Goal: Task Accomplishment & Management: Use online tool/utility

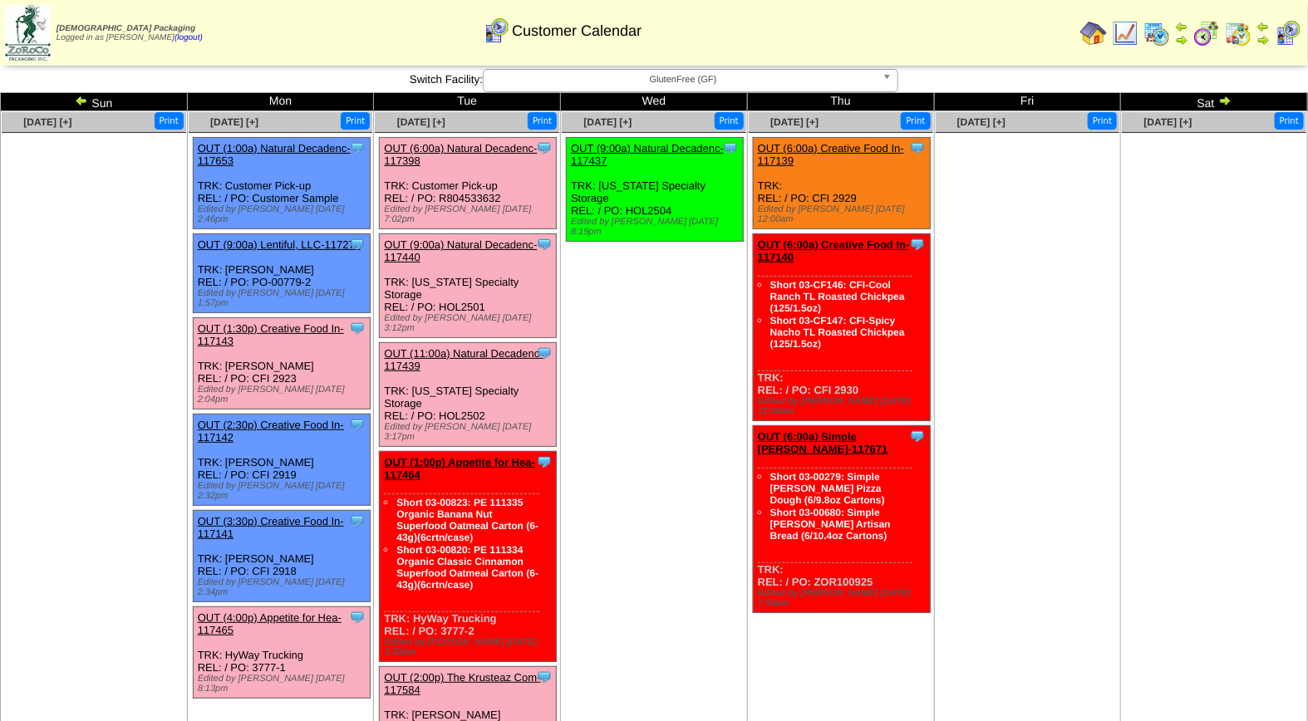
click at [628, 75] on span "GlutenFree (GF)" at bounding box center [683, 80] width 386 height 20
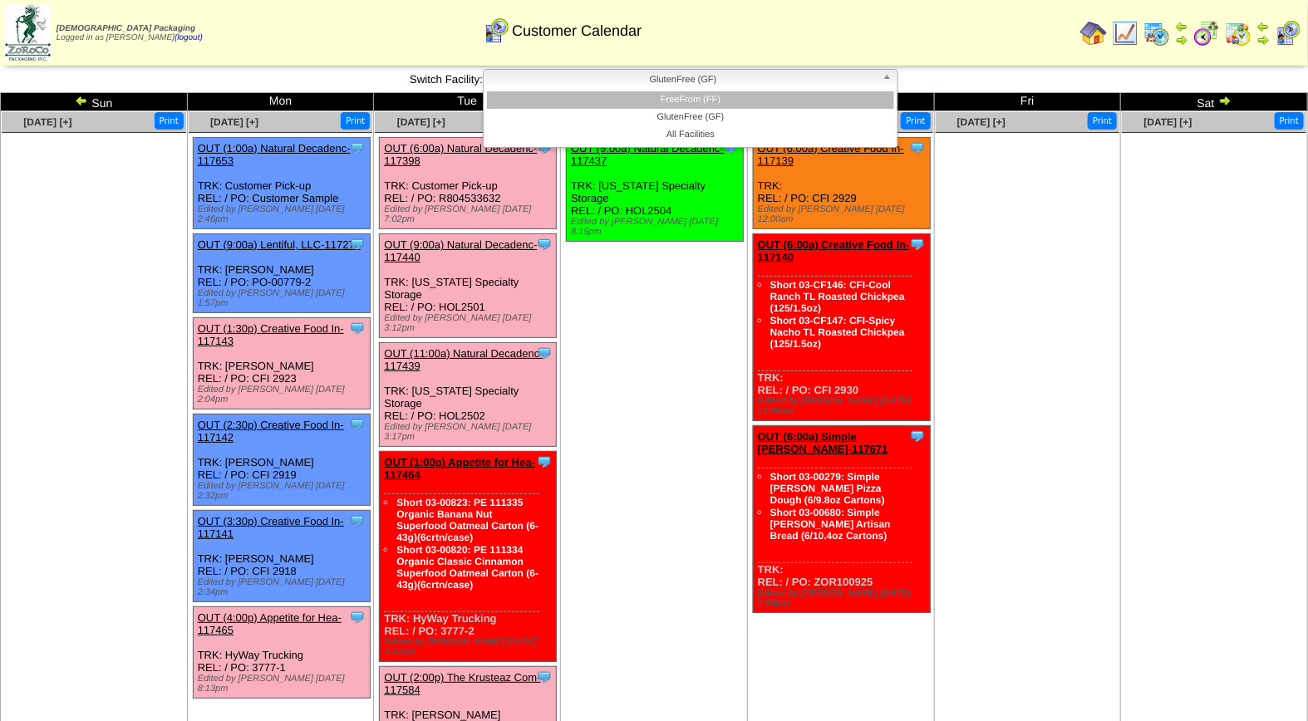
click at [692, 106] on li "FreeFrom (FF)" at bounding box center [690, 99] width 407 height 17
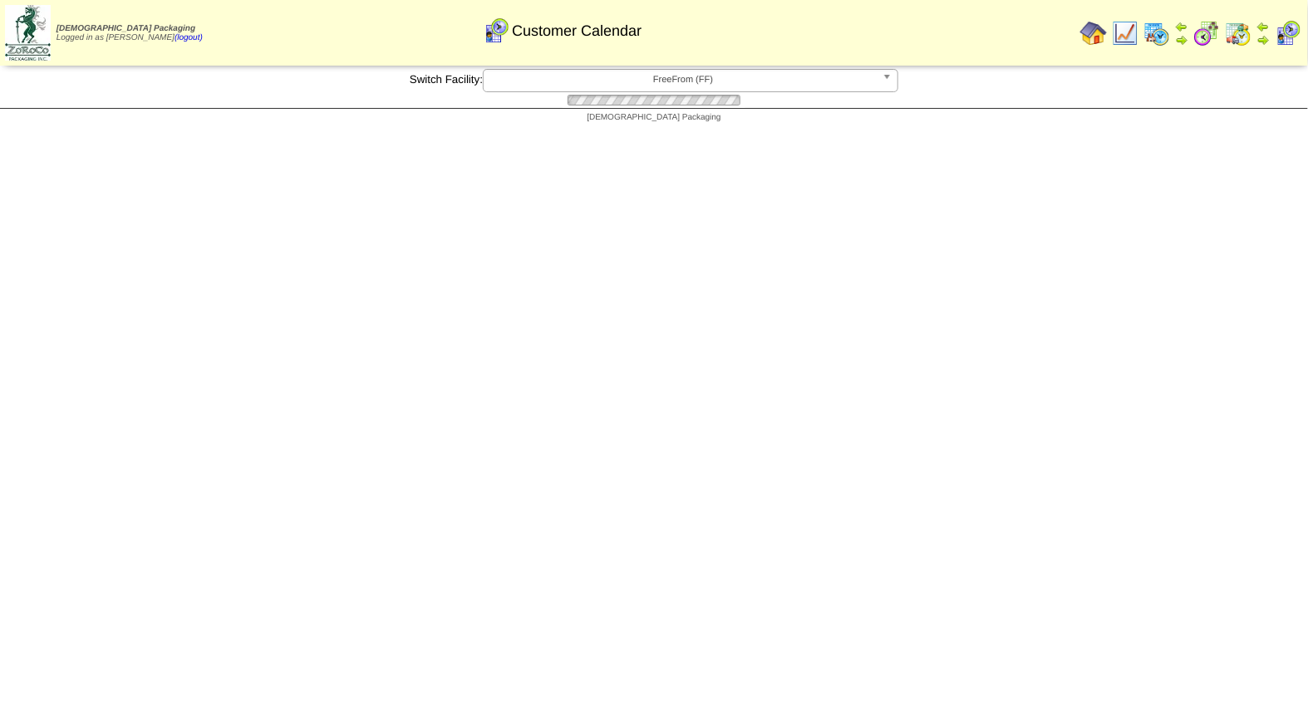
click at [699, 80] on span "FreeFrom (FF)" at bounding box center [683, 80] width 386 height 20
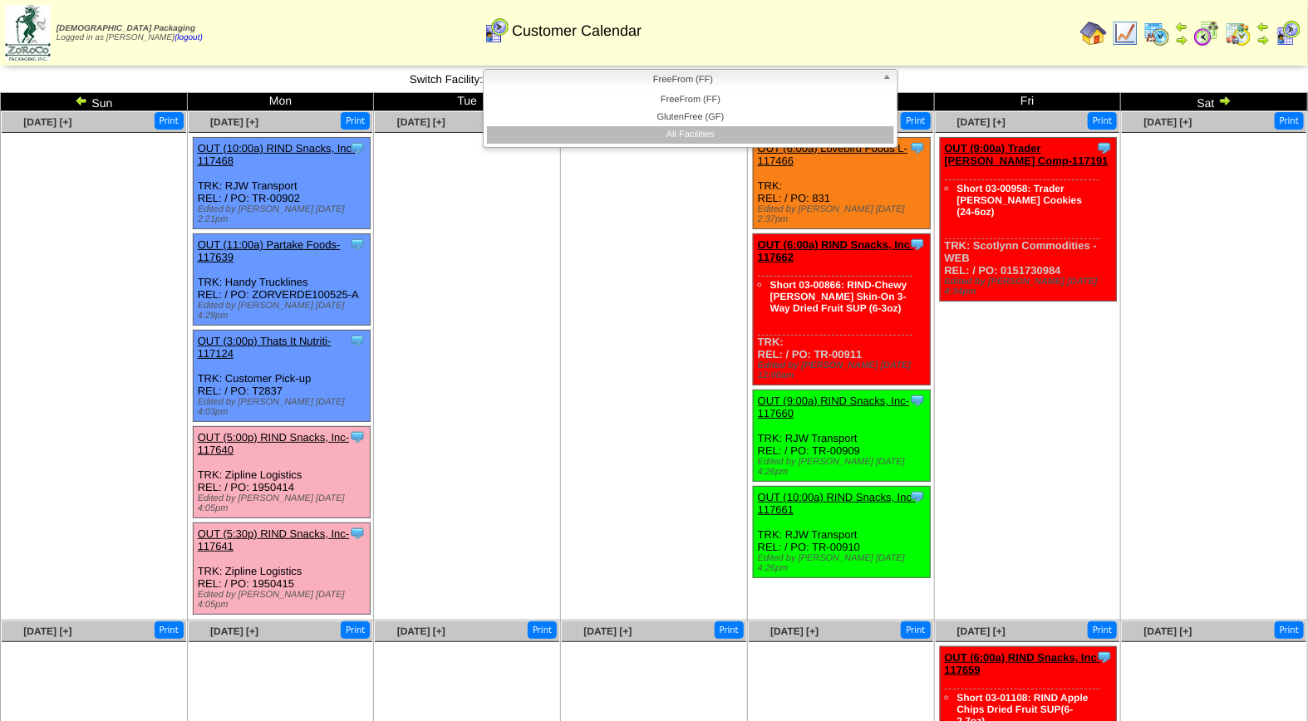
click at [695, 130] on li "All Facilities" at bounding box center [690, 134] width 407 height 17
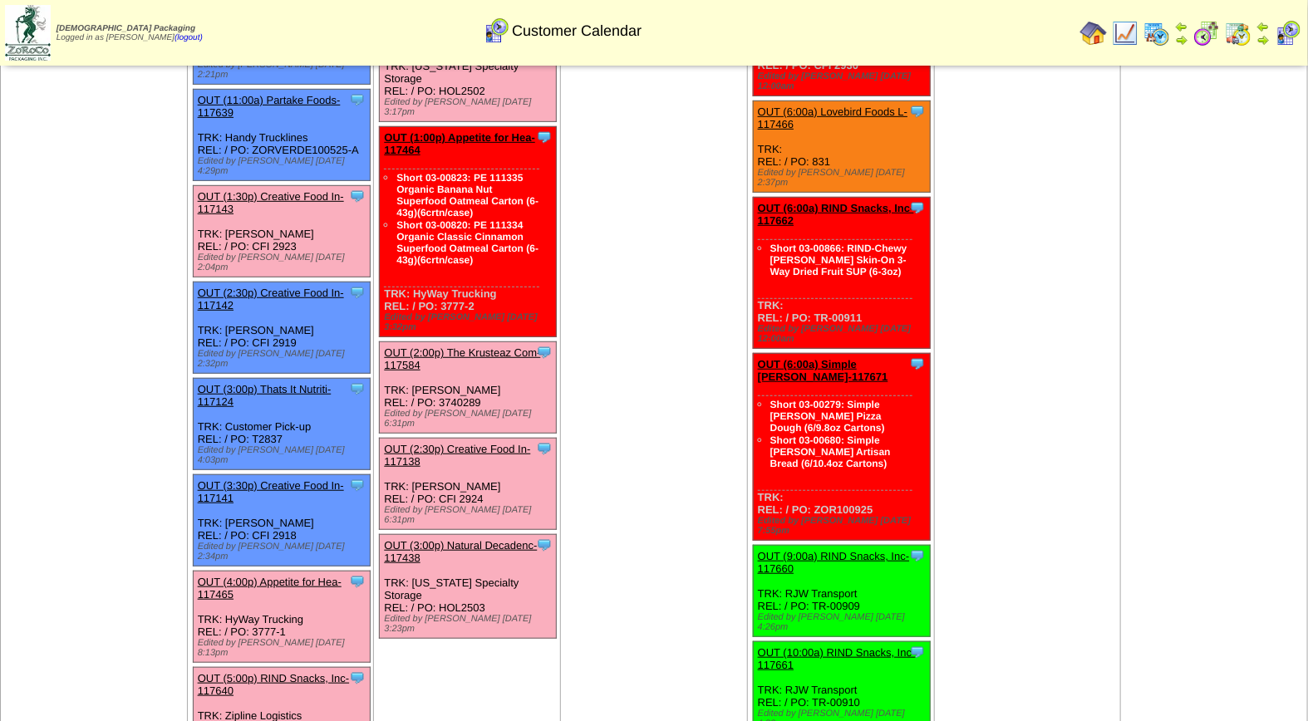
scroll to position [334, 0]
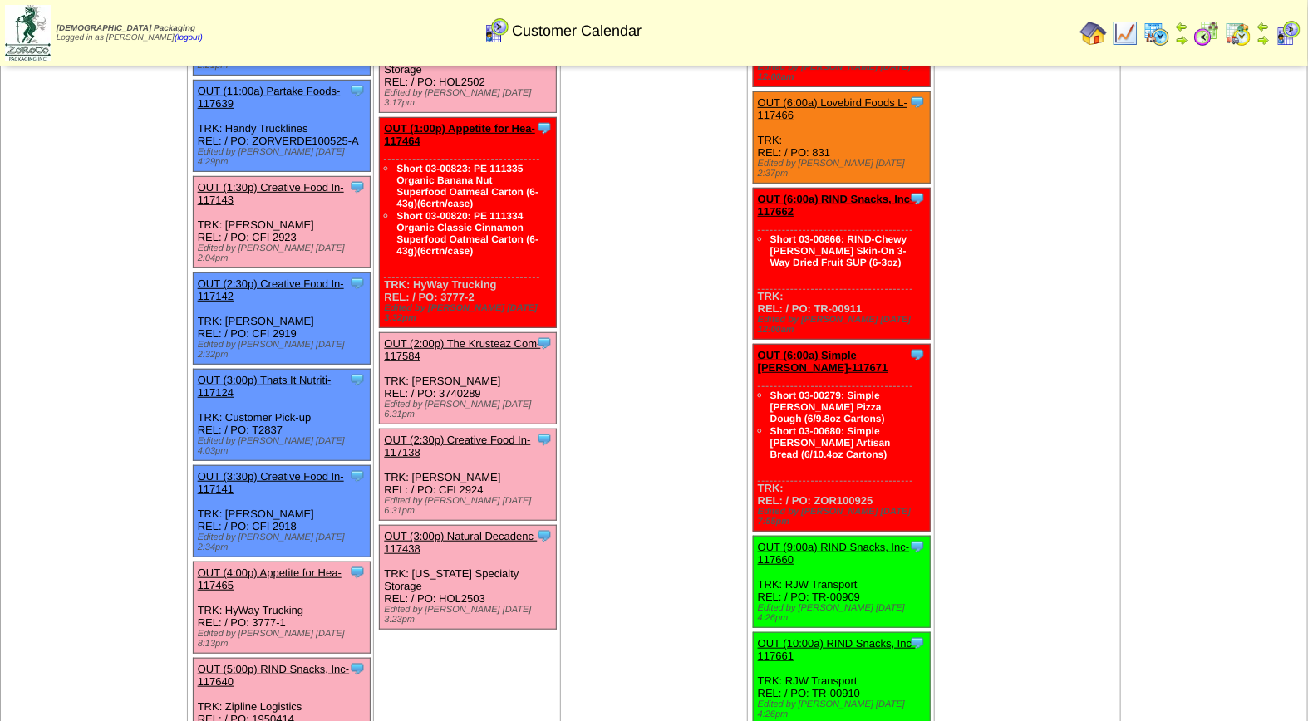
click at [268, 181] on link "OUT (1:30p) Creative Food In-117143" at bounding box center [271, 193] width 146 height 25
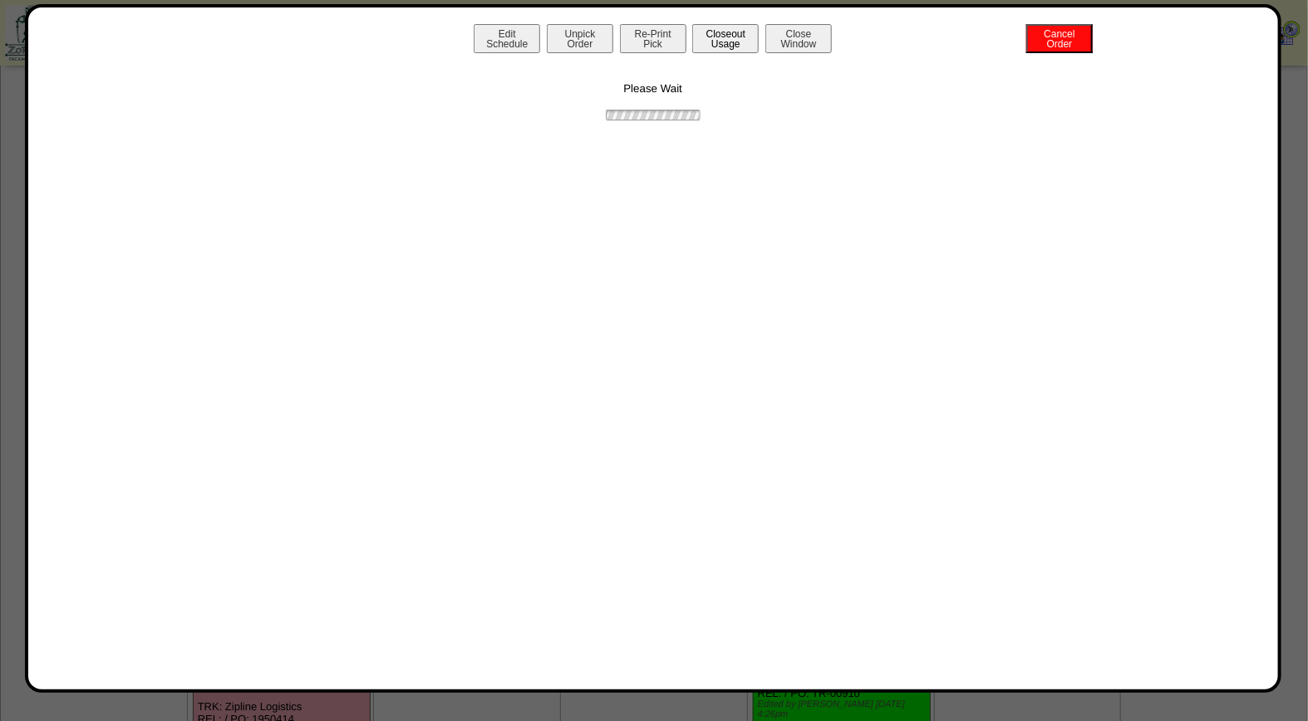
click at [705, 31] on button "Closeout Usage" at bounding box center [725, 38] width 66 height 29
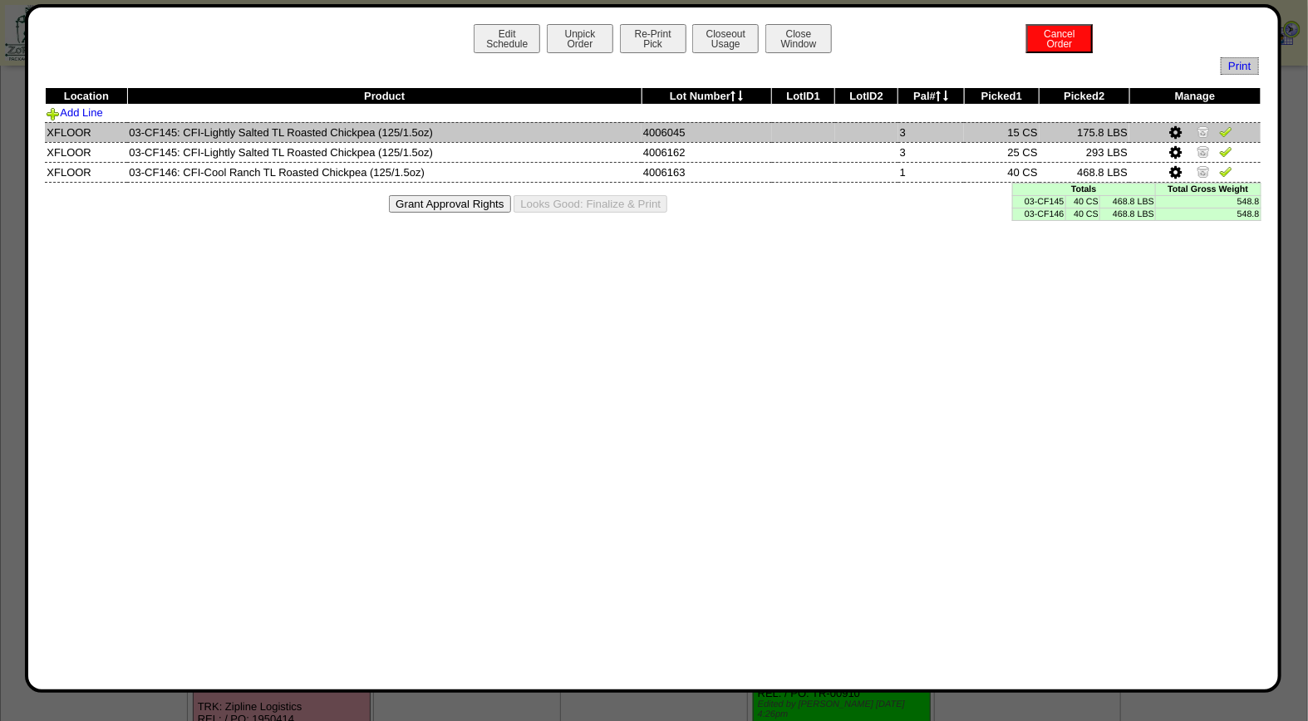
click at [1231, 133] on img at bounding box center [1225, 131] width 13 height 13
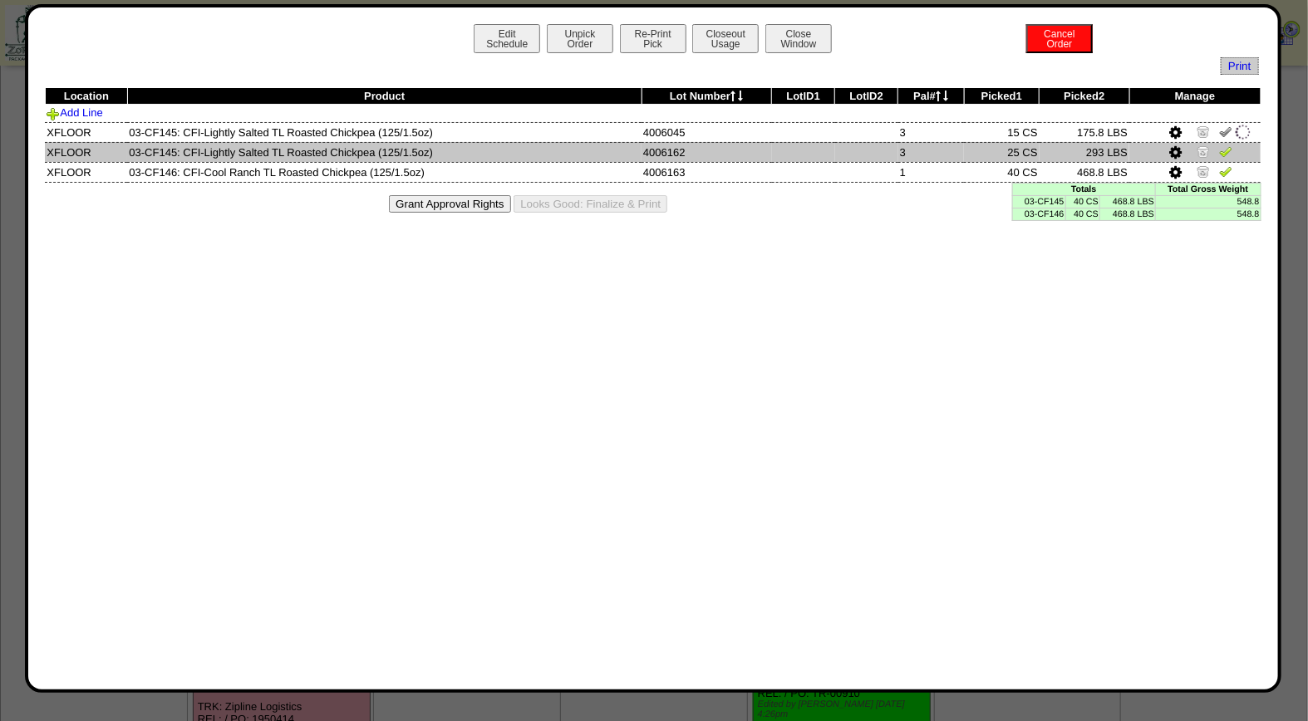
click at [1226, 145] on img at bounding box center [1225, 151] width 13 height 13
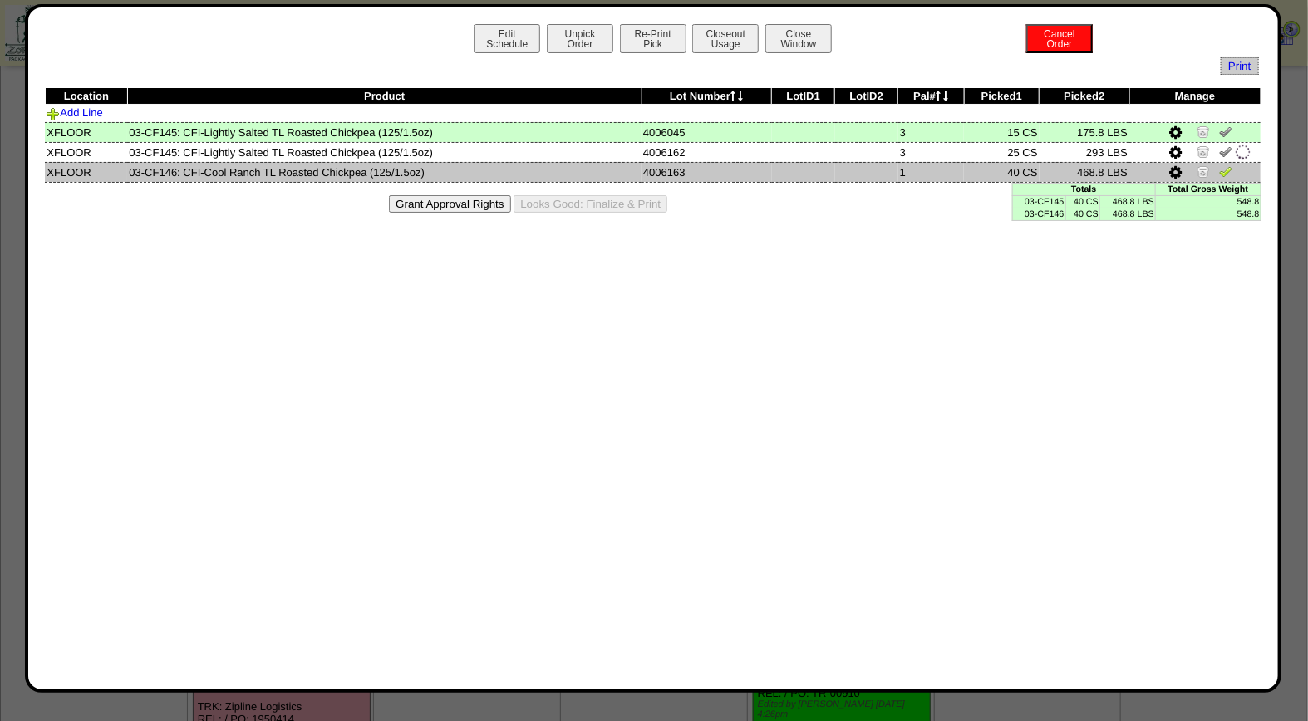
click at [1230, 165] on img at bounding box center [1225, 171] width 13 height 13
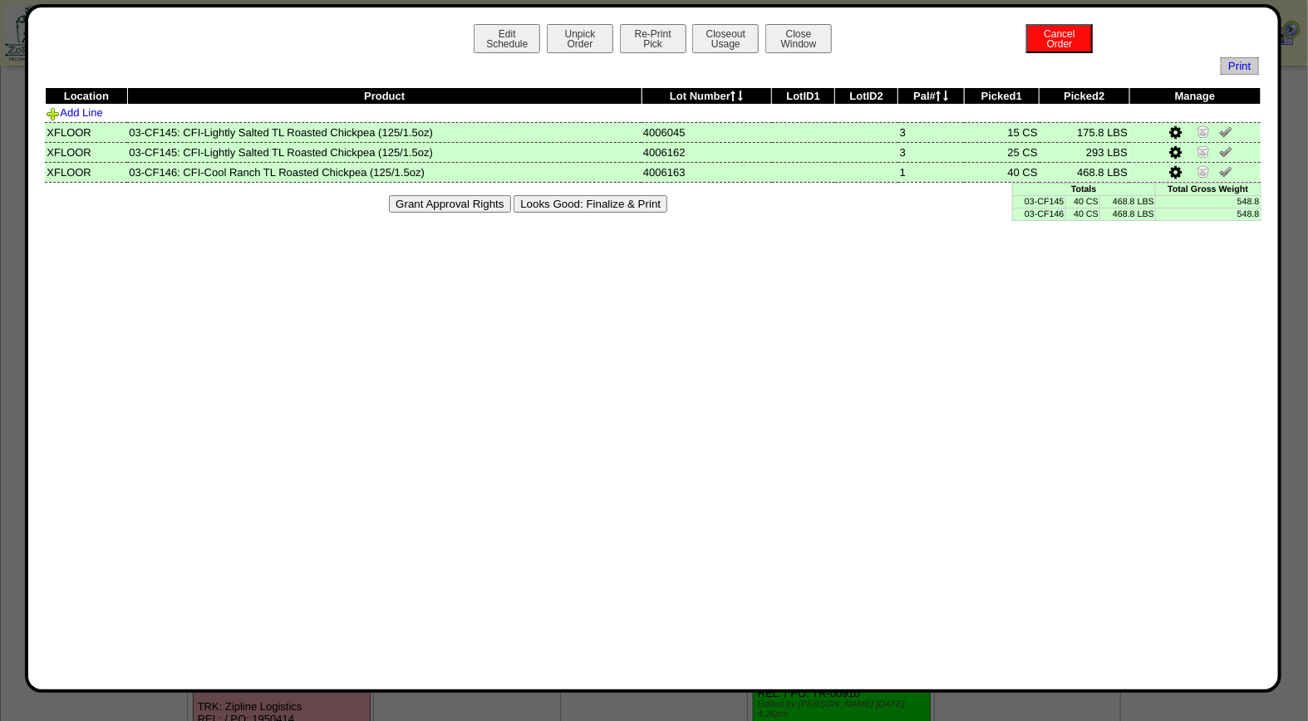
click at [611, 204] on button "Looks Good: Finalize & Print" at bounding box center [590, 203] width 154 height 17
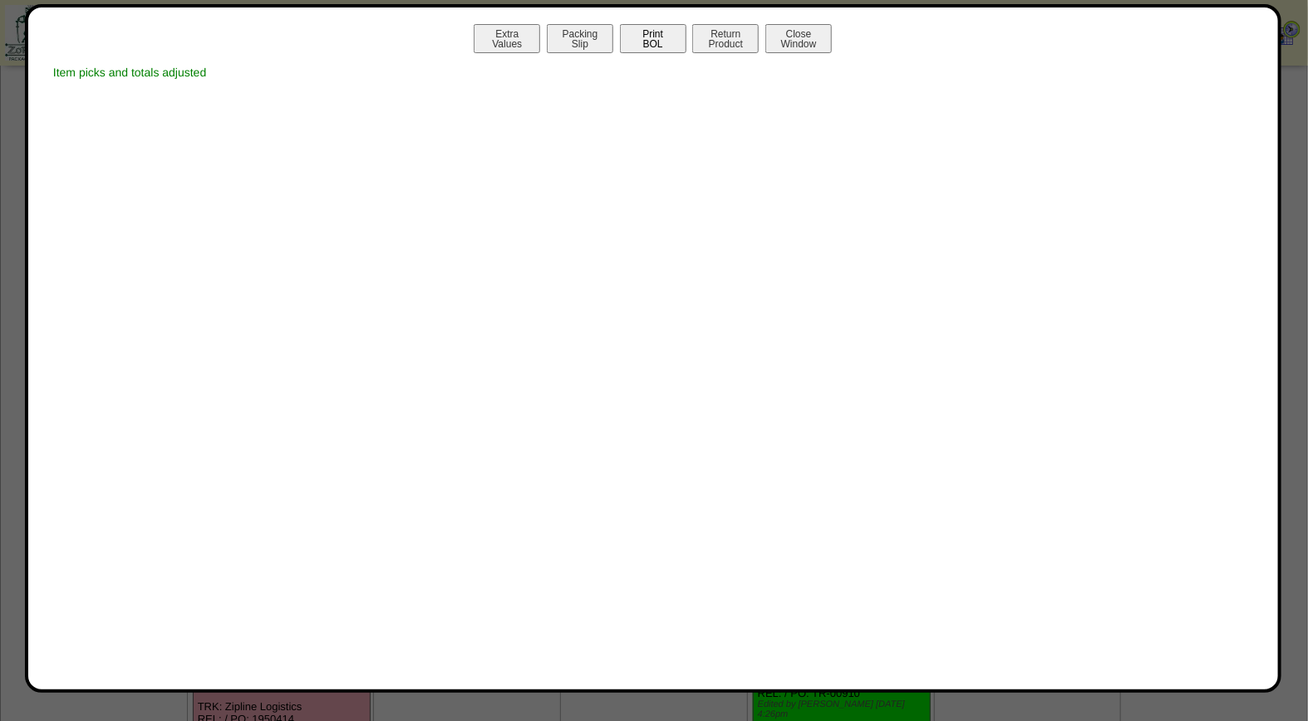
click at [651, 45] on button "Print BOL" at bounding box center [653, 38] width 66 height 29
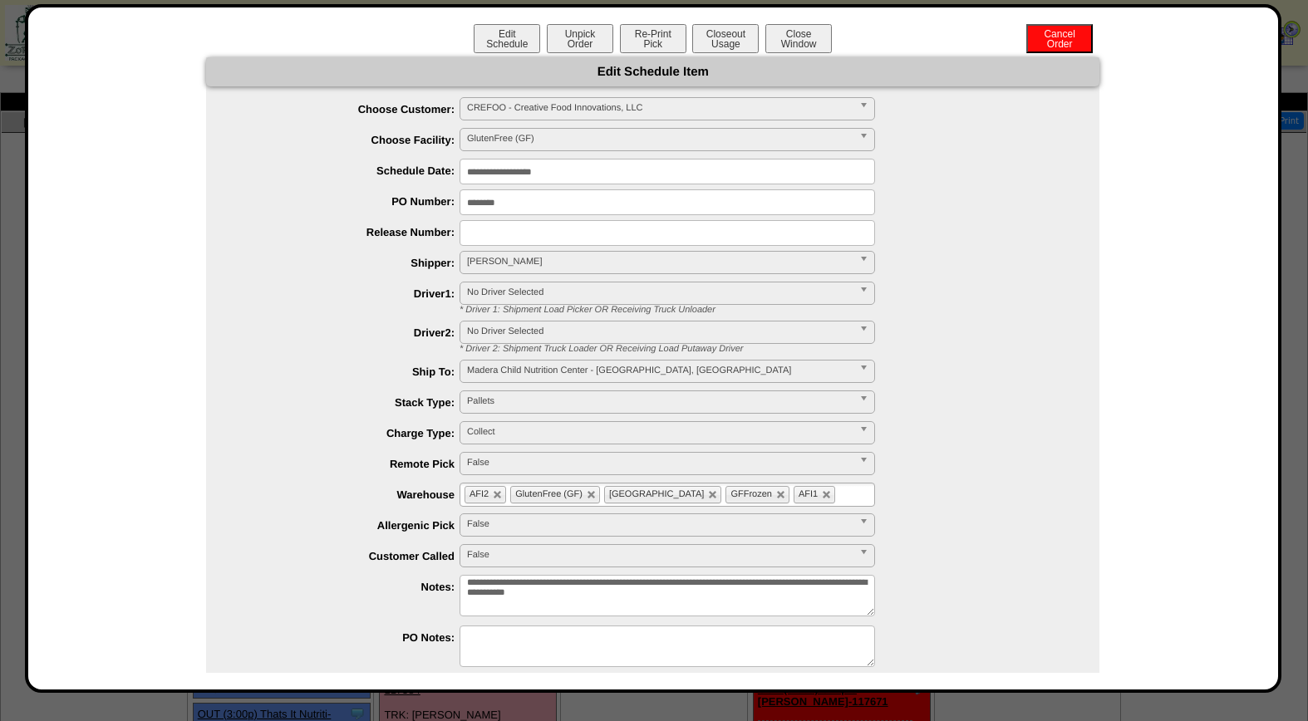
scroll to position [238, 0]
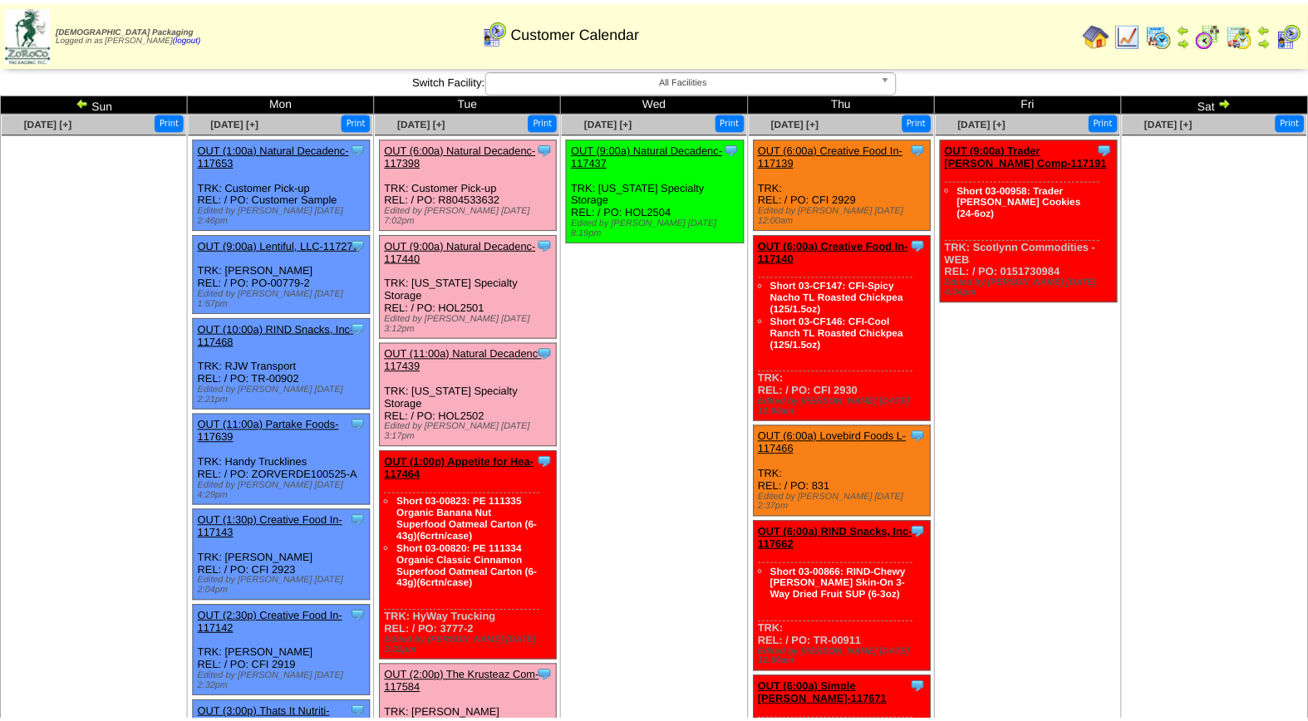
scroll to position [334, 0]
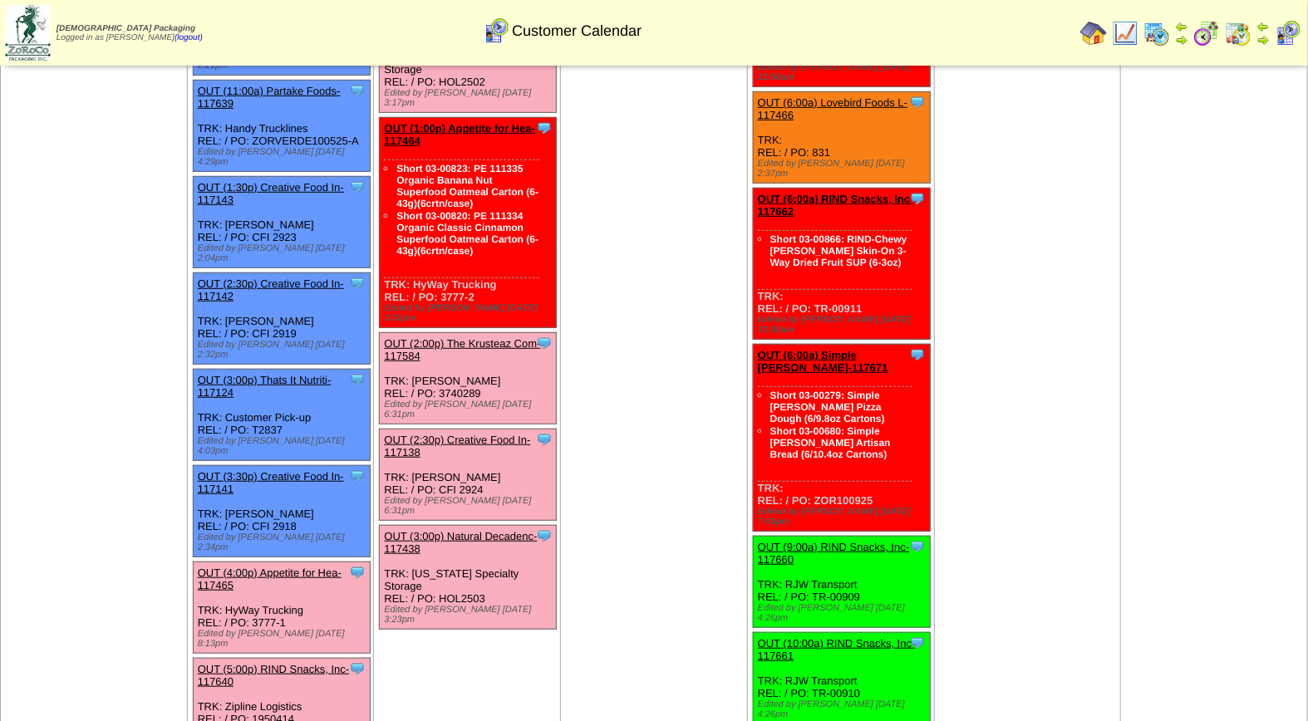
click at [233, 567] on link "OUT (4:00p) Appetite for Hea-117465" at bounding box center [270, 579] width 144 height 25
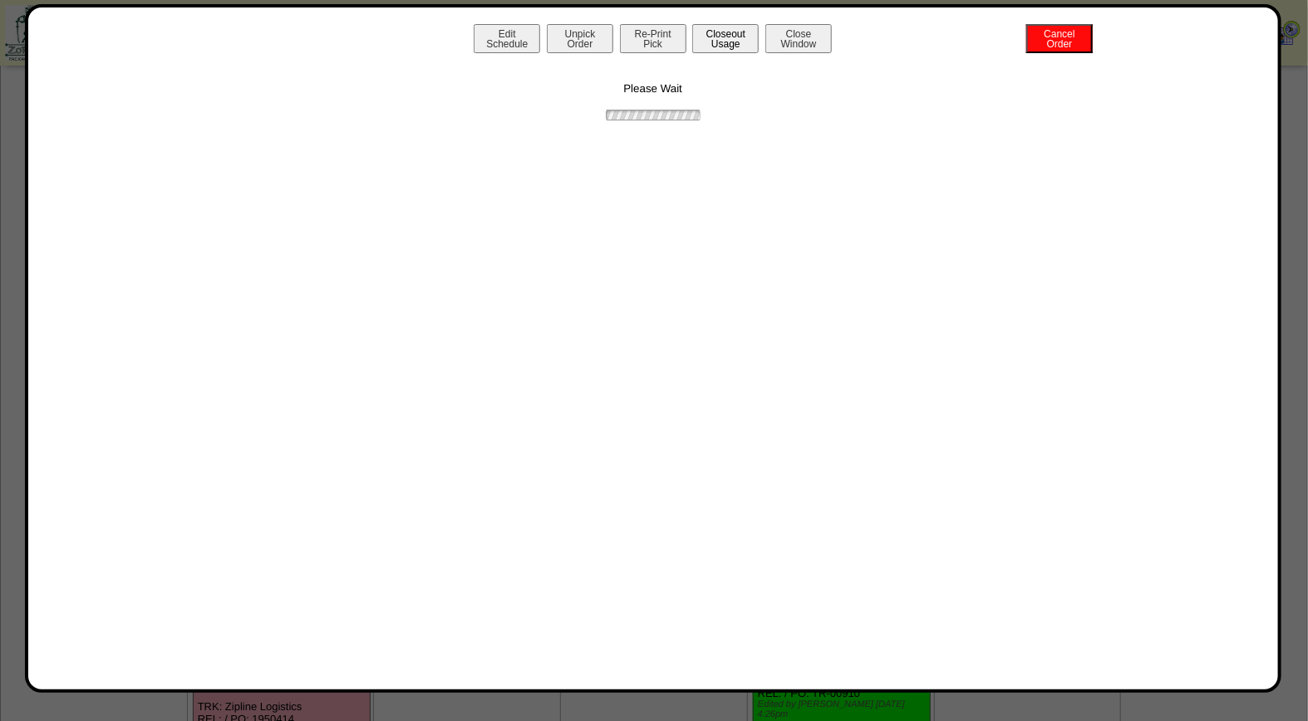
click at [742, 39] on button "Closeout Usage" at bounding box center [725, 38] width 66 height 29
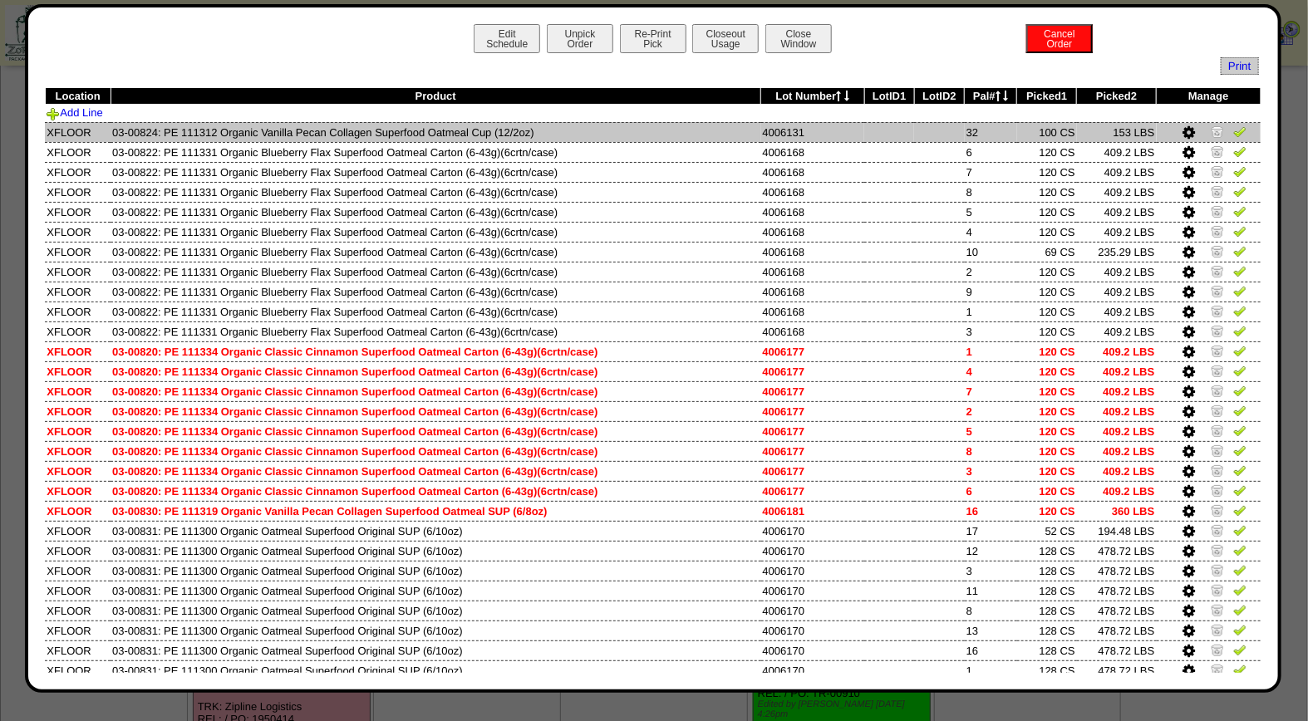
click at [1233, 134] on img at bounding box center [1239, 131] width 13 height 13
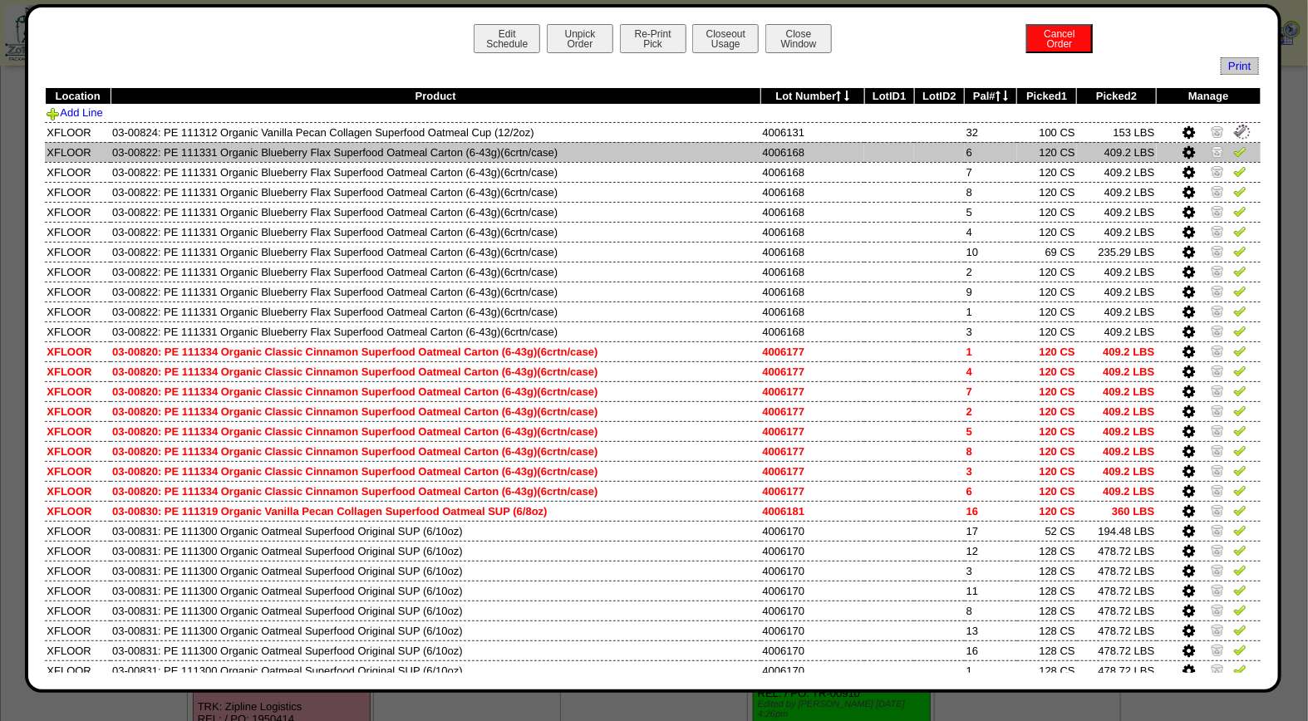
click at [1233, 147] on img at bounding box center [1239, 151] width 13 height 13
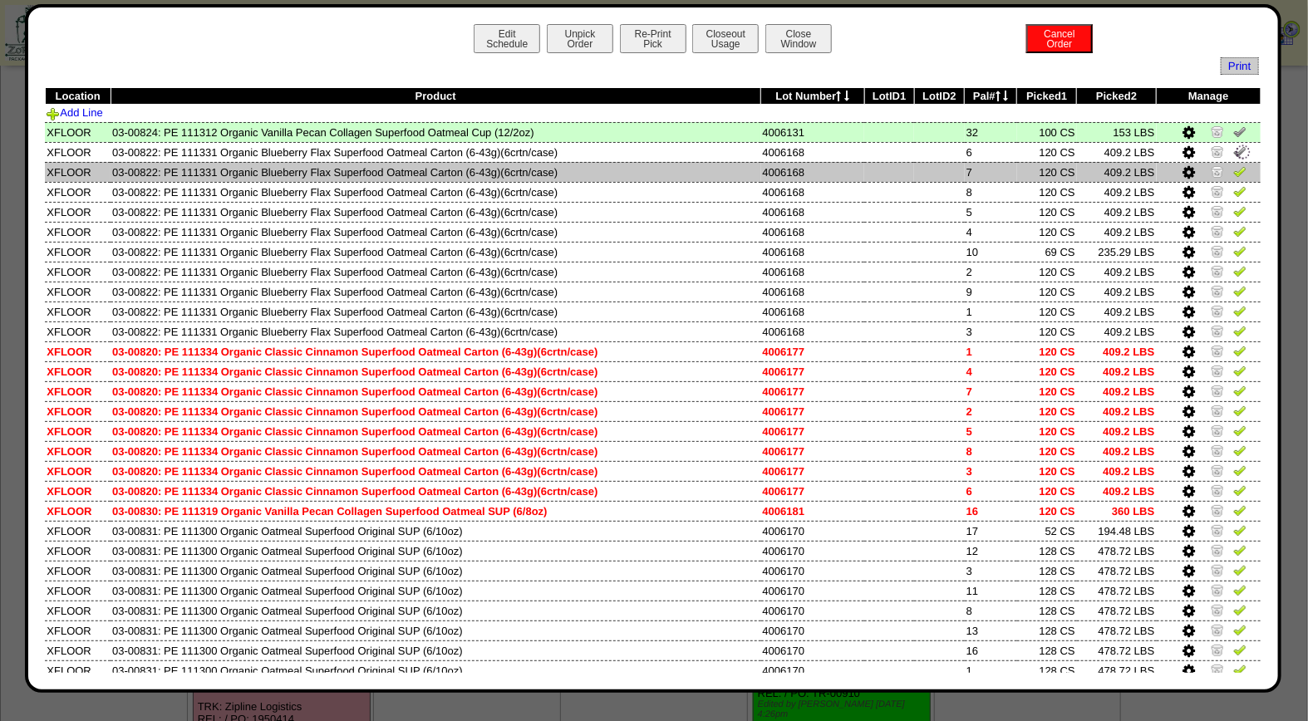
click at [1233, 170] on img at bounding box center [1239, 171] width 13 height 13
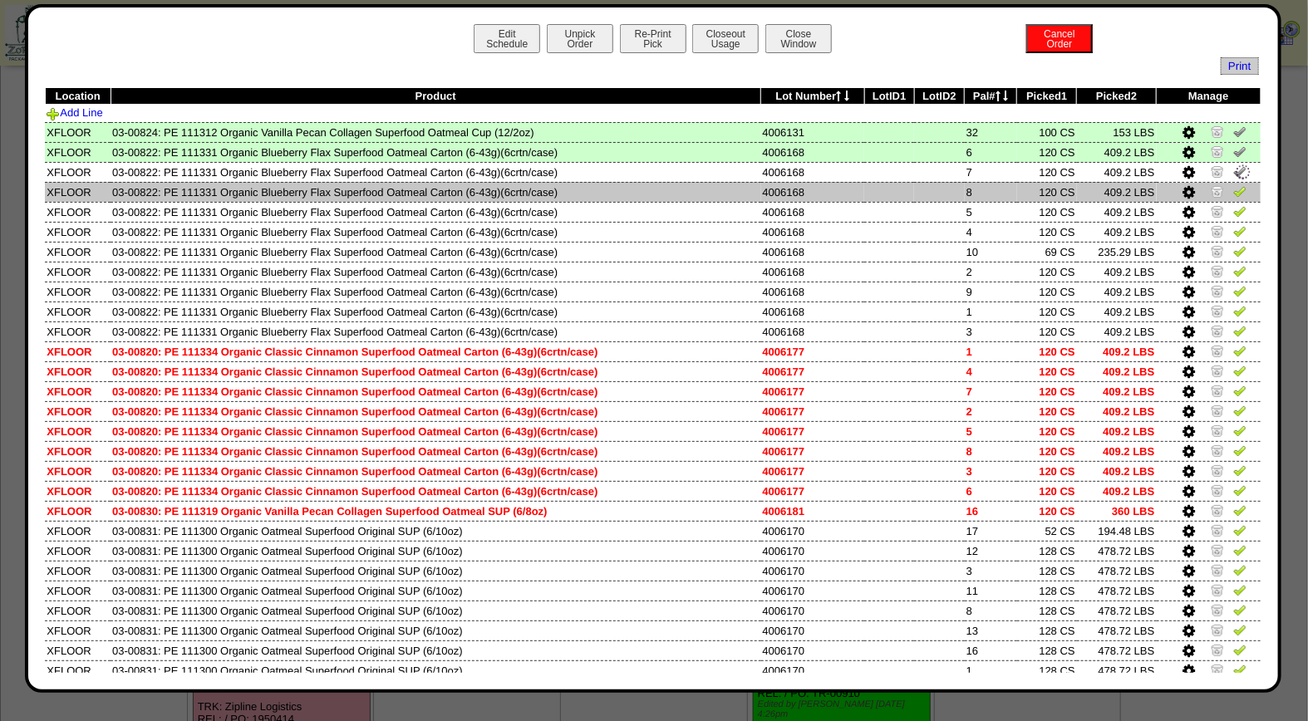
click at [1233, 188] on img at bounding box center [1239, 190] width 13 height 13
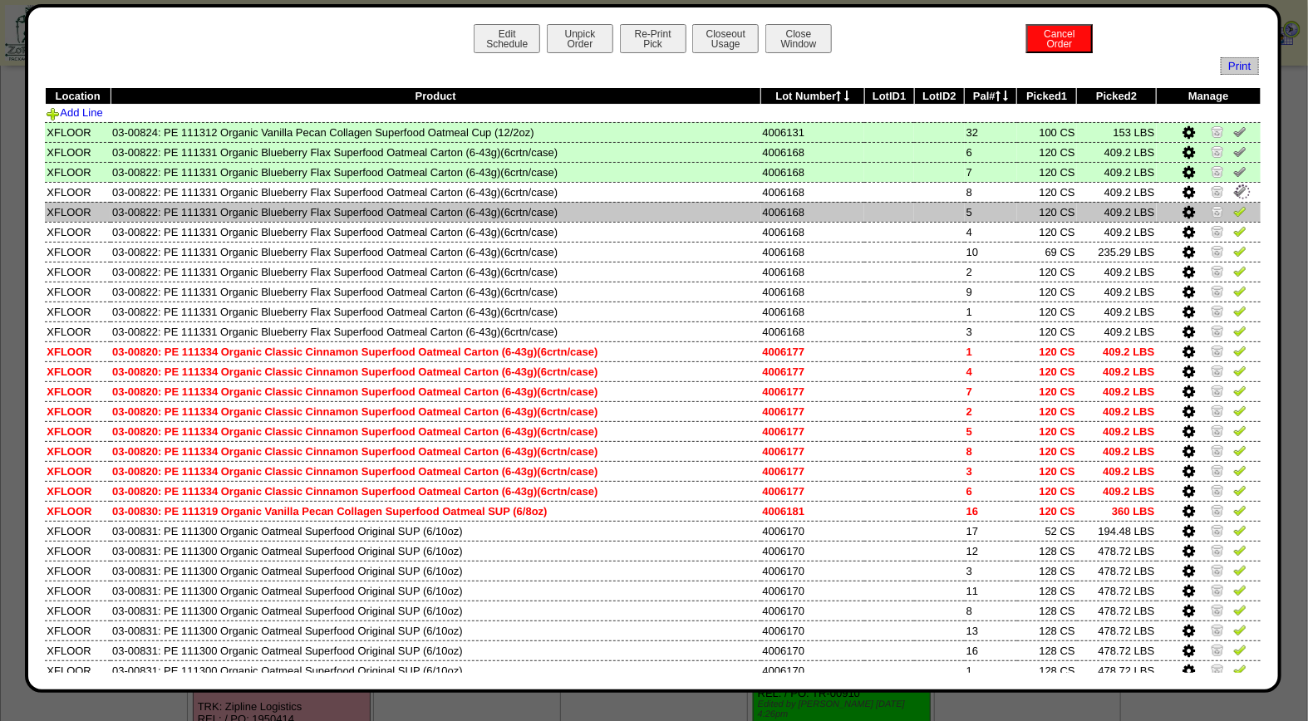
click at [1233, 211] on img at bounding box center [1239, 210] width 13 height 13
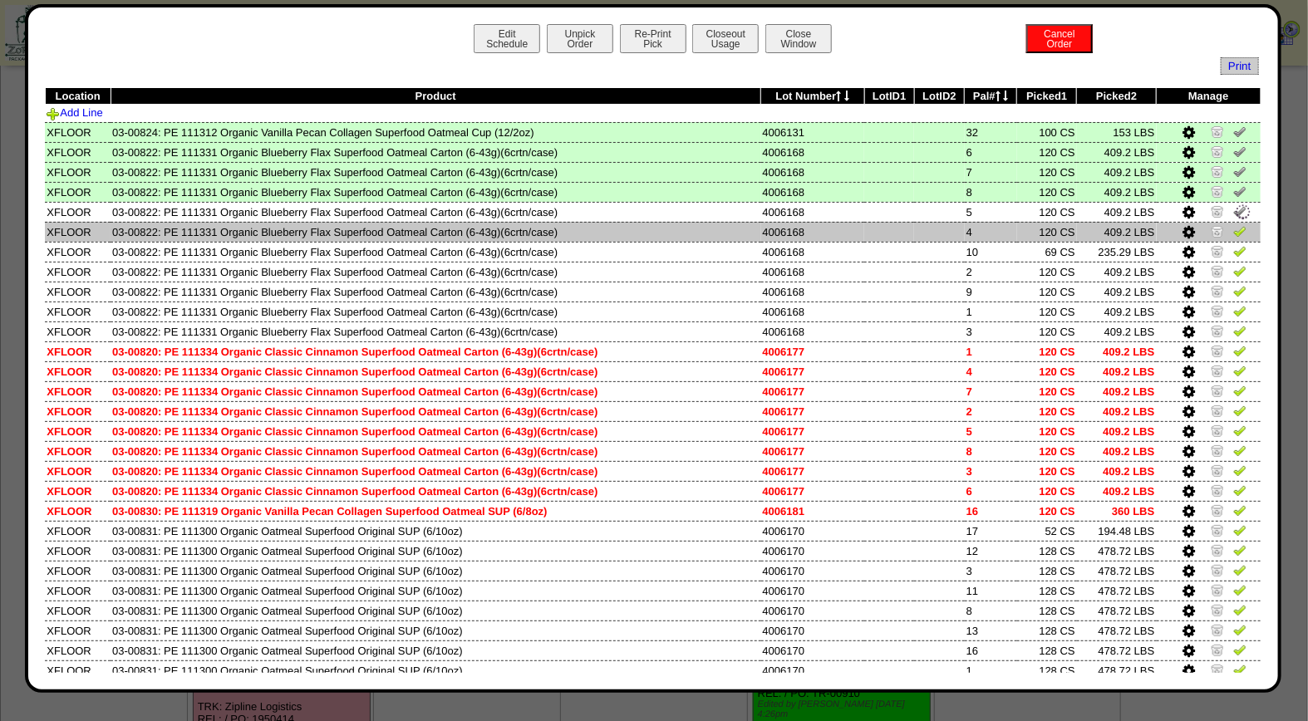
click at [1233, 233] on img at bounding box center [1239, 230] width 13 height 13
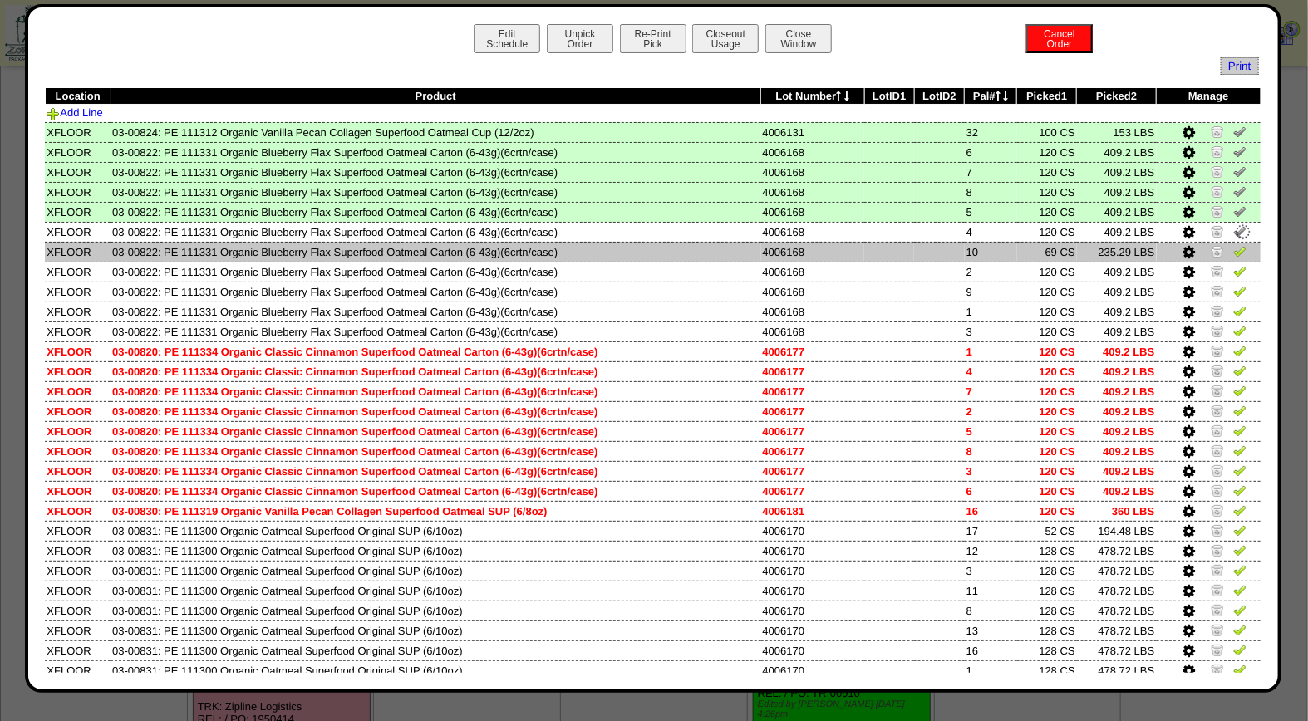
click at [1233, 245] on img at bounding box center [1239, 250] width 13 height 13
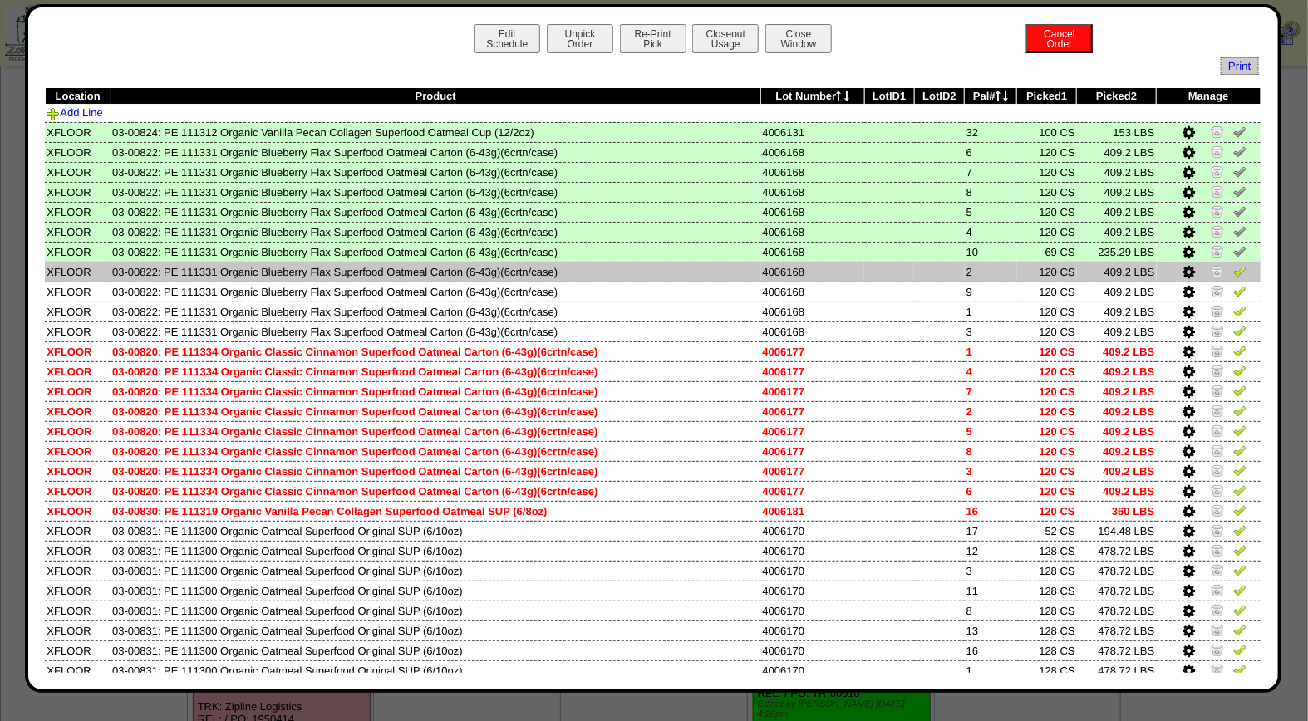
click at [1233, 268] on img at bounding box center [1239, 270] width 13 height 13
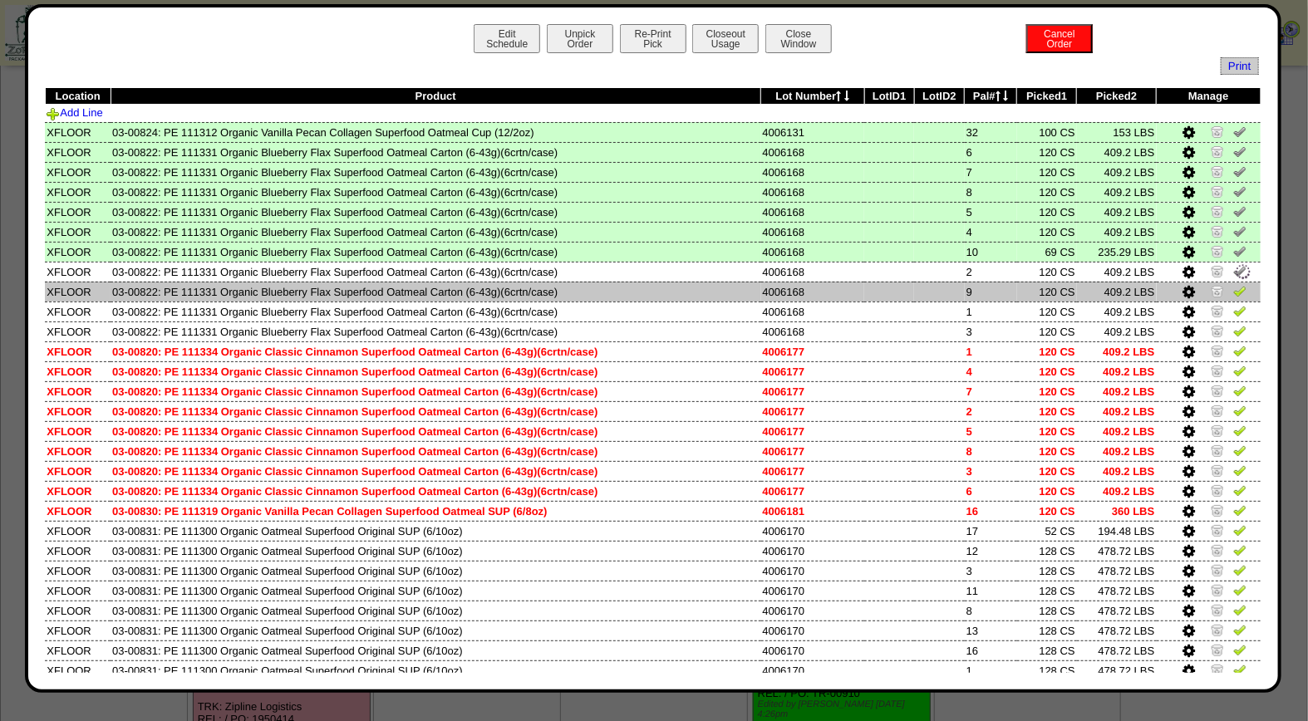
click at [1233, 284] on img at bounding box center [1239, 290] width 13 height 13
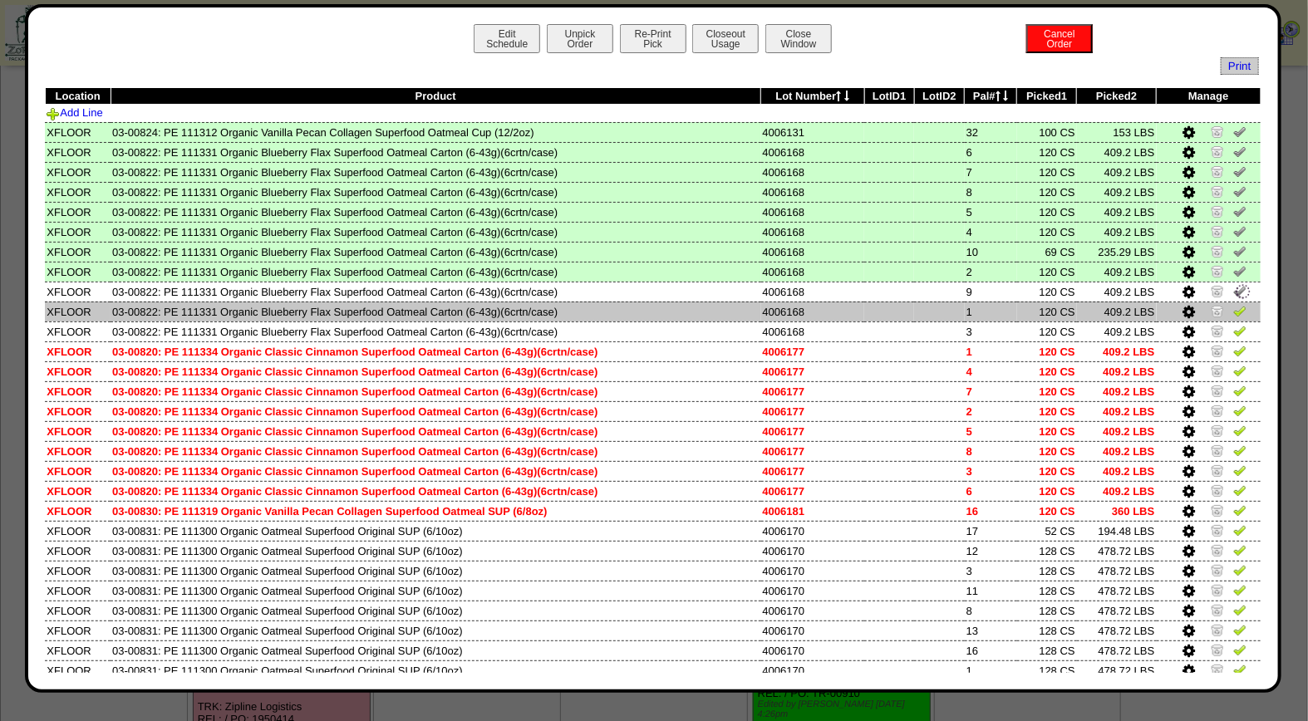
click at [1233, 309] on img at bounding box center [1239, 310] width 13 height 13
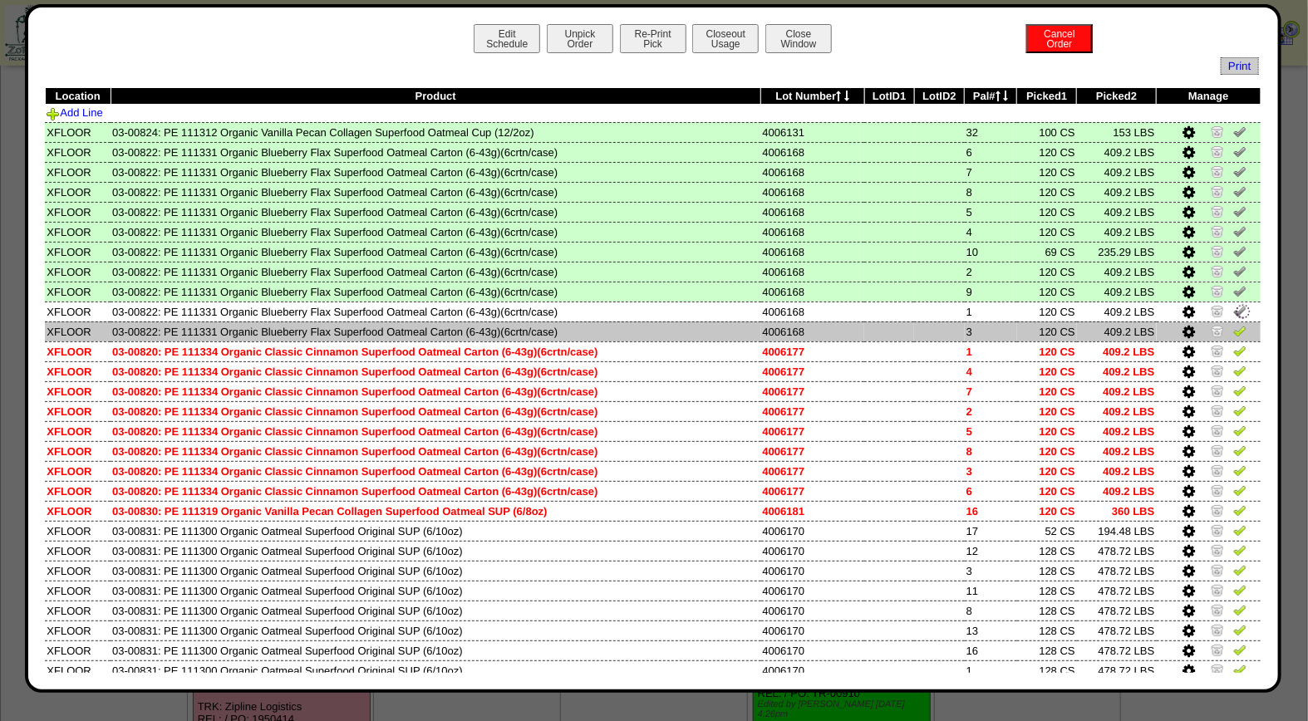
click at [1233, 324] on img at bounding box center [1239, 330] width 13 height 13
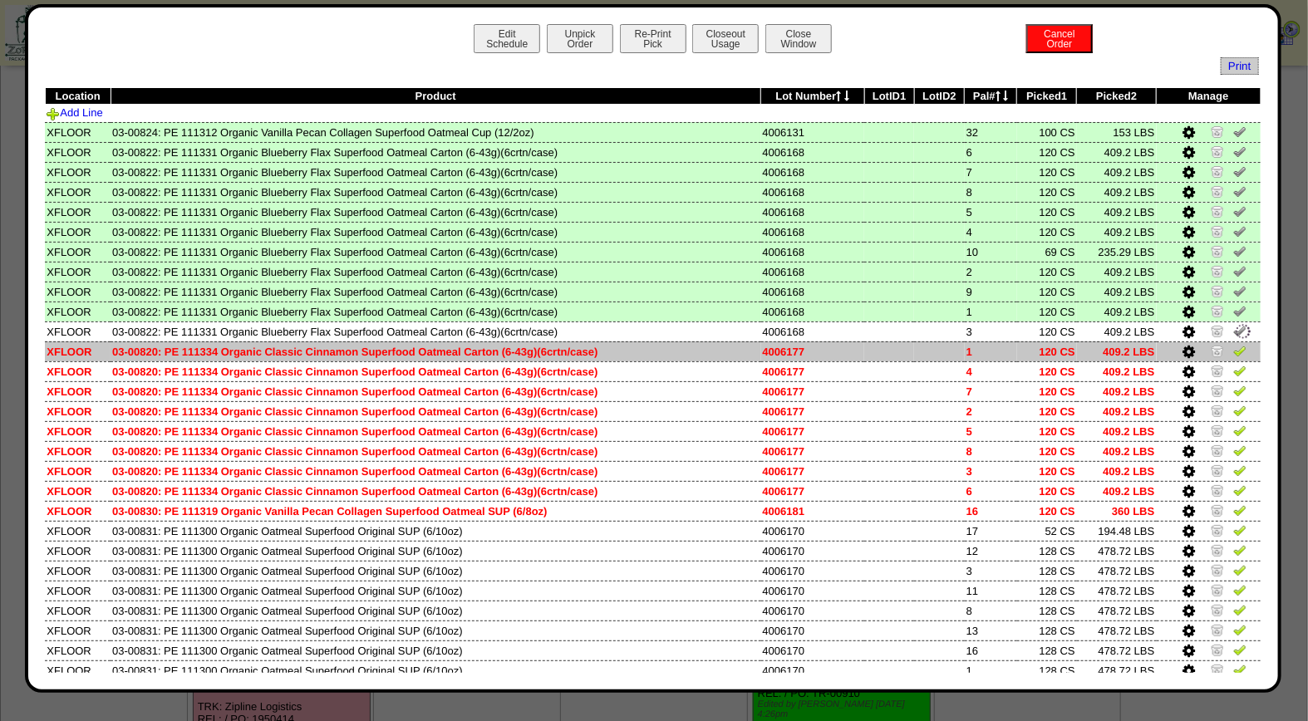
click at [1233, 347] on img at bounding box center [1239, 350] width 13 height 13
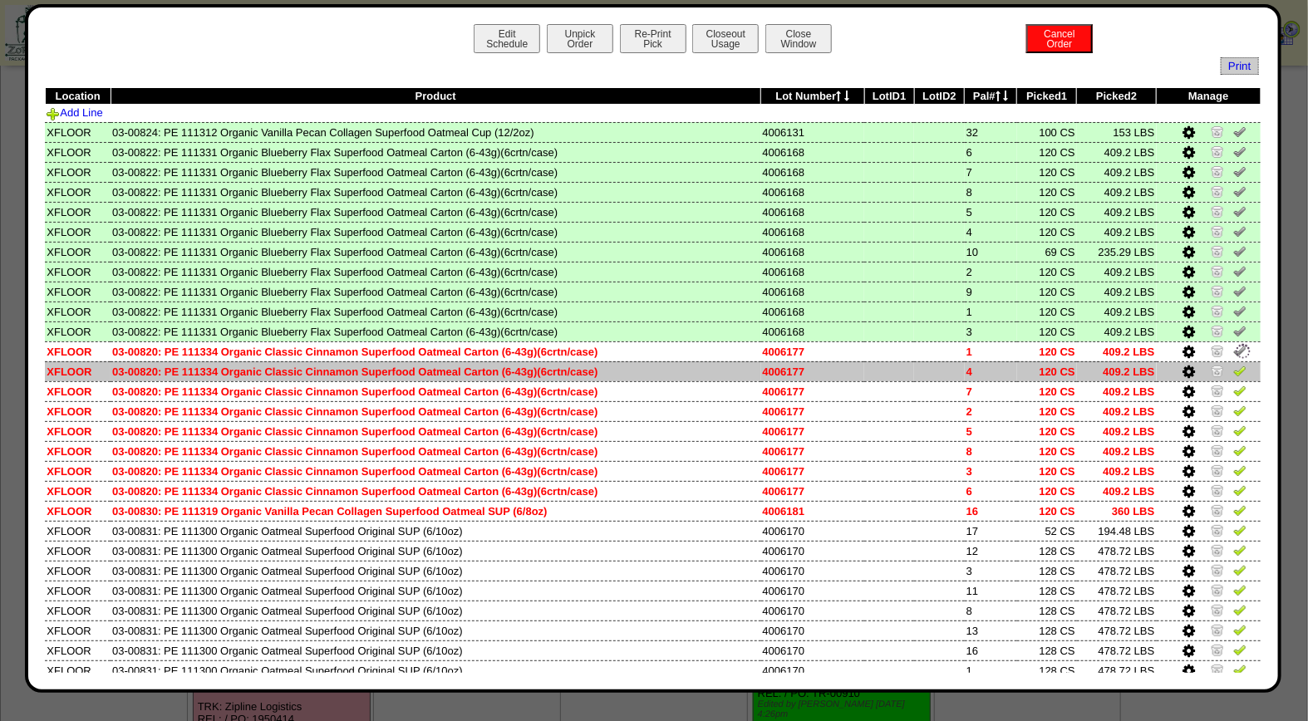
click at [1233, 364] on img at bounding box center [1239, 370] width 13 height 13
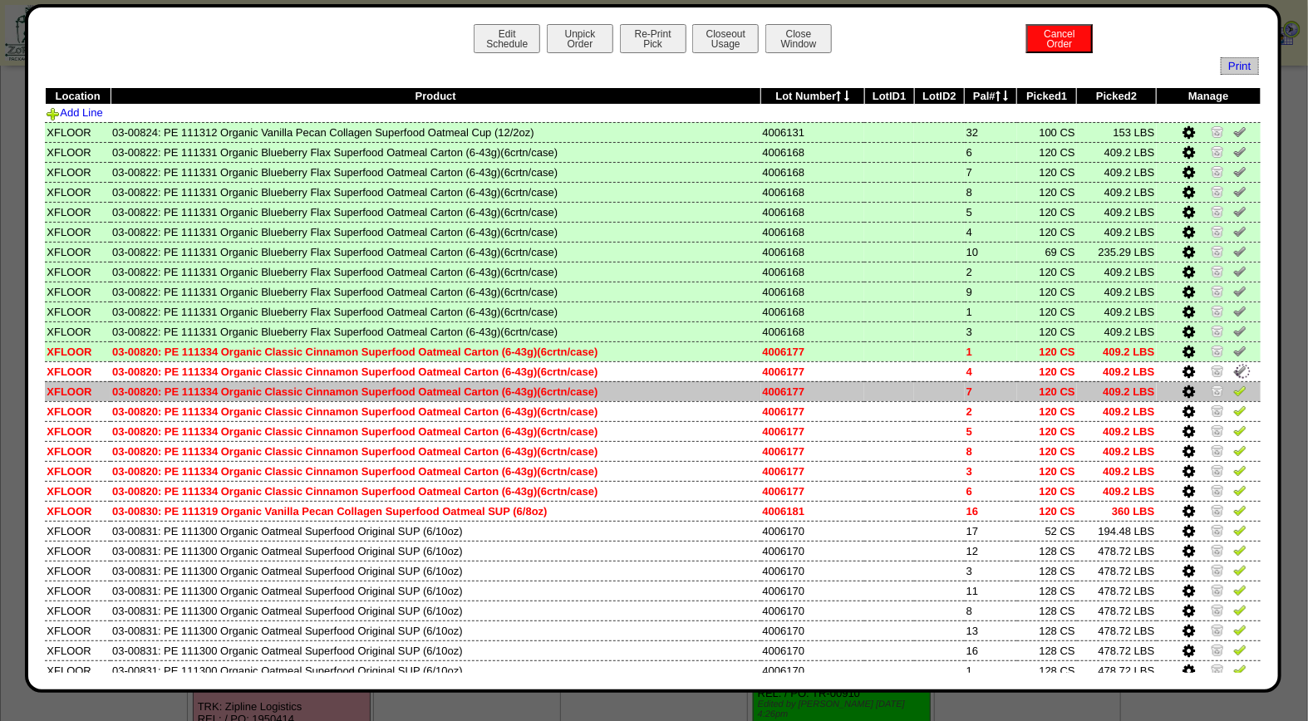
click at [1233, 392] on img at bounding box center [1239, 390] width 13 height 13
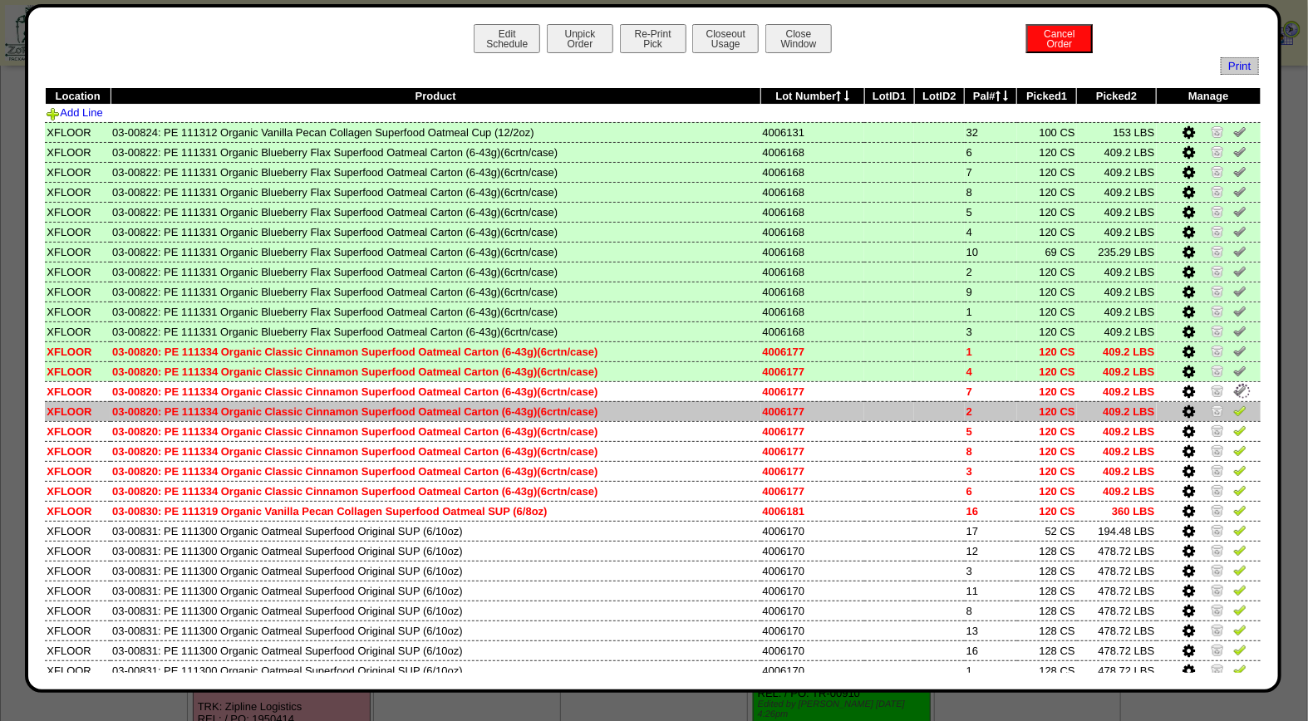
click at [1233, 404] on img at bounding box center [1239, 410] width 13 height 13
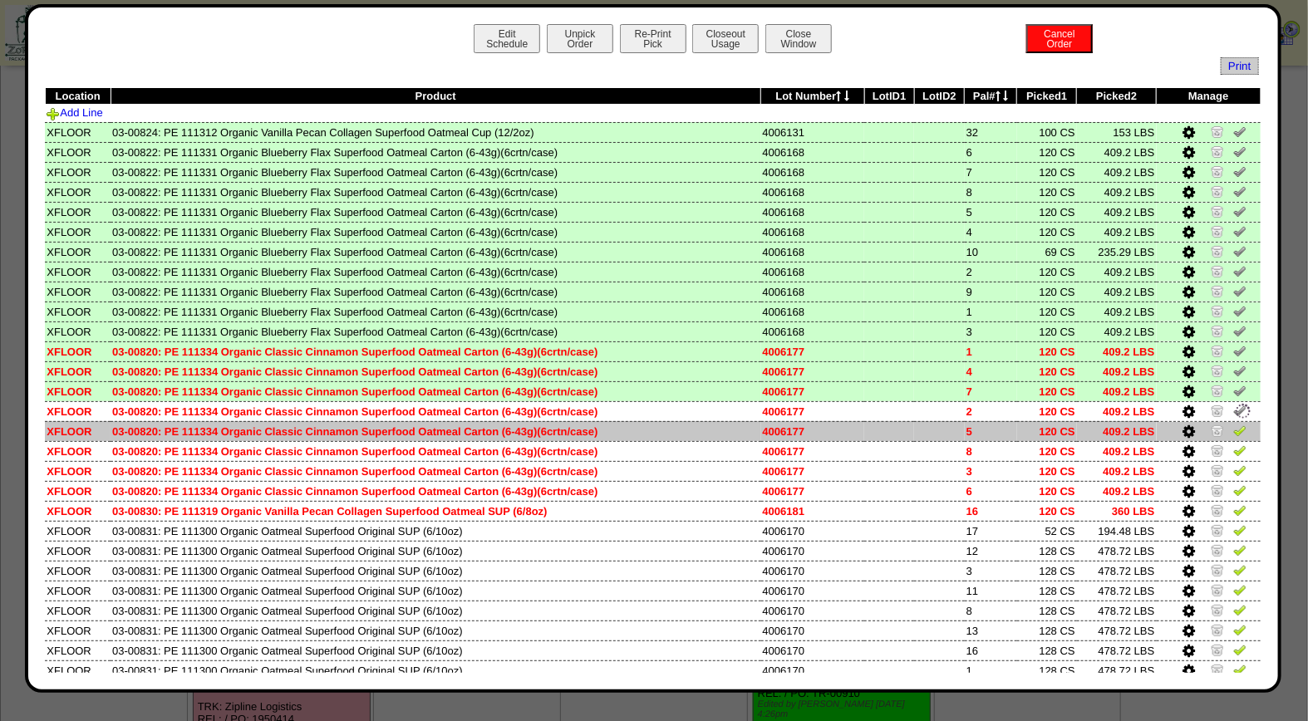
click at [1233, 424] on img at bounding box center [1239, 430] width 13 height 13
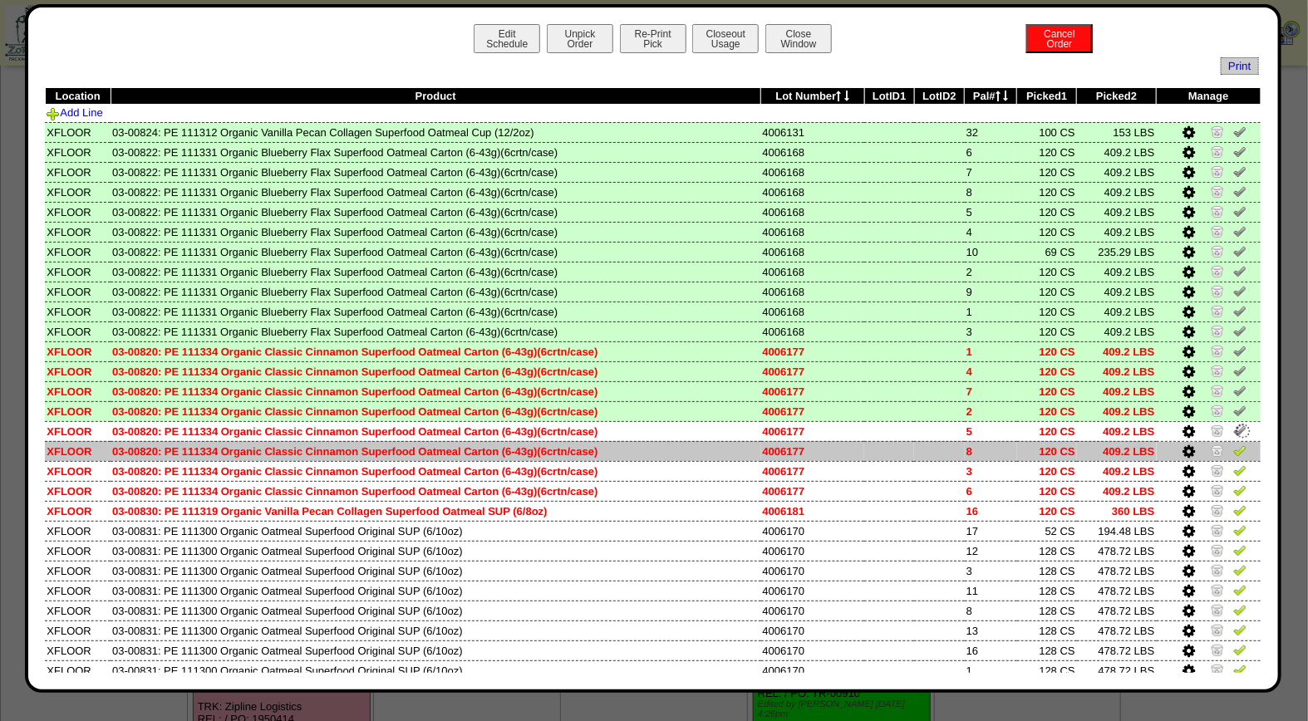
click at [1233, 449] on img at bounding box center [1239, 450] width 13 height 13
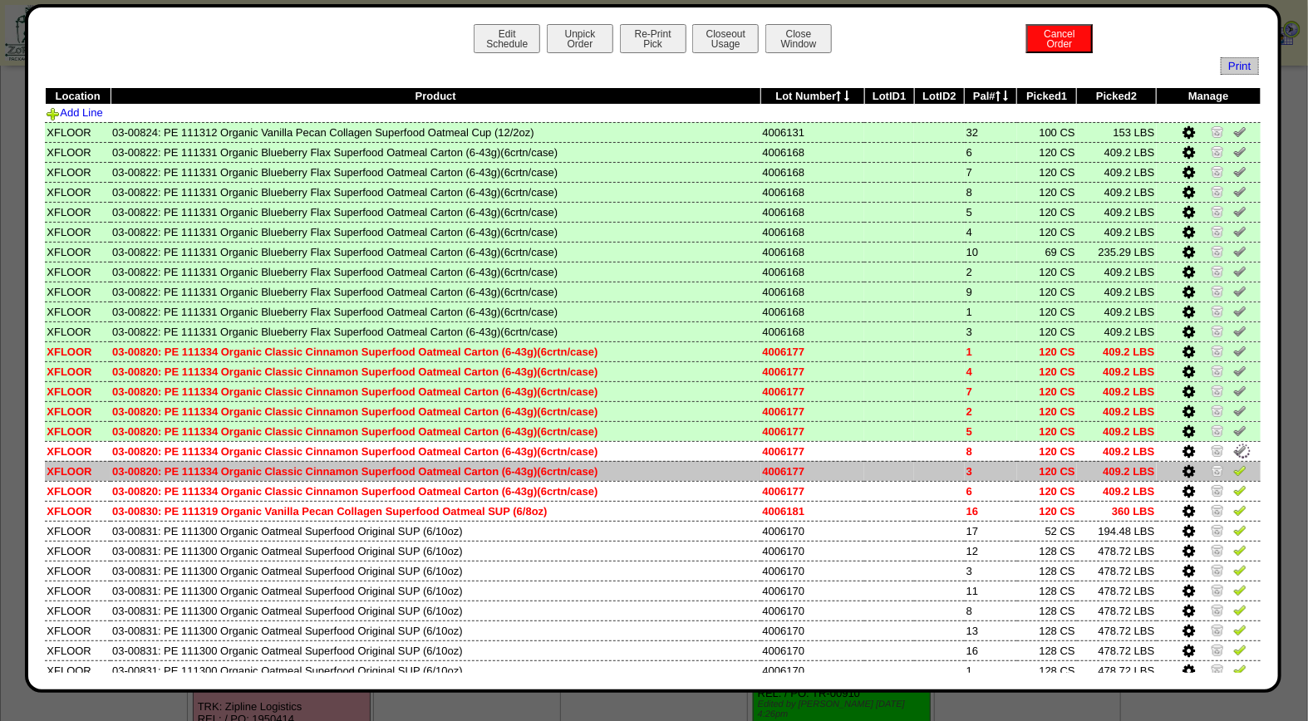
click at [1233, 465] on img at bounding box center [1239, 470] width 13 height 13
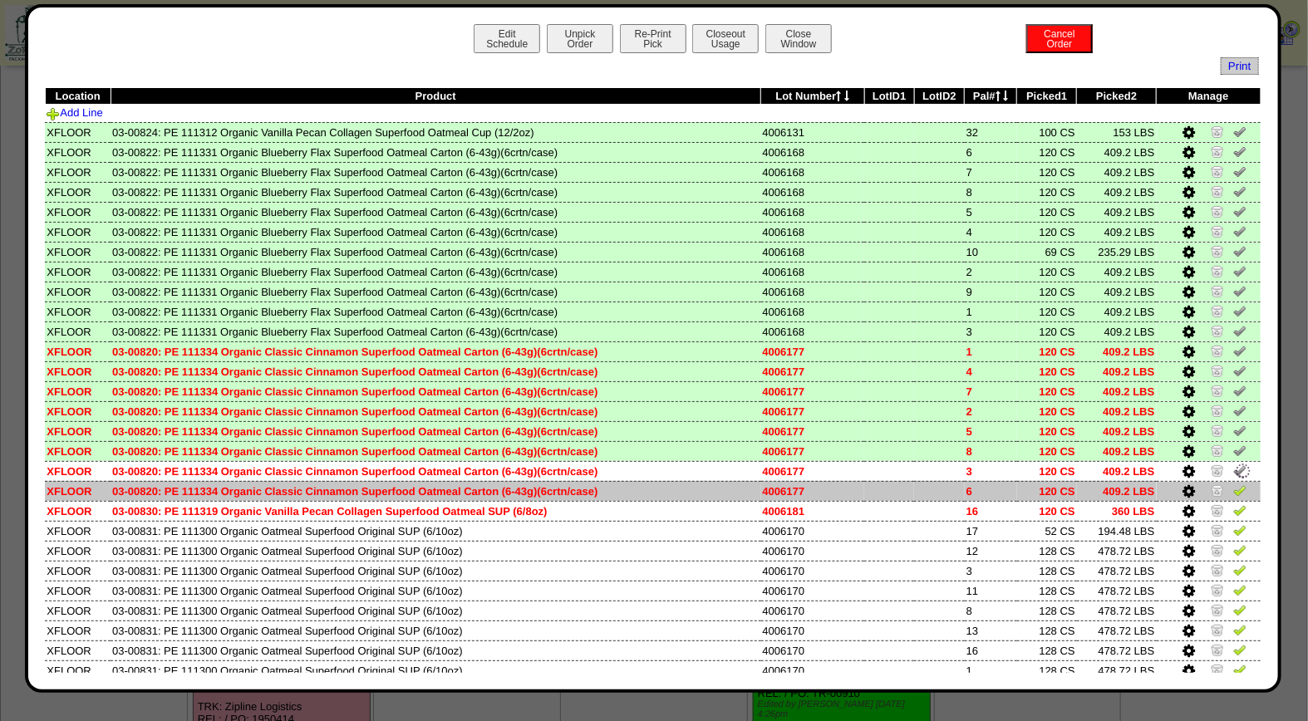
click at [1233, 484] on img at bounding box center [1239, 490] width 13 height 13
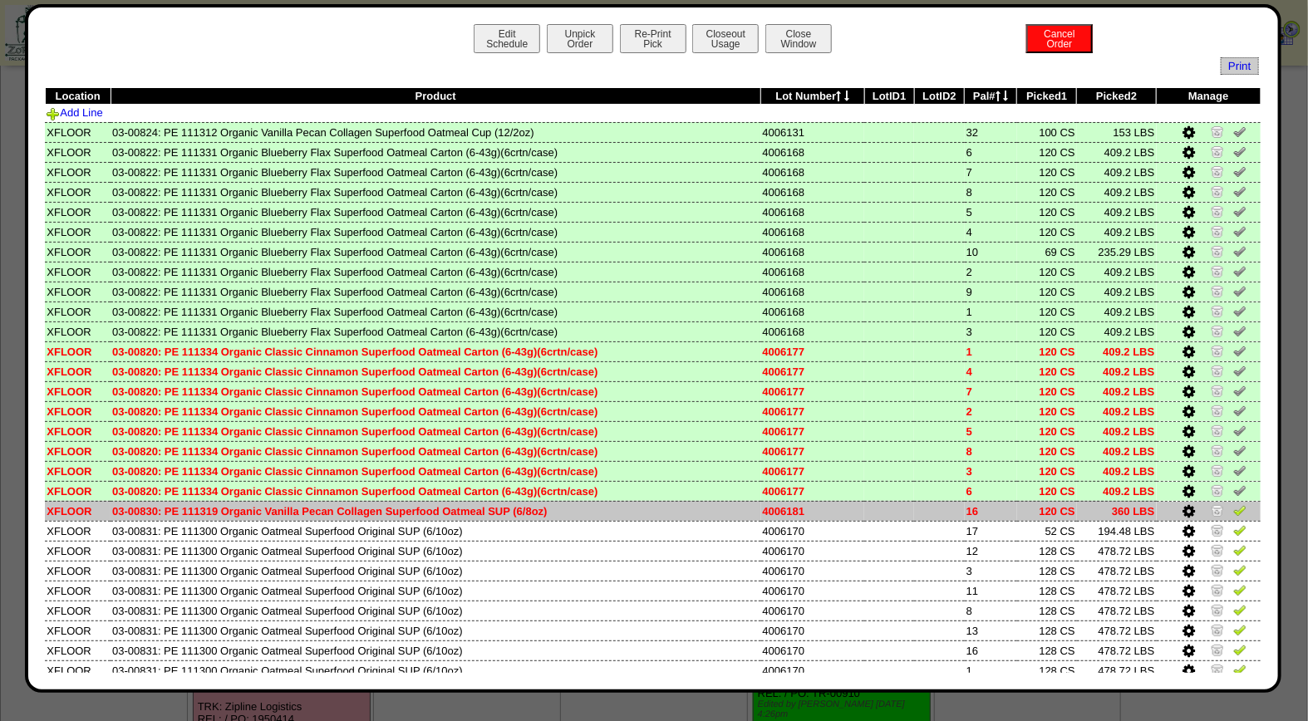
click at [1233, 505] on img at bounding box center [1239, 510] width 13 height 13
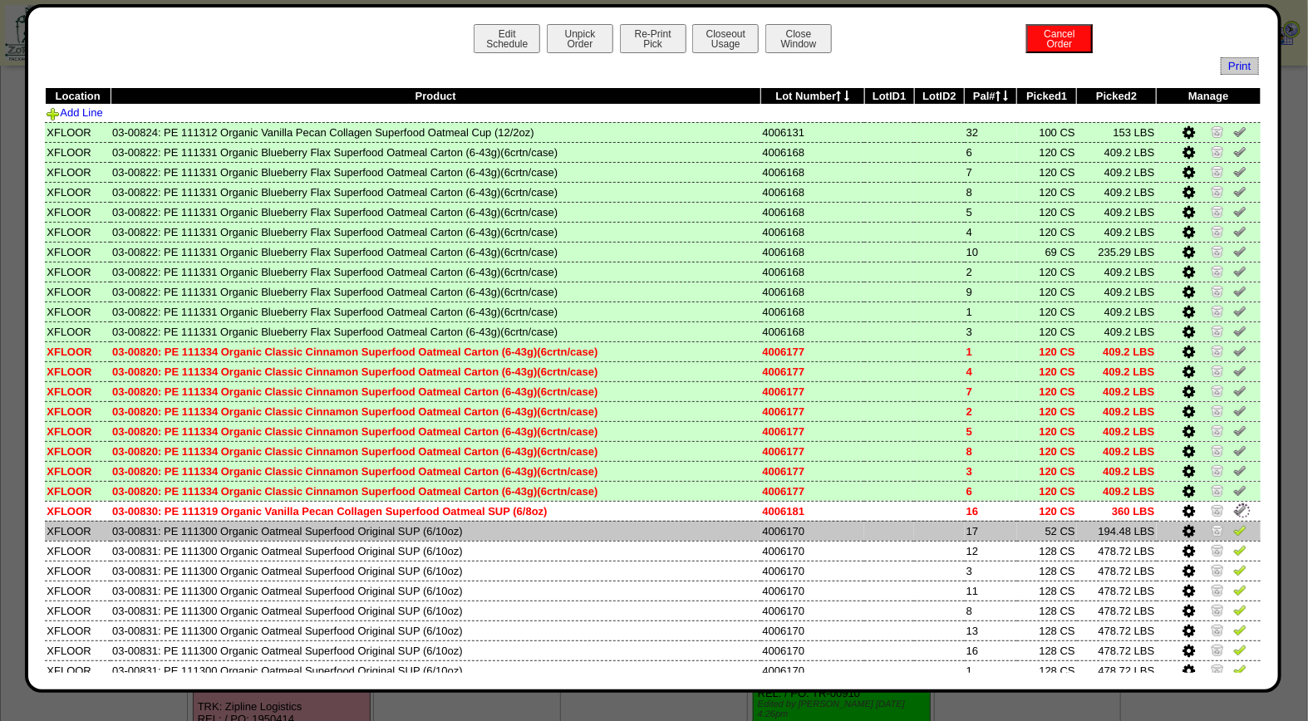
click at [1233, 525] on img at bounding box center [1239, 529] width 13 height 13
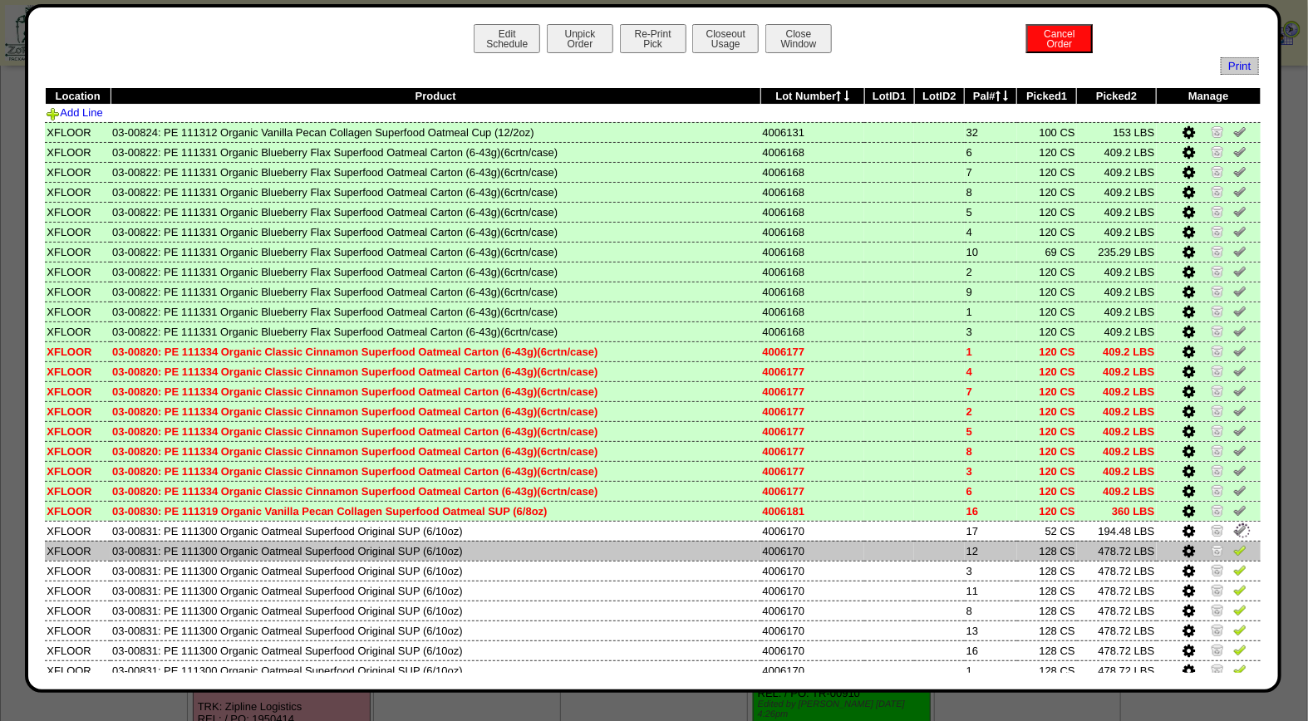
click at [1233, 543] on img at bounding box center [1239, 549] width 13 height 13
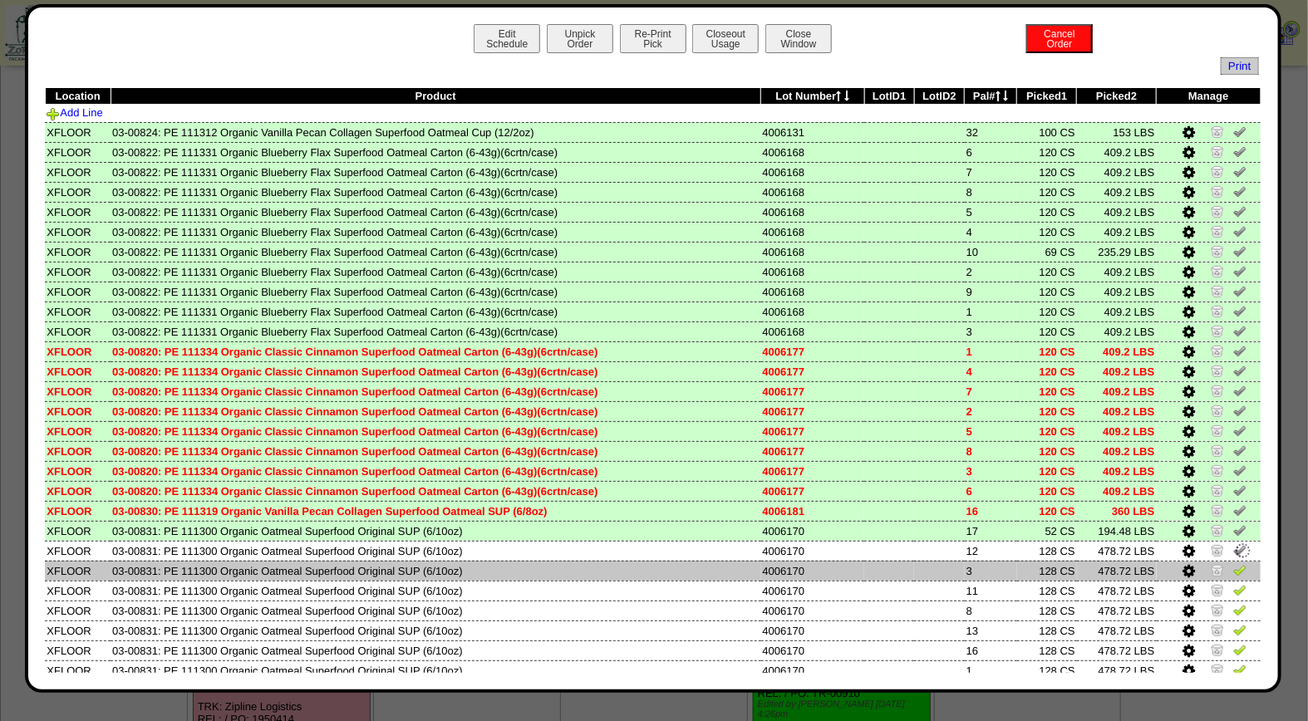
click at [1233, 565] on img at bounding box center [1239, 569] width 13 height 13
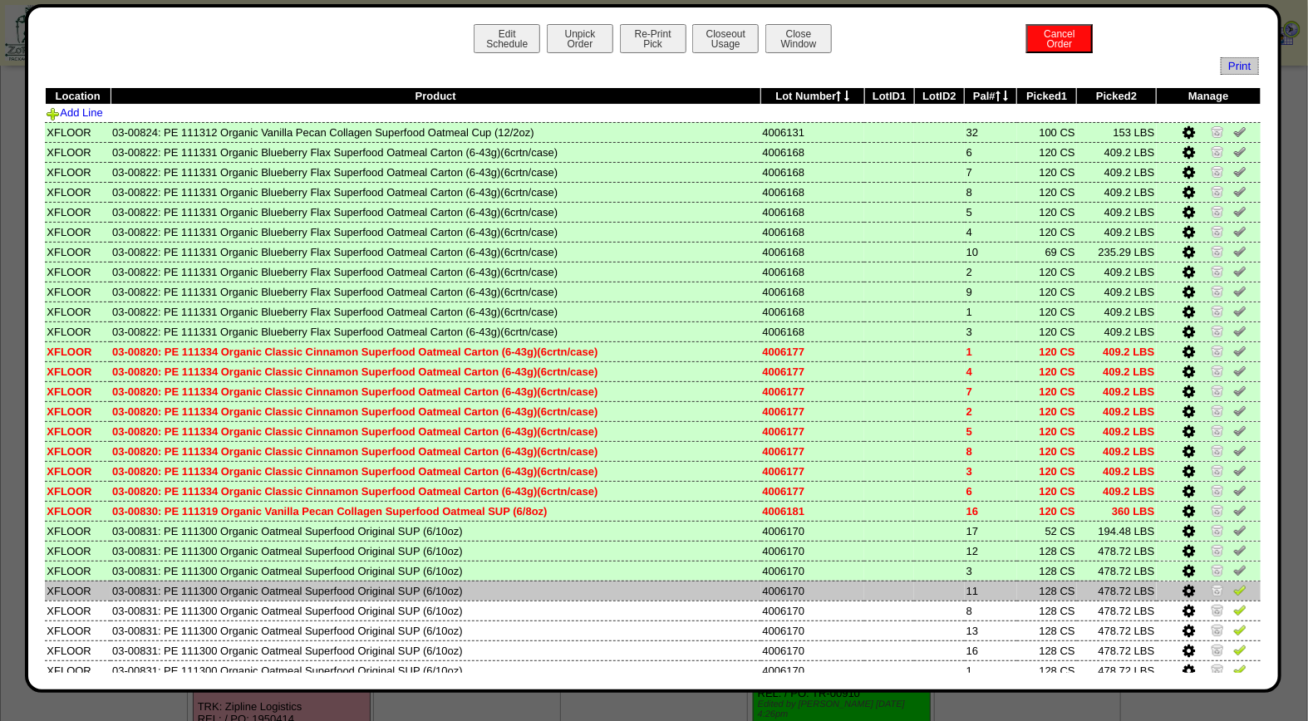
click at [1233, 583] on img at bounding box center [1239, 589] width 13 height 13
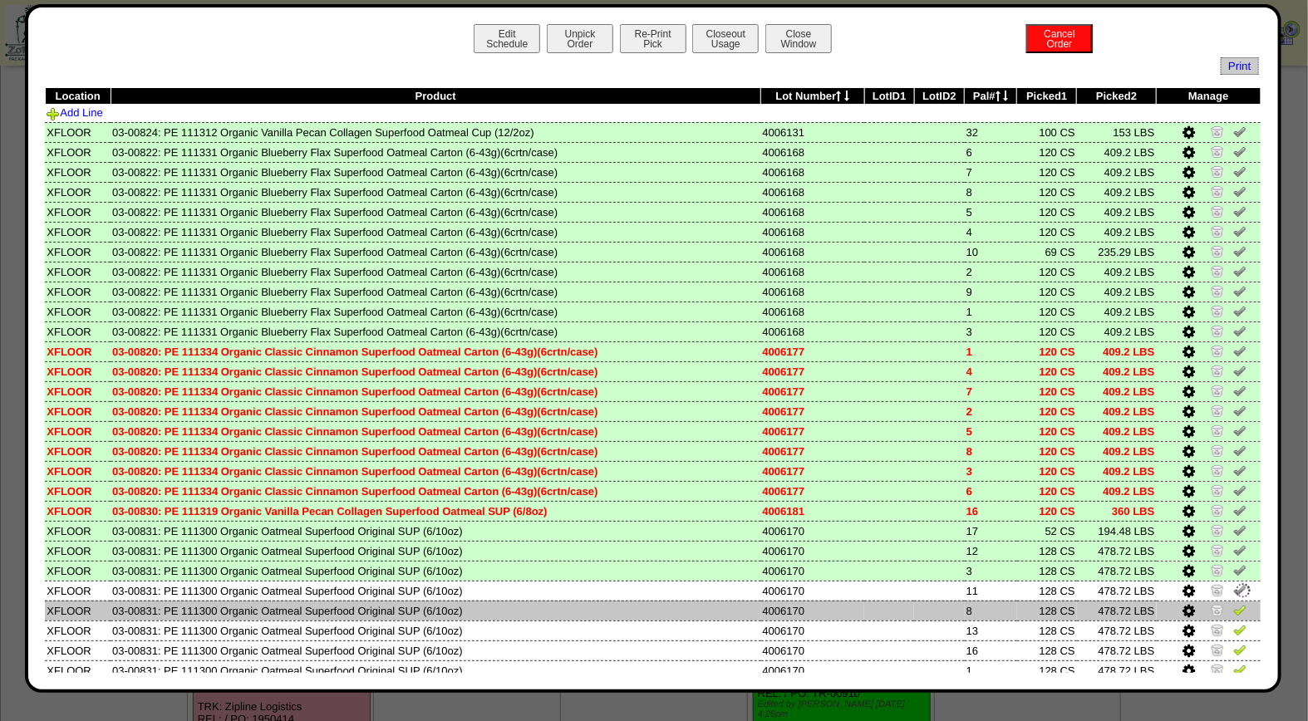
click at [1233, 603] on img at bounding box center [1239, 609] width 13 height 13
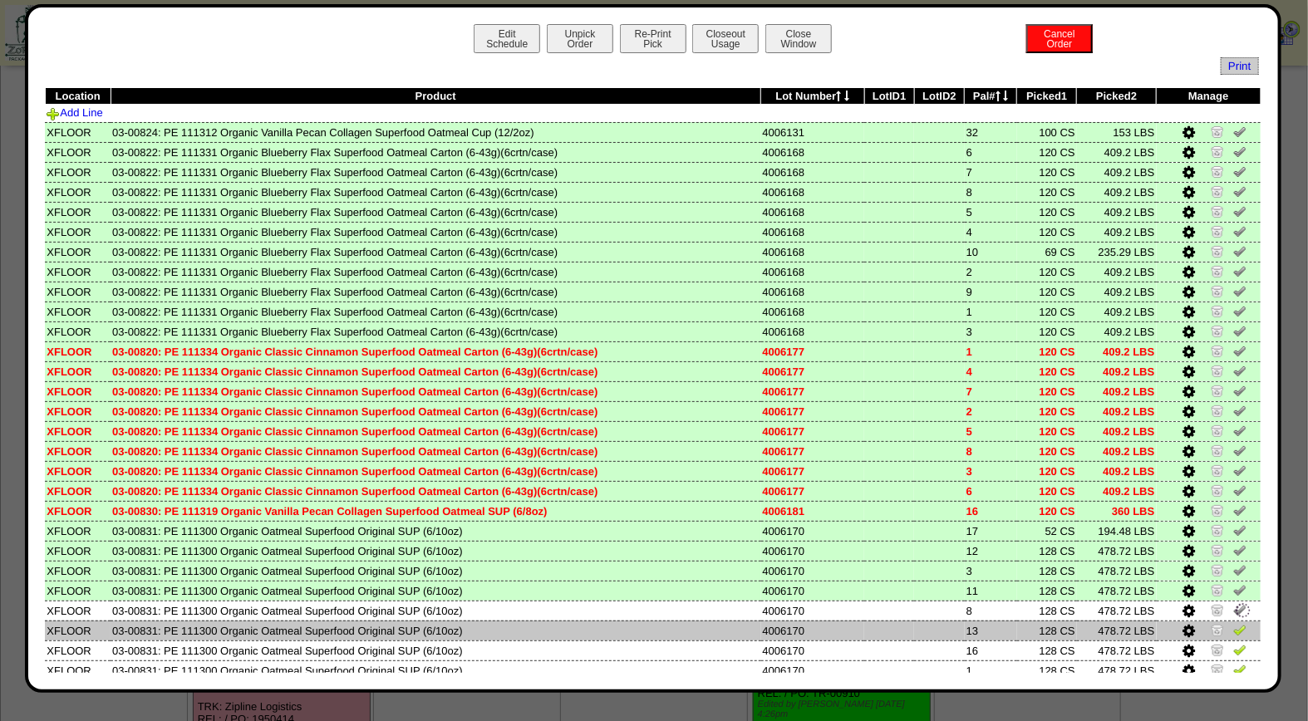
click at [1233, 623] on img at bounding box center [1239, 629] width 13 height 13
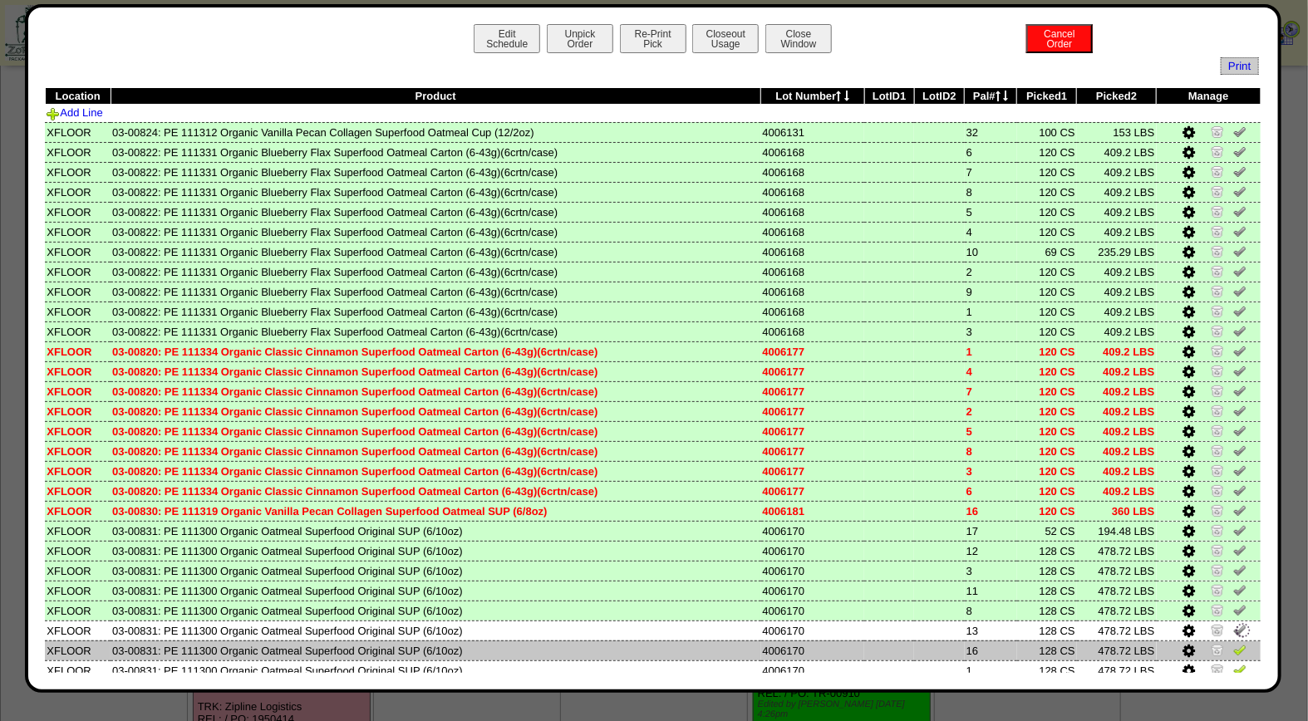
click at [1233, 644] on img at bounding box center [1239, 649] width 13 height 13
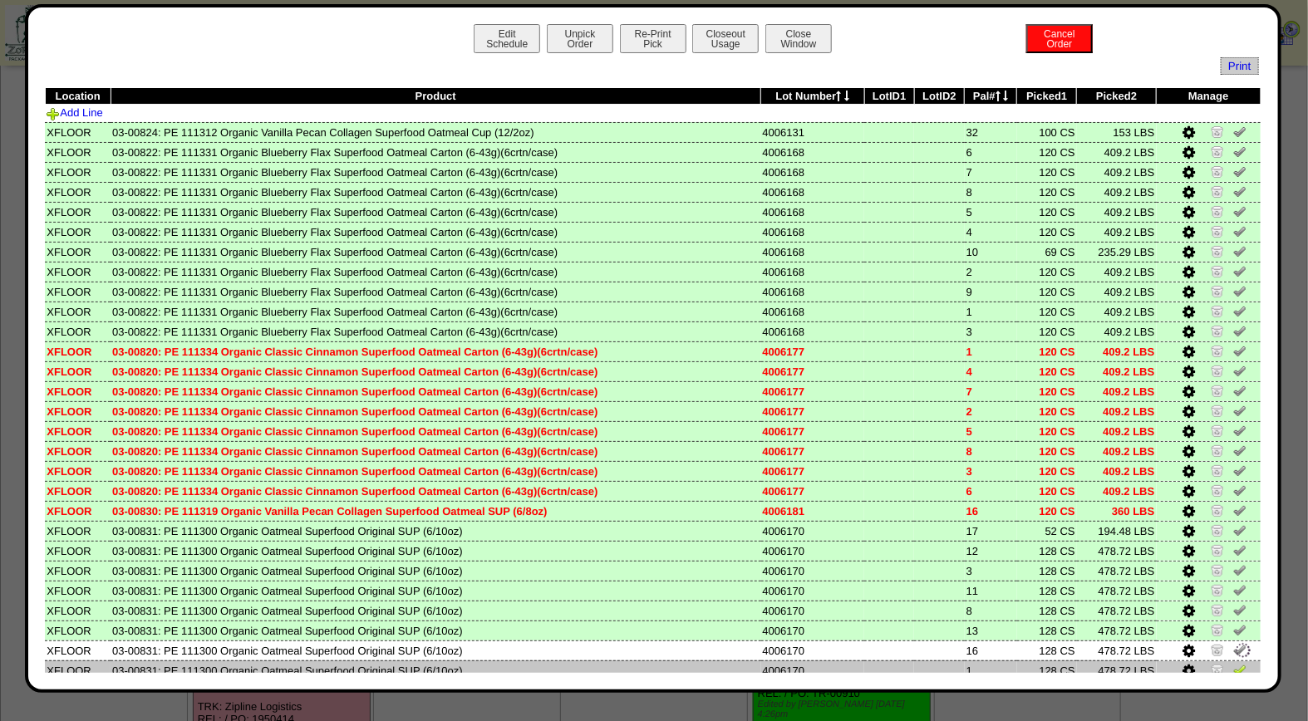
click at [1233, 663] on img at bounding box center [1239, 669] width 13 height 13
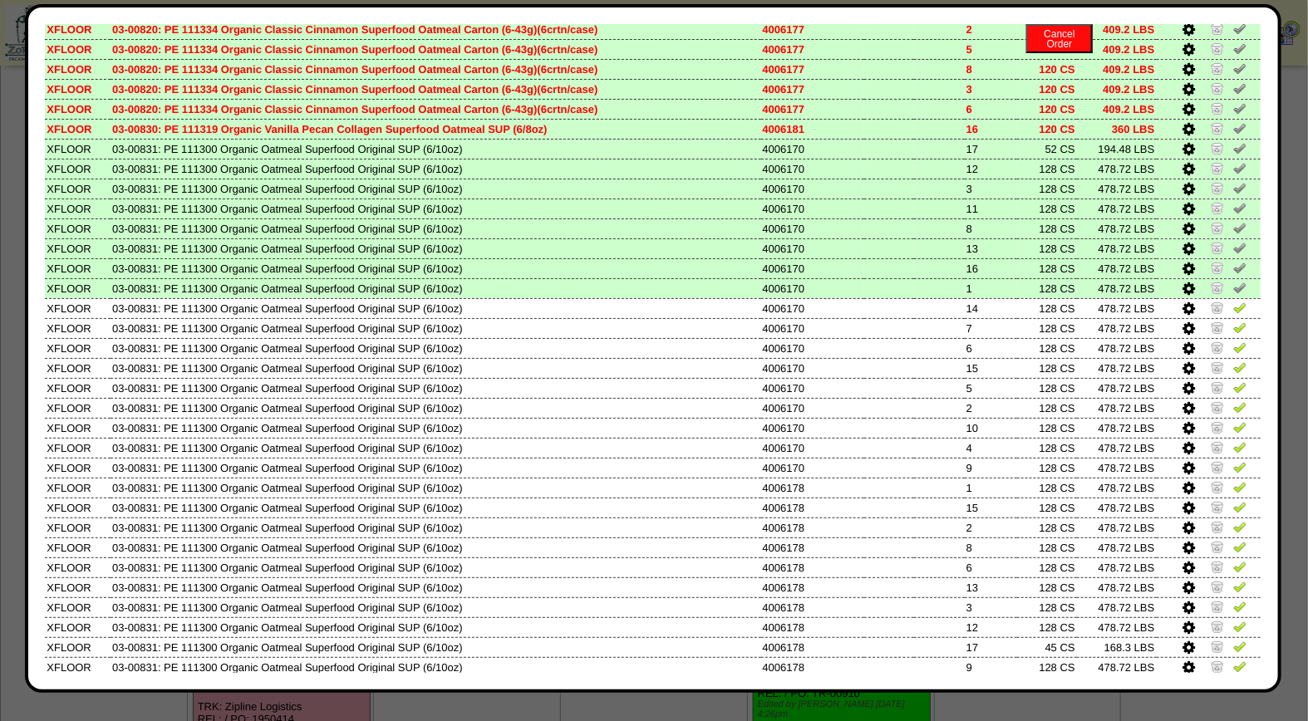
scroll to position [468, 0]
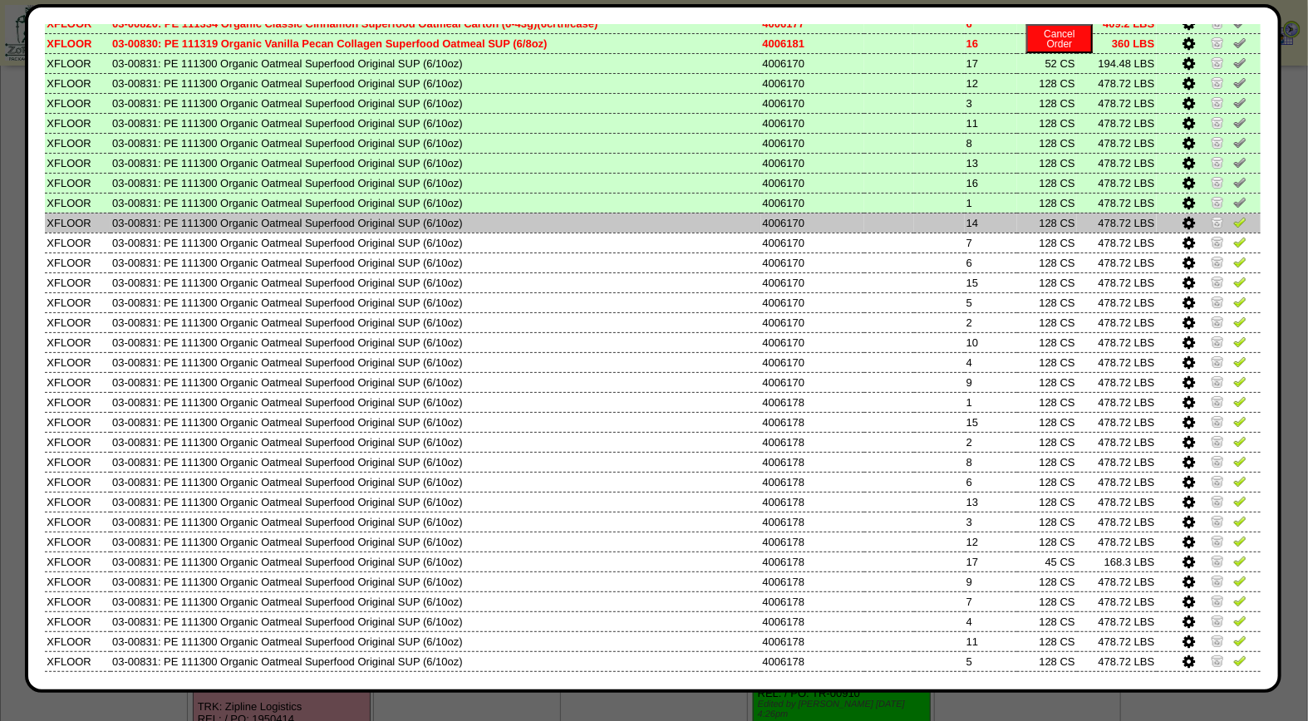
click at [1233, 217] on img at bounding box center [1239, 221] width 13 height 13
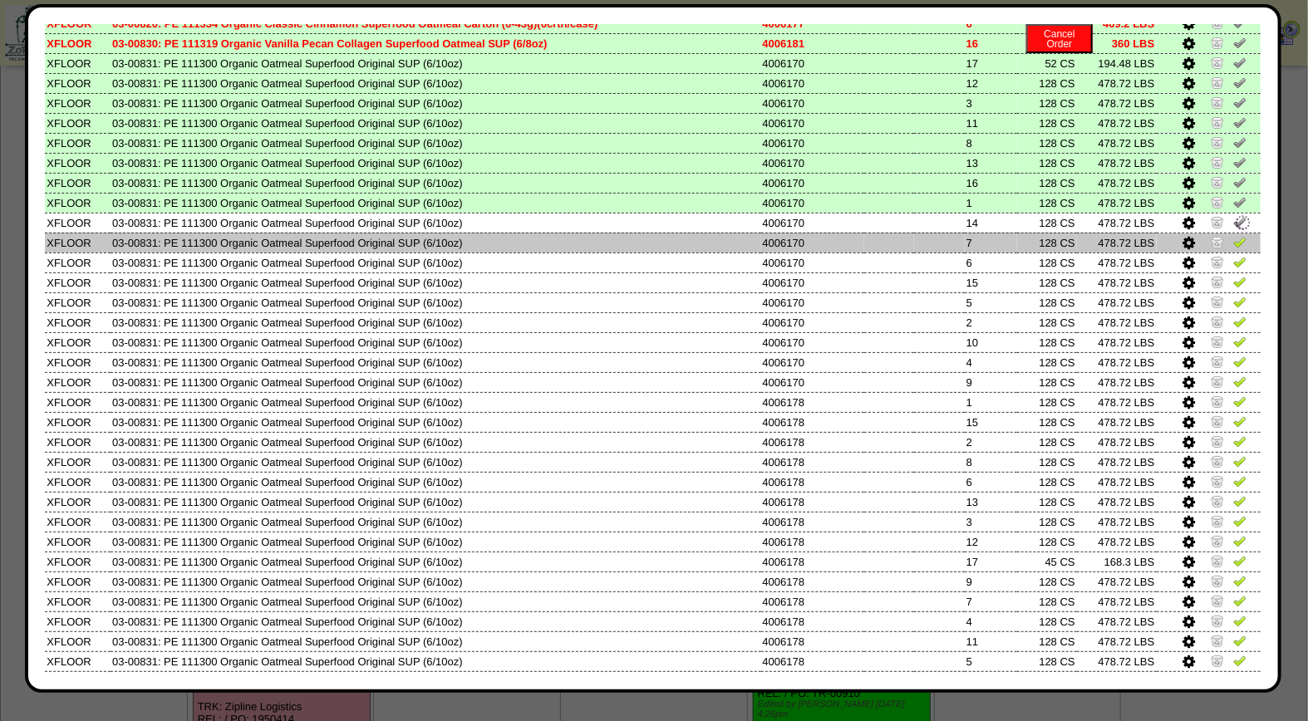
click at [1233, 235] on img at bounding box center [1239, 241] width 13 height 13
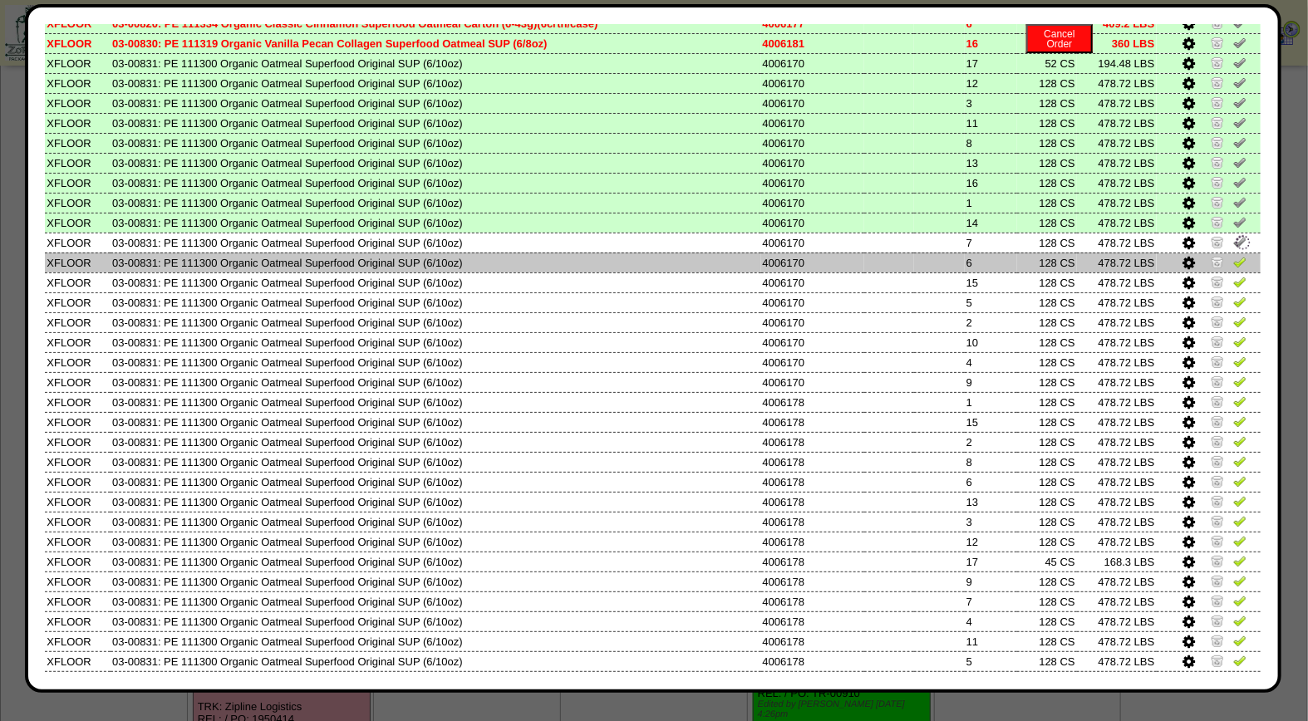
click at [1233, 255] on img at bounding box center [1239, 261] width 13 height 13
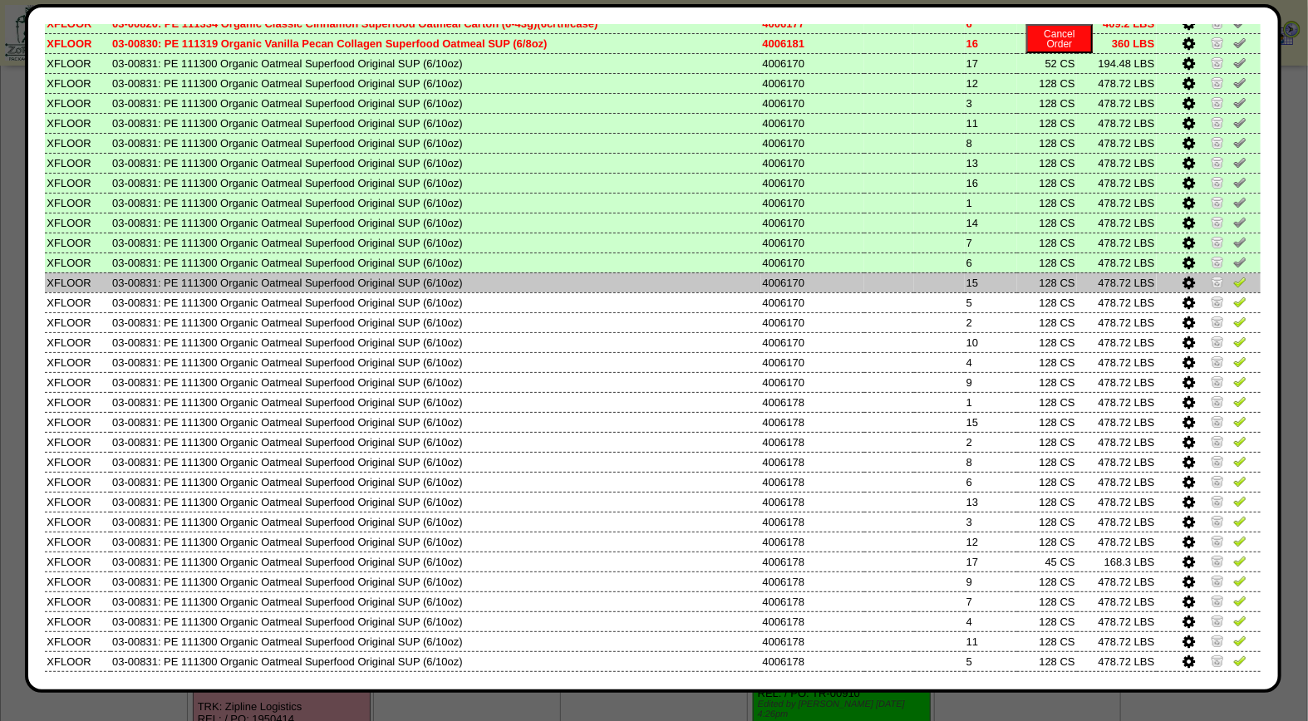
click at [1233, 276] on img at bounding box center [1239, 281] width 13 height 13
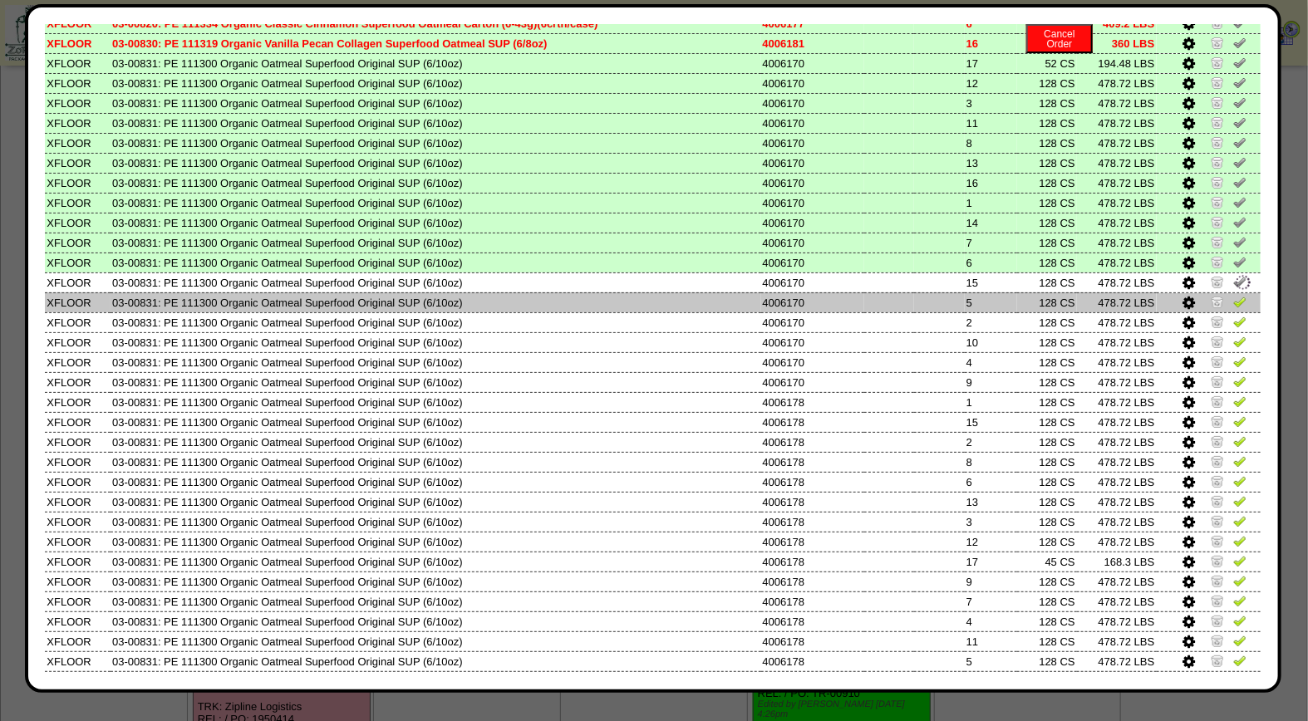
click at [1233, 295] on img at bounding box center [1239, 301] width 13 height 13
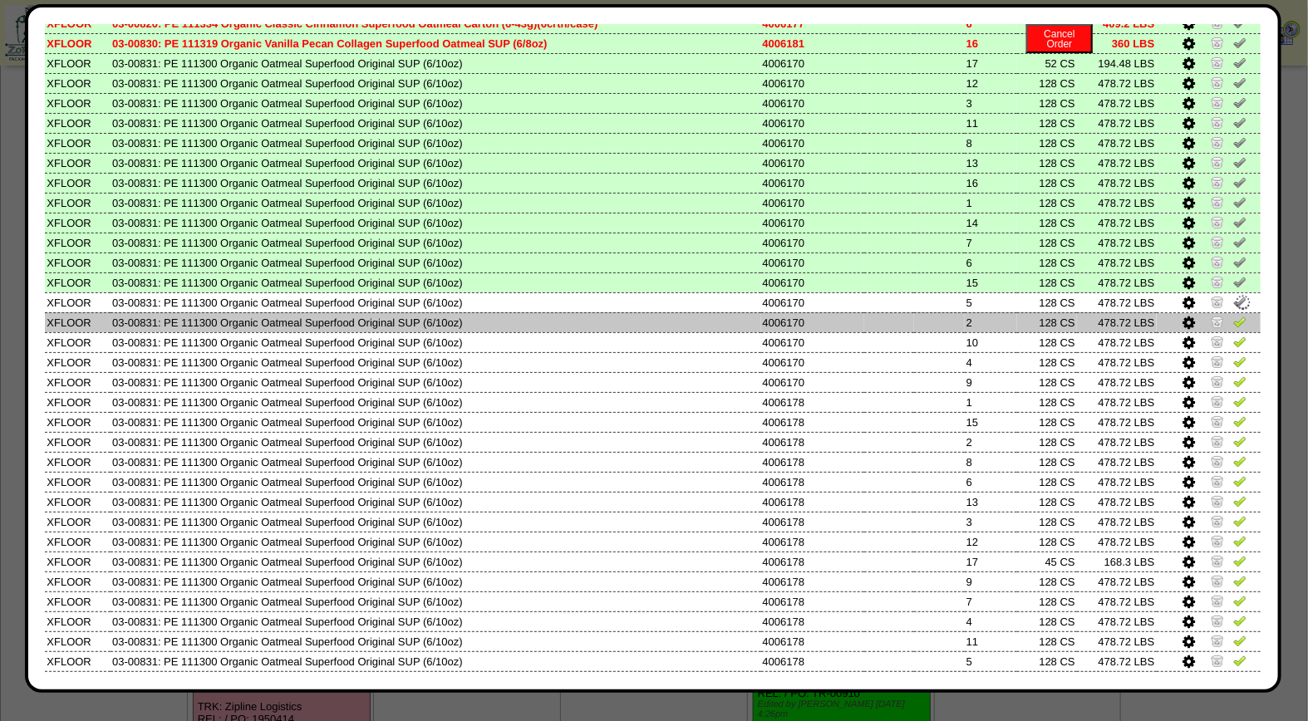
click at [1233, 315] on img at bounding box center [1239, 321] width 13 height 13
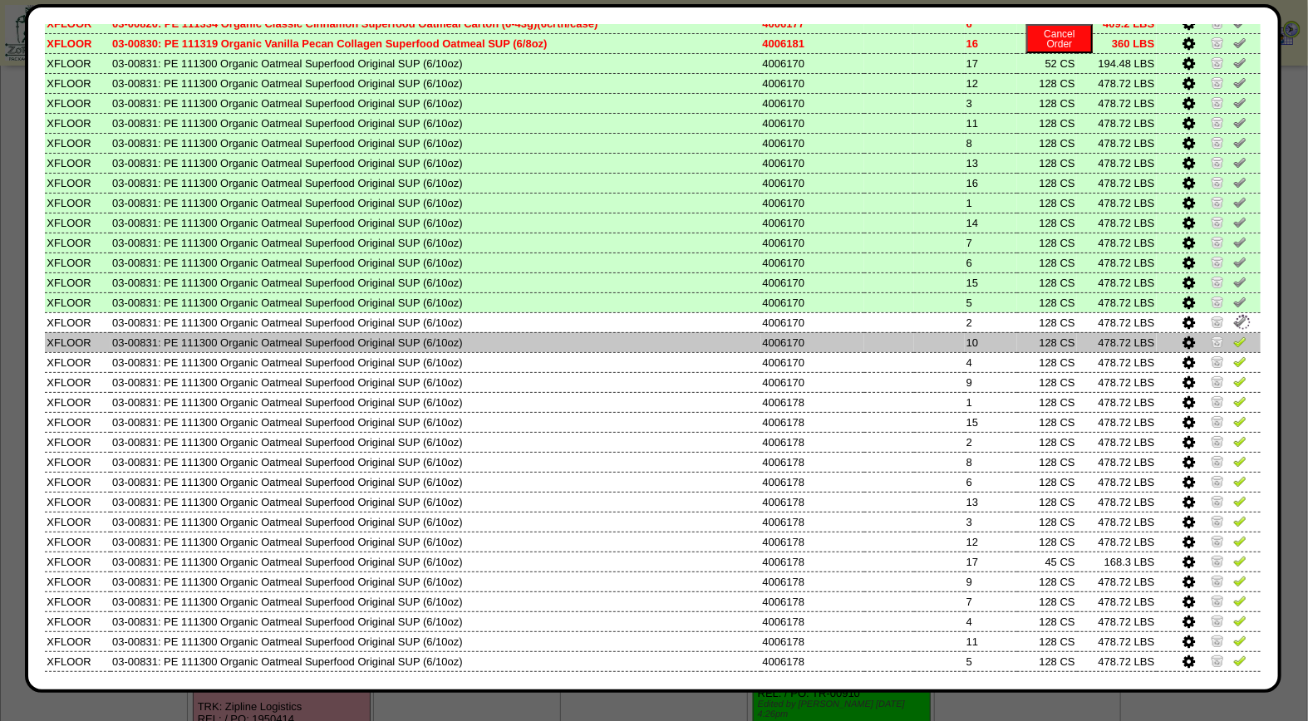
click at [1233, 335] on img at bounding box center [1239, 341] width 13 height 13
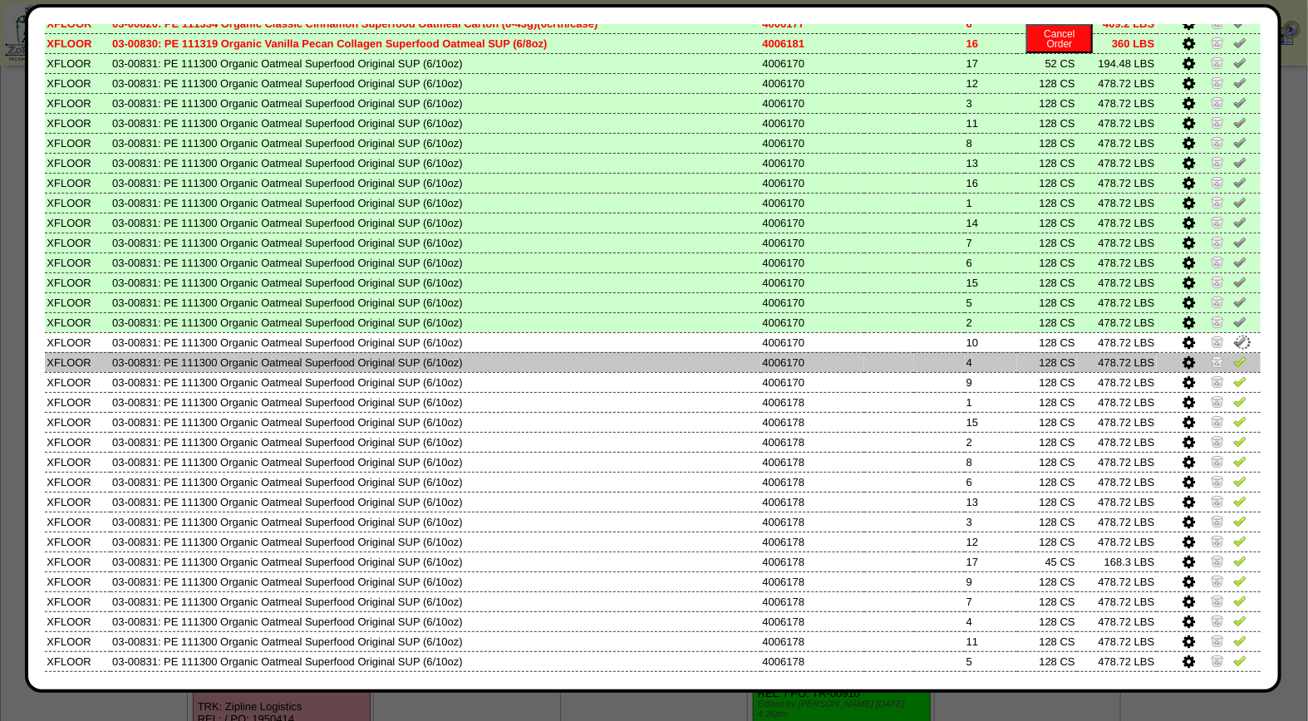
click at [1233, 355] on img at bounding box center [1239, 361] width 13 height 13
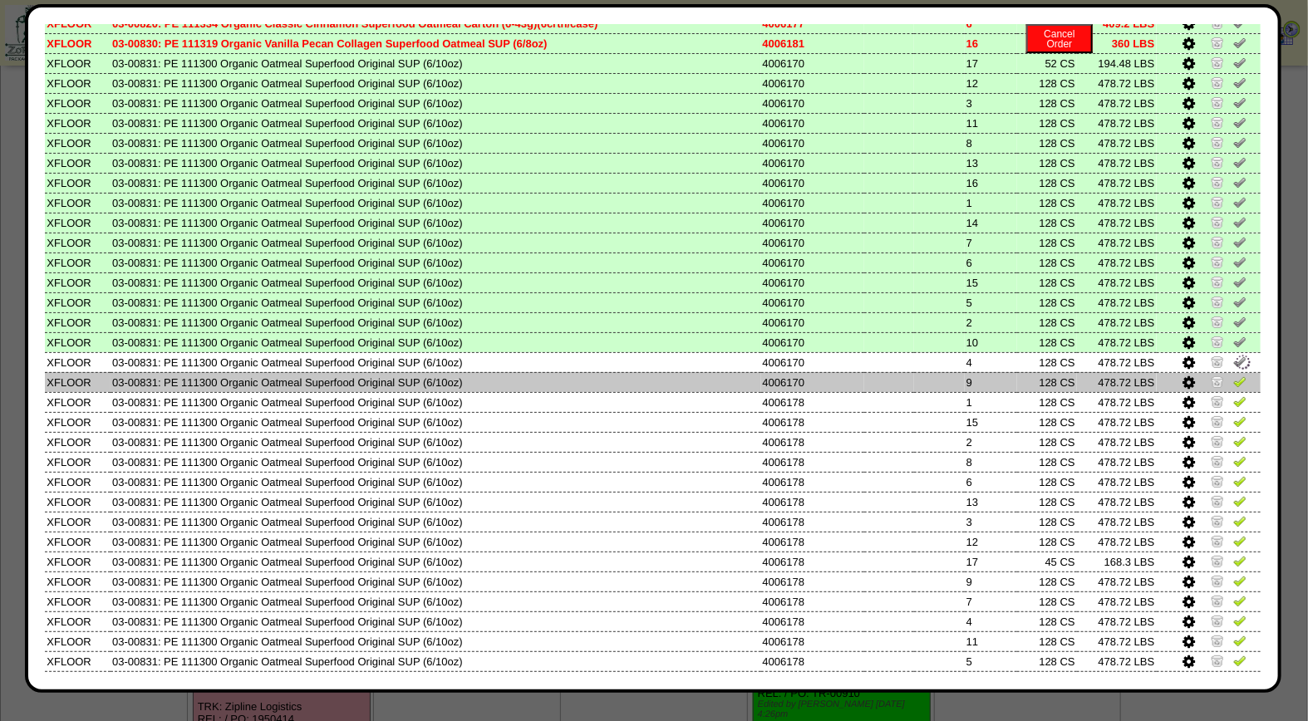
click at [1233, 375] on img at bounding box center [1239, 381] width 13 height 13
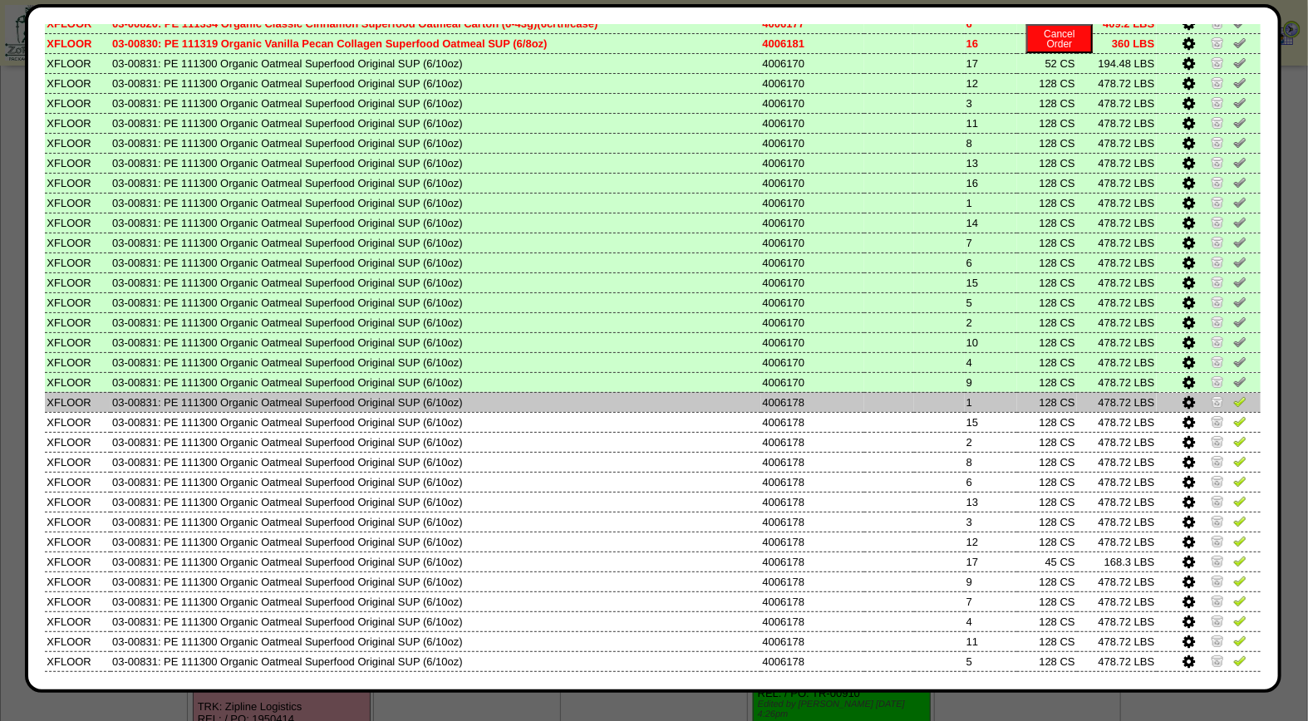
click at [1233, 395] on img at bounding box center [1239, 401] width 13 height 13
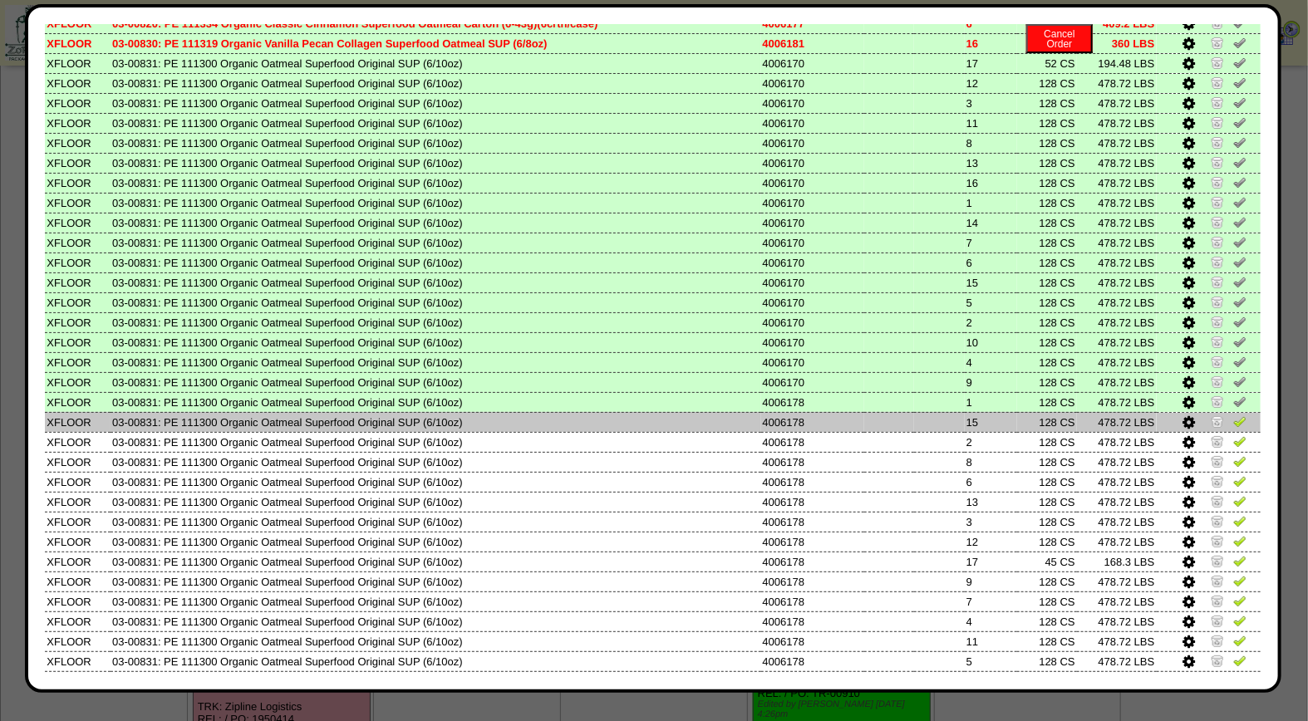
click at [1233, 415] on img at bounding box center [1239, 421] width 13 height 13
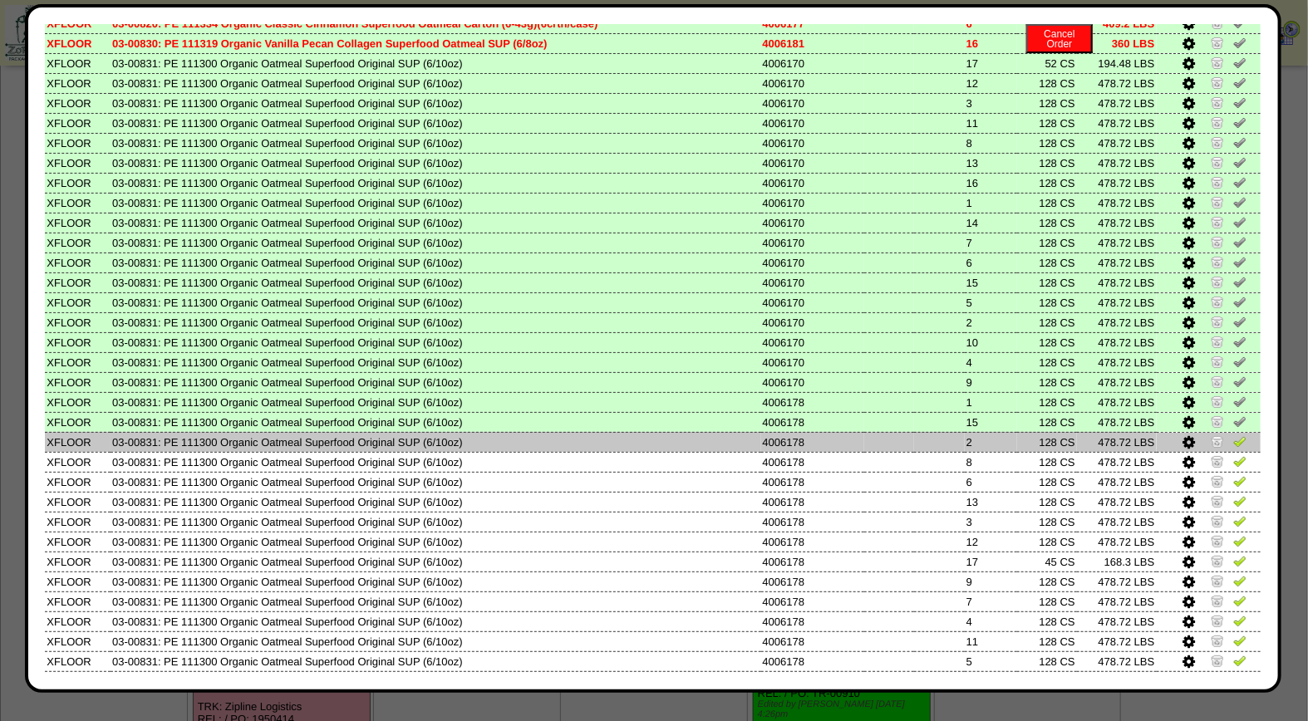
click at [1233, 435] on img at bounding box center [1239, 441] width 13 height 13
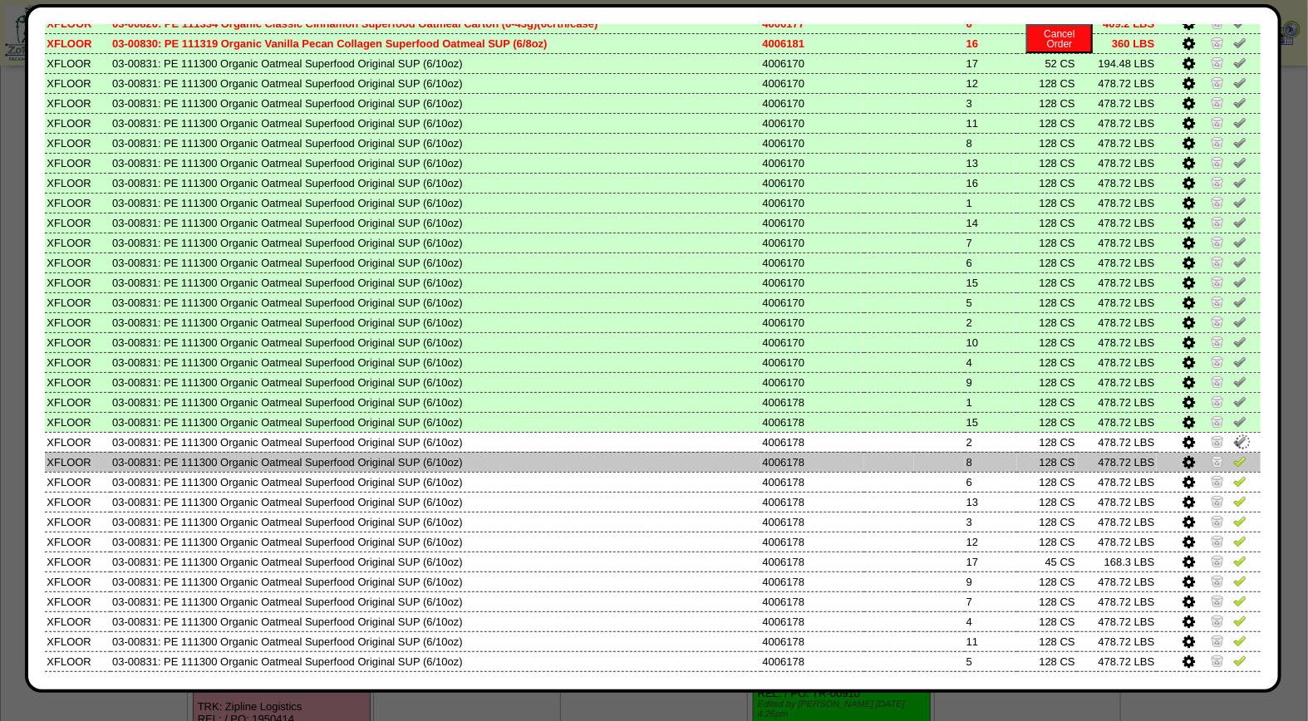
click at [1233, 454] on img at bounding box center [1239, 460] width 13 height 13
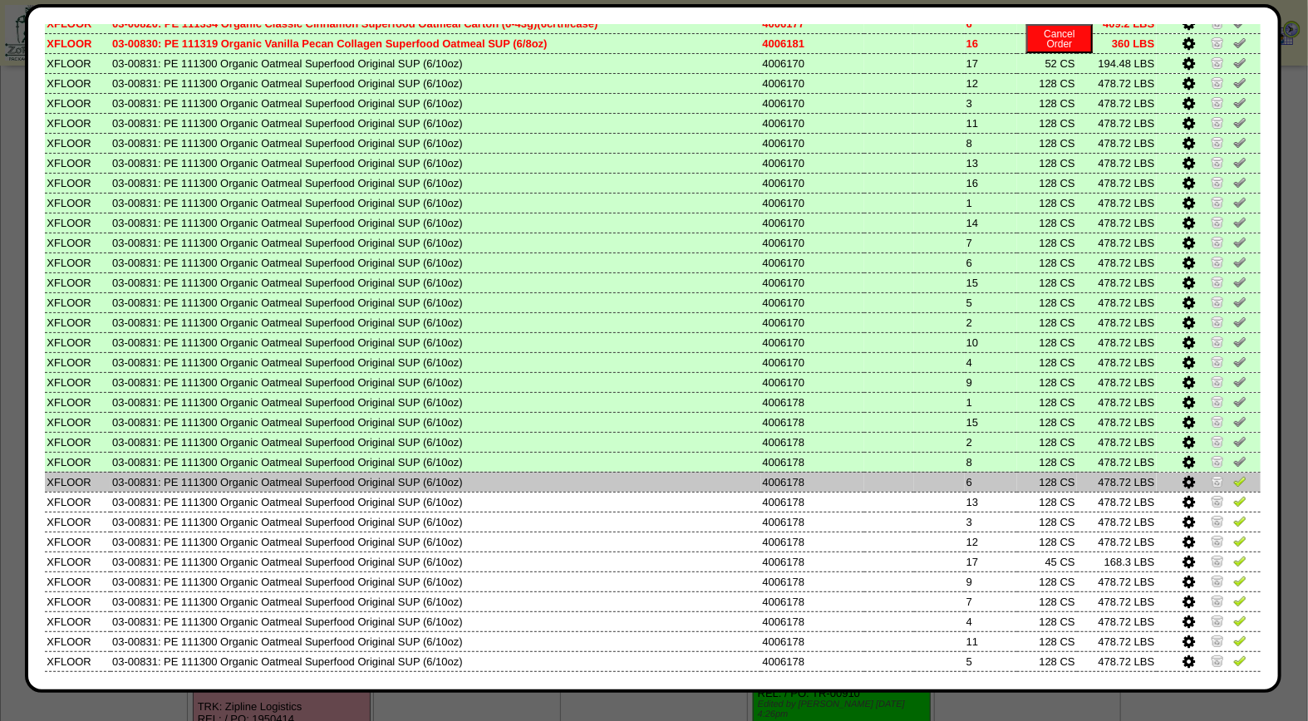
click at [1233, 474] on img at bounding box center [1239, 480] width 13 height 13
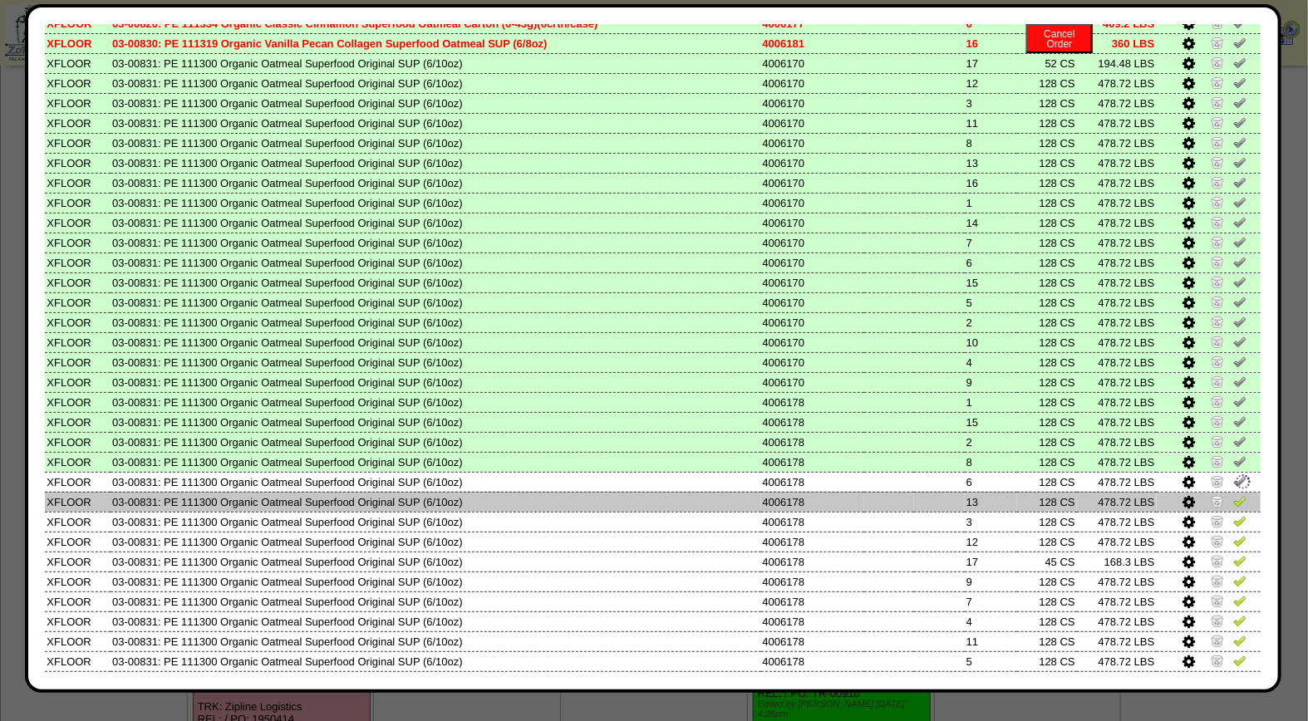
click at [1233, 494] on img at bounding box center [1239, 500] width 13 height 13
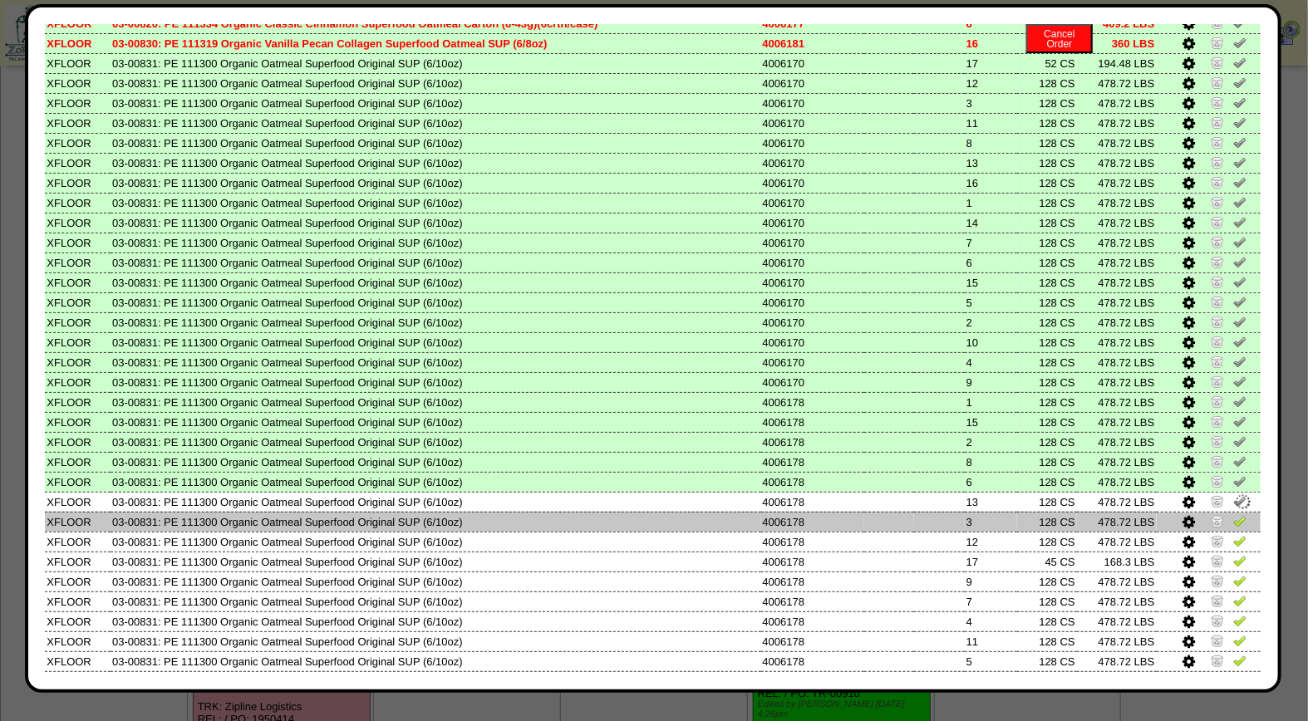
click at [1233, 514] on img at bounding box center [1239, 520] width 13 height 13
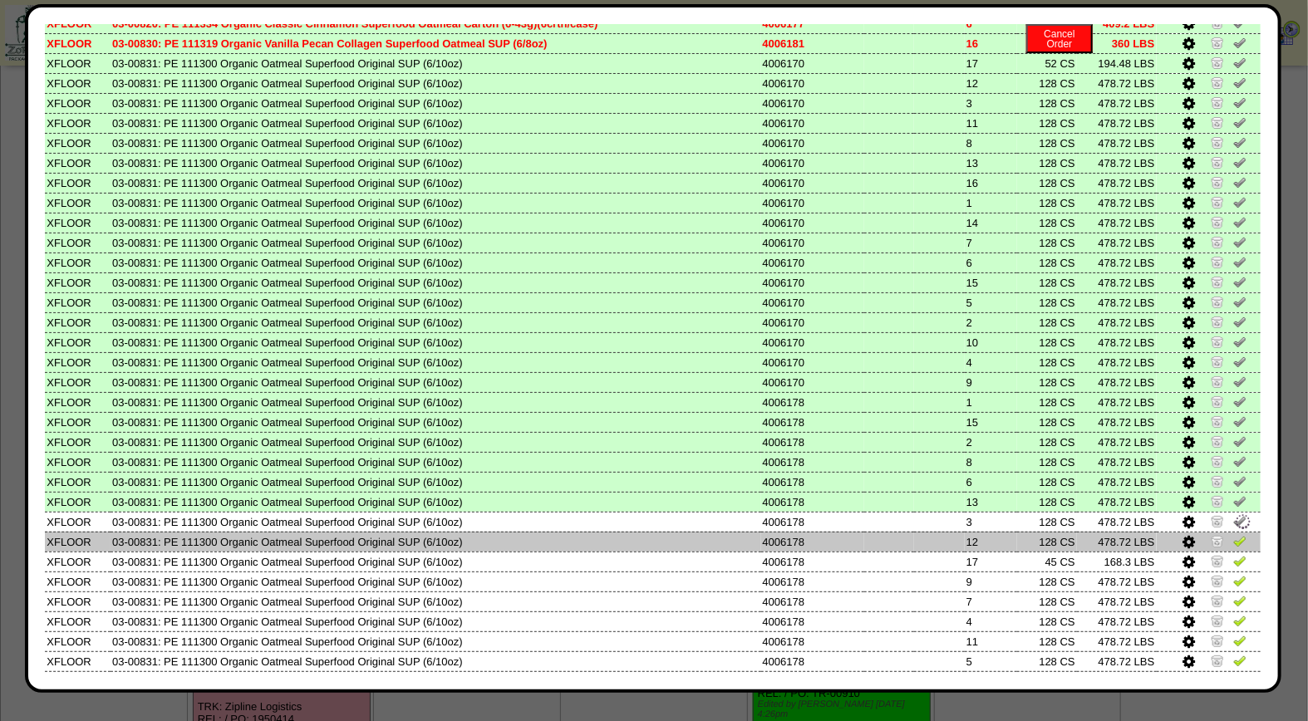
click at [1233, 534] on img at bounding box center [1239, 540] width 13 height 13
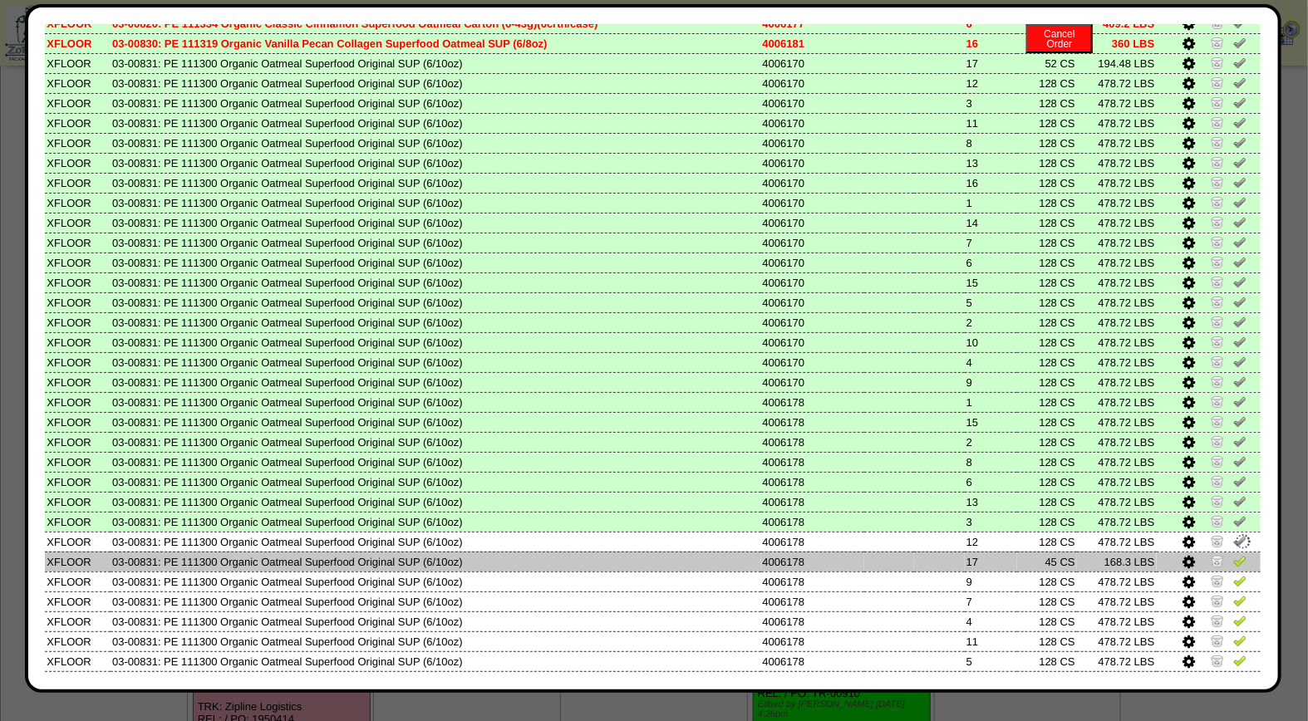
click at [1233, 554] on img at bounding box center [1239, 560] width 13 height 13
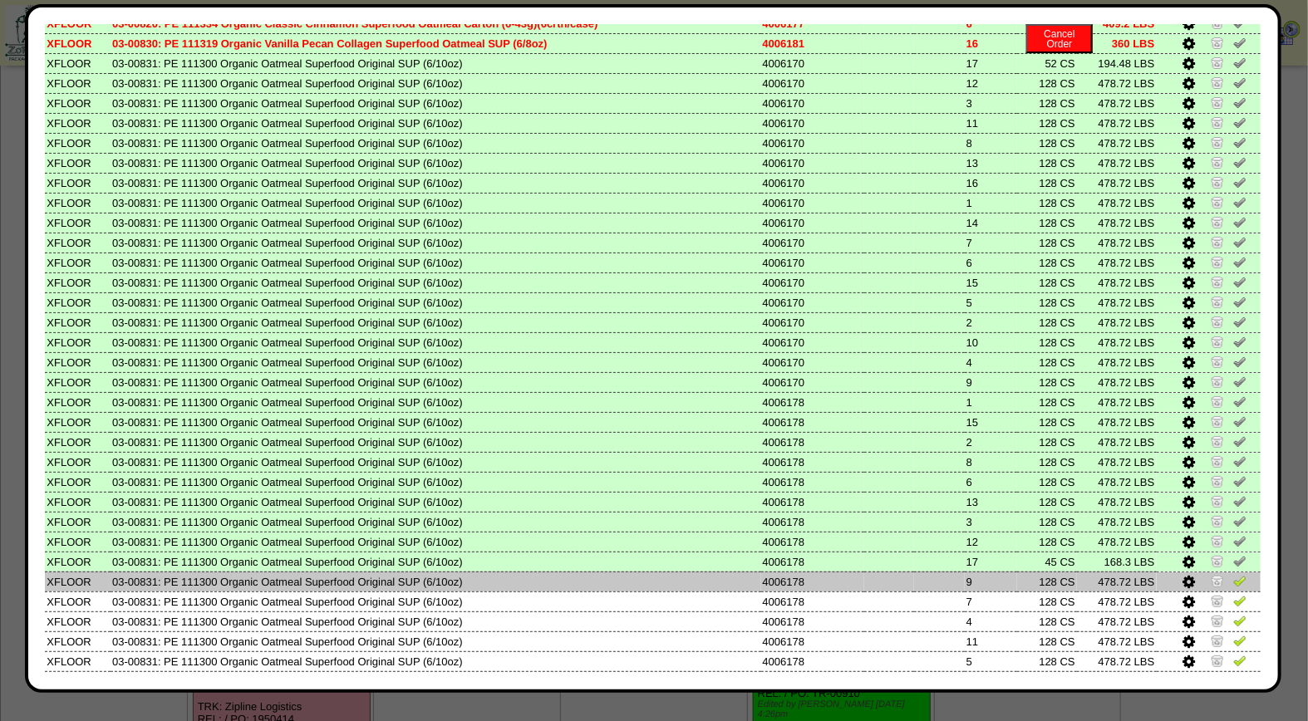
click at [1233, 574] on img at bounding box center [1239, 580] width 13 height 13
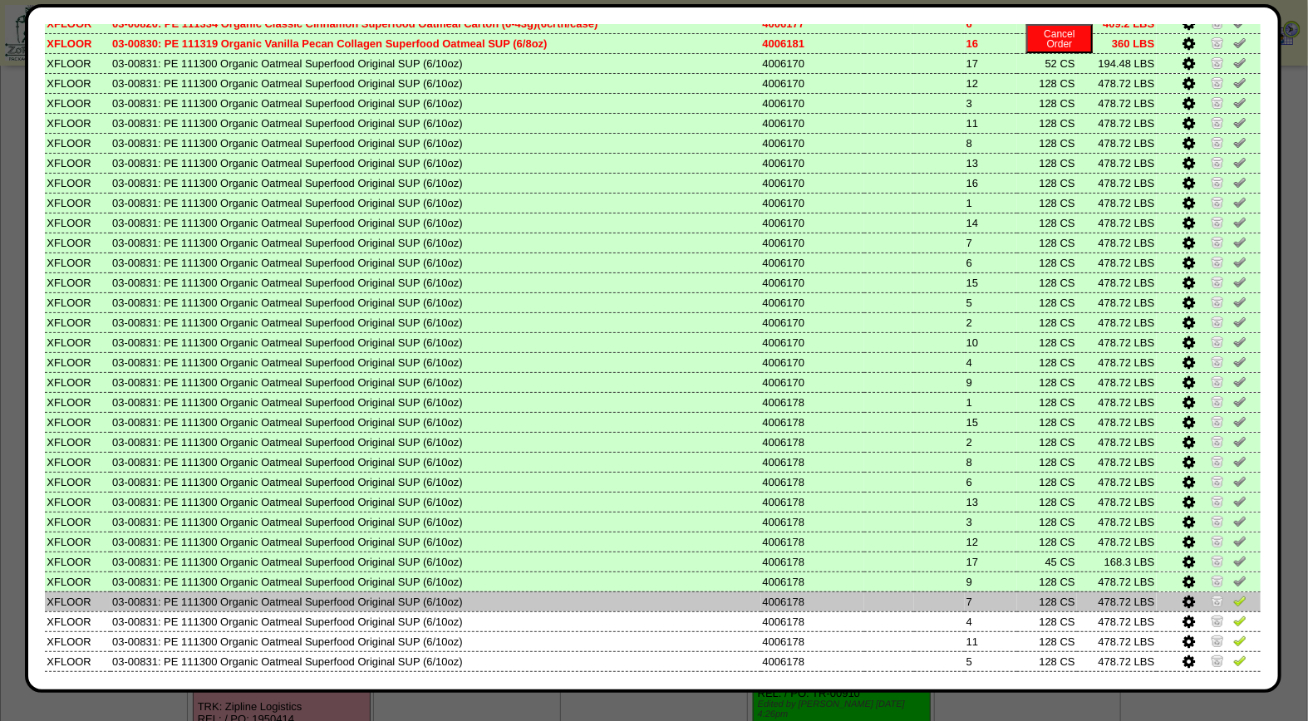
click at [1233, 594] on img at bounding box center [1239, 600] width 13 height 13
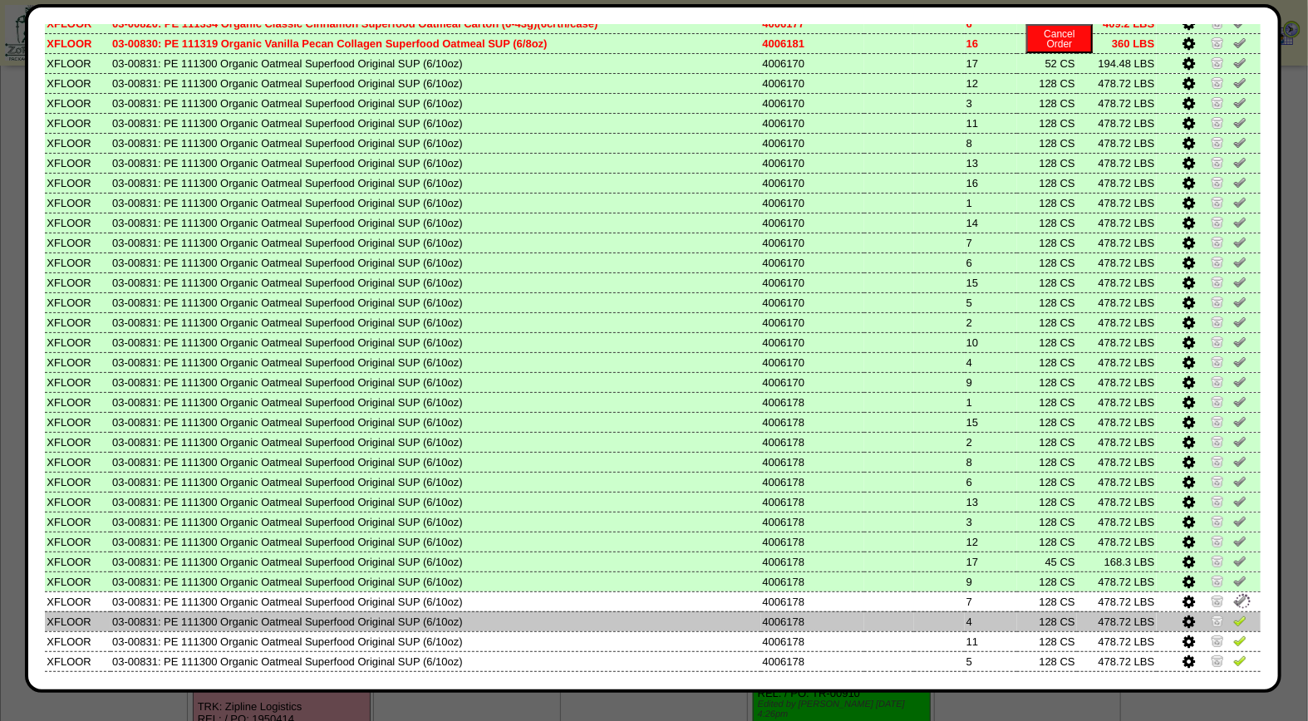
click at [1233, 614] on img at bounding box center [1239, 620] width 13 height 13
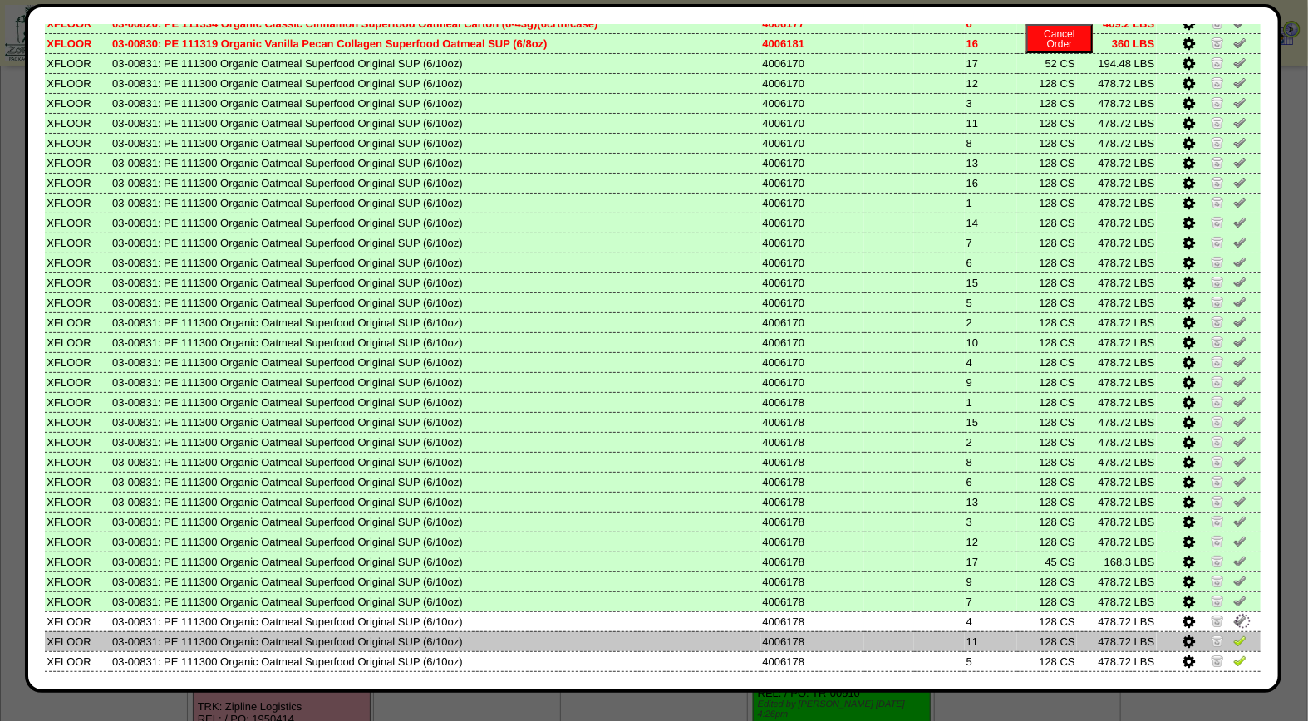
click at [1233, 634] on img at bounding box center [1239, 640] width 13 height 13
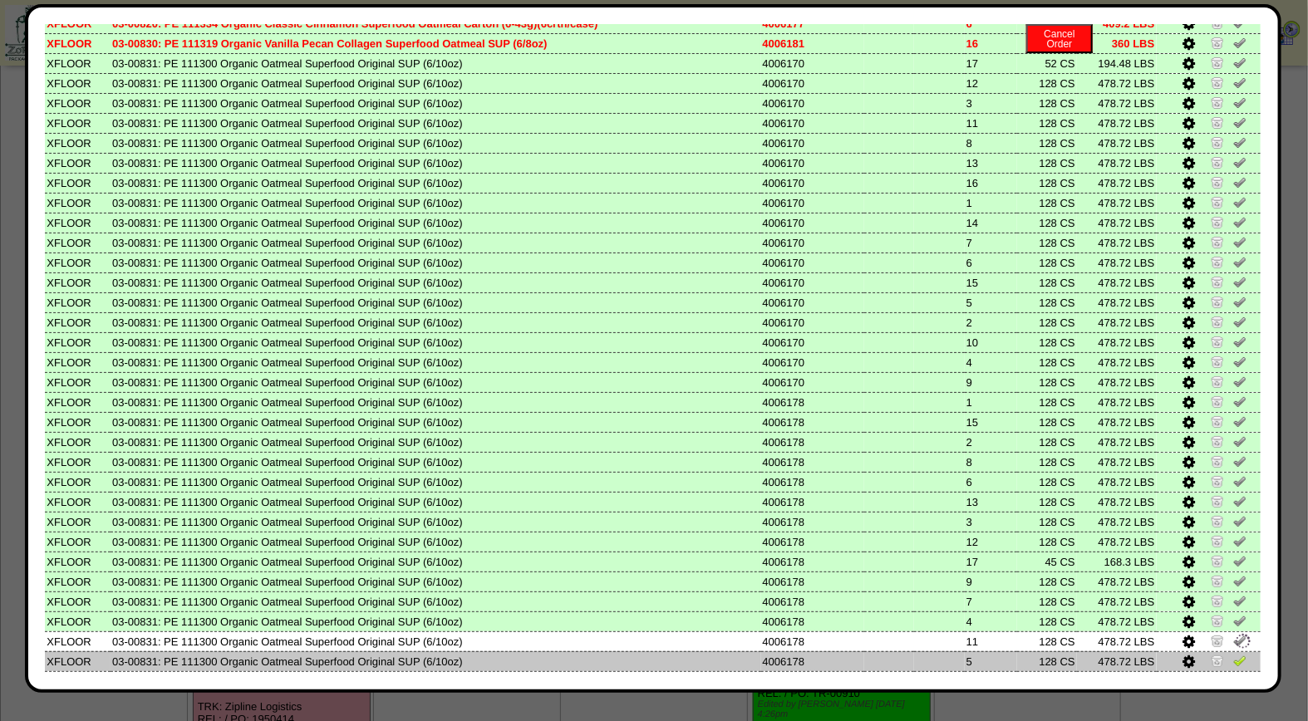
click at [1233, 654] on img at bounding box center [1239, 660] width 13 height 13
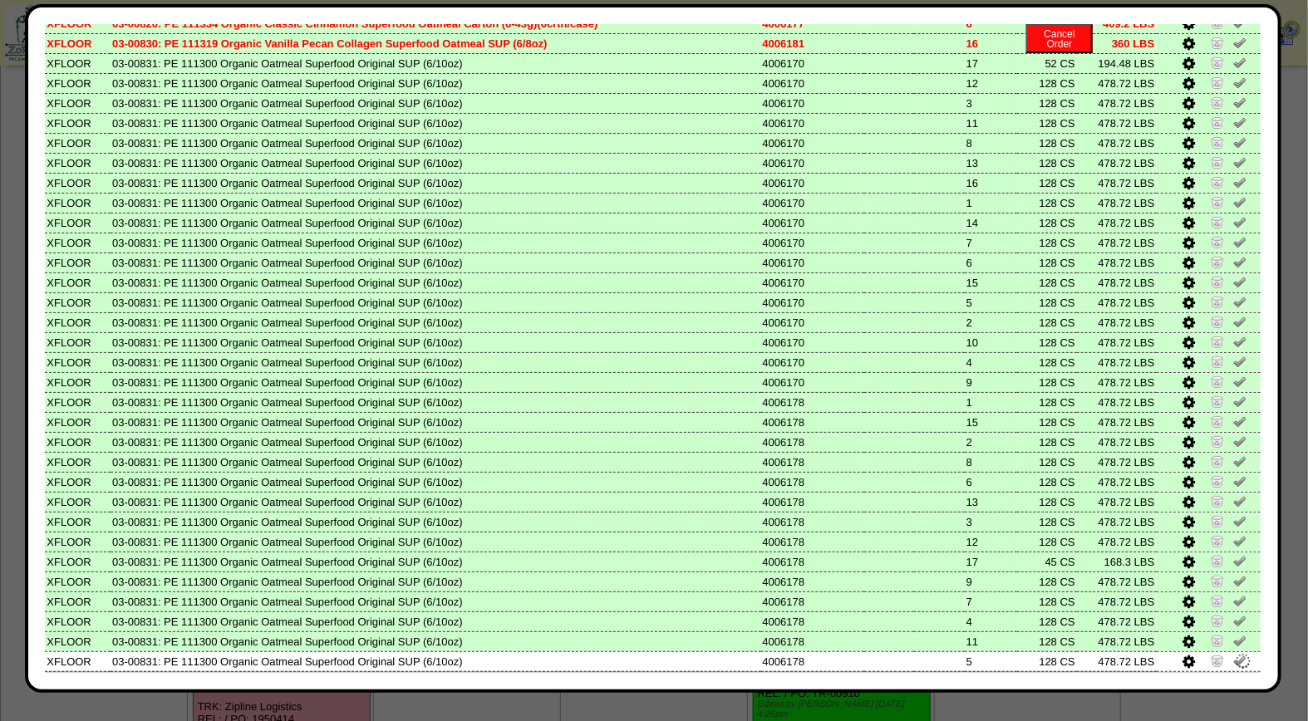
click at [1233, 674] on img at bounding box center [1239, 680] width 13 height 13
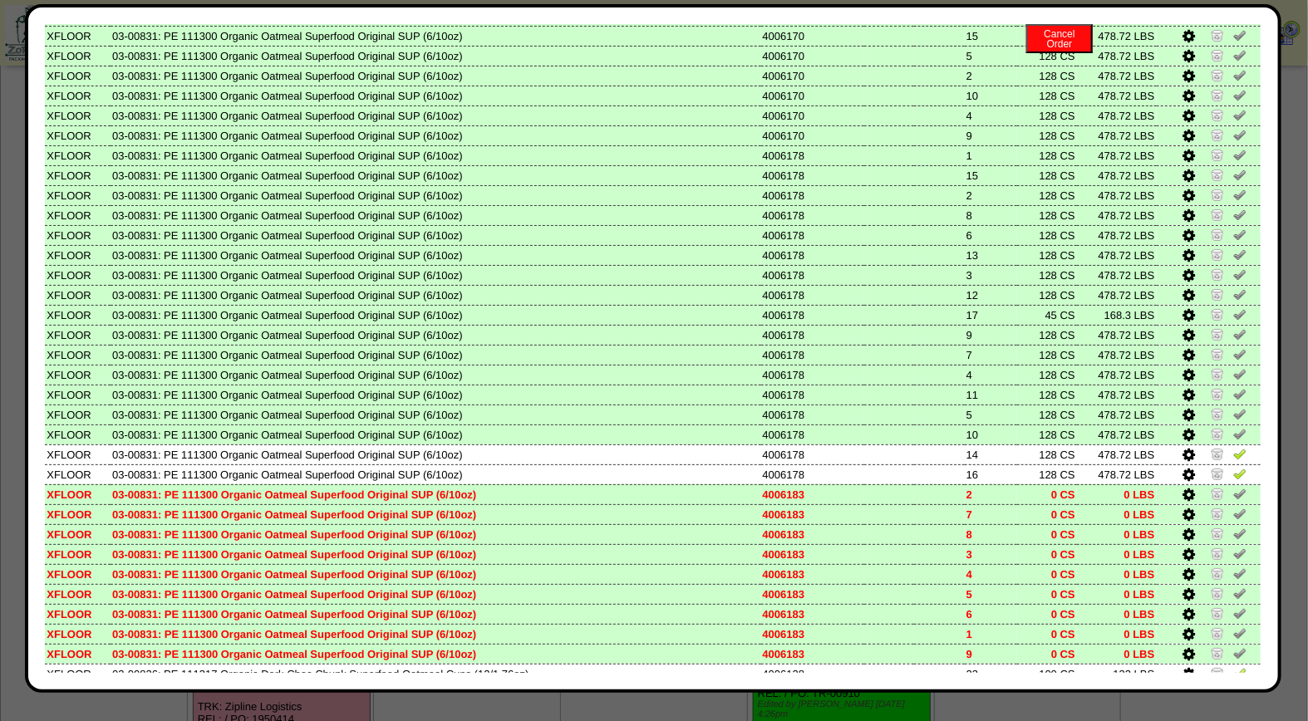
scroll to position [813, 0]
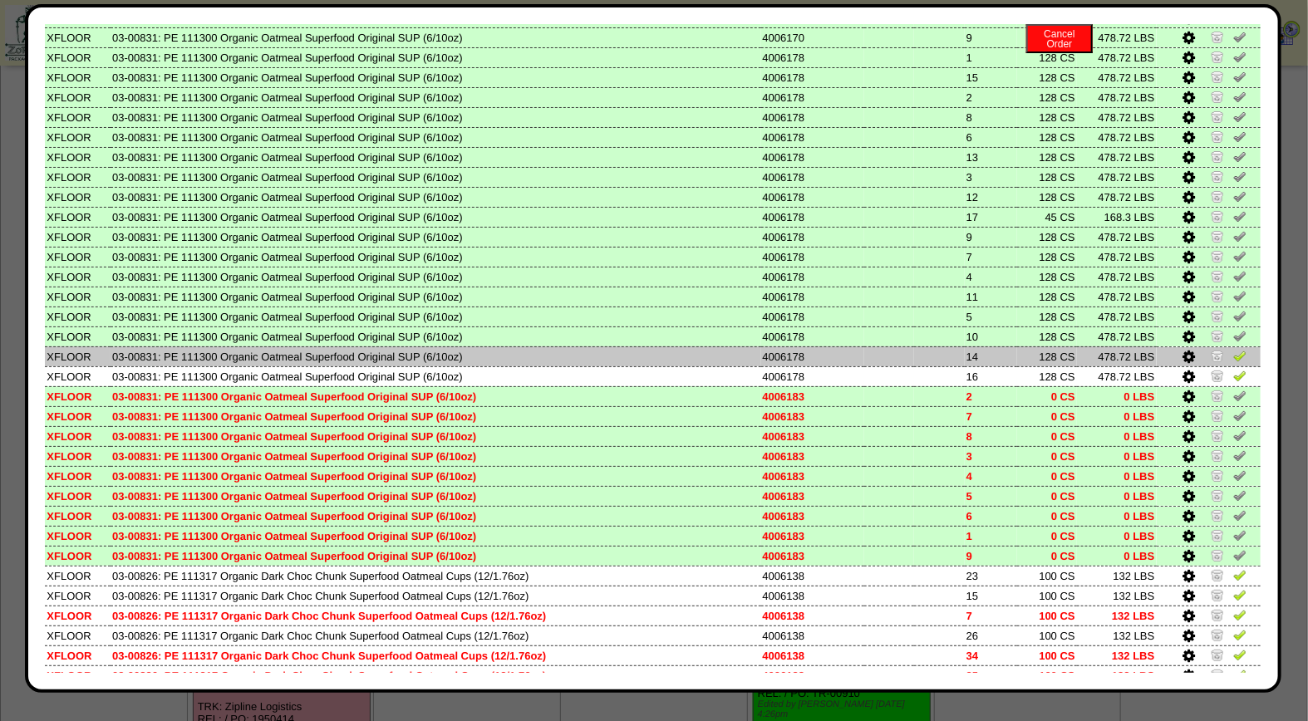
click at [1233, 349] on img at bounding box center [1239, 355] width 13 height 13
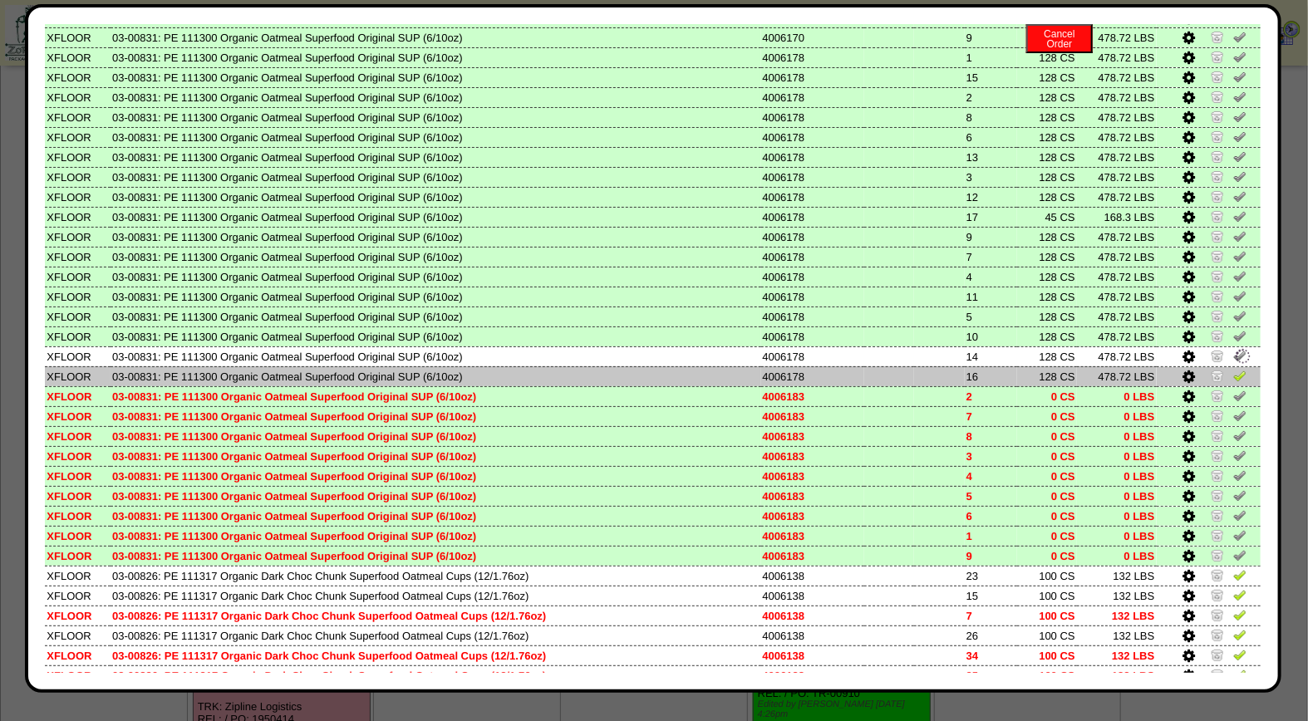
click at [1233, 369] on img at bounding box center [1239, 375] width 13 height 13
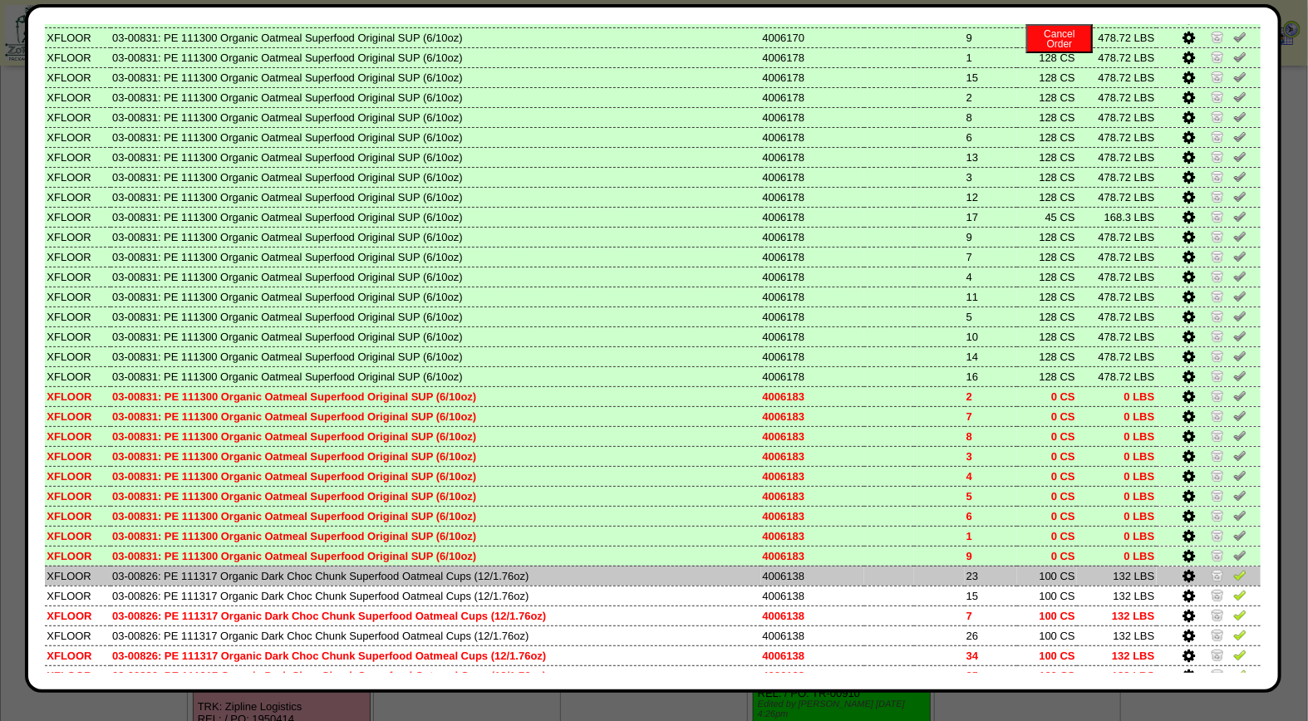
click at [1233, 568] on img at bounding box center [1239, 574] width 13 height 13
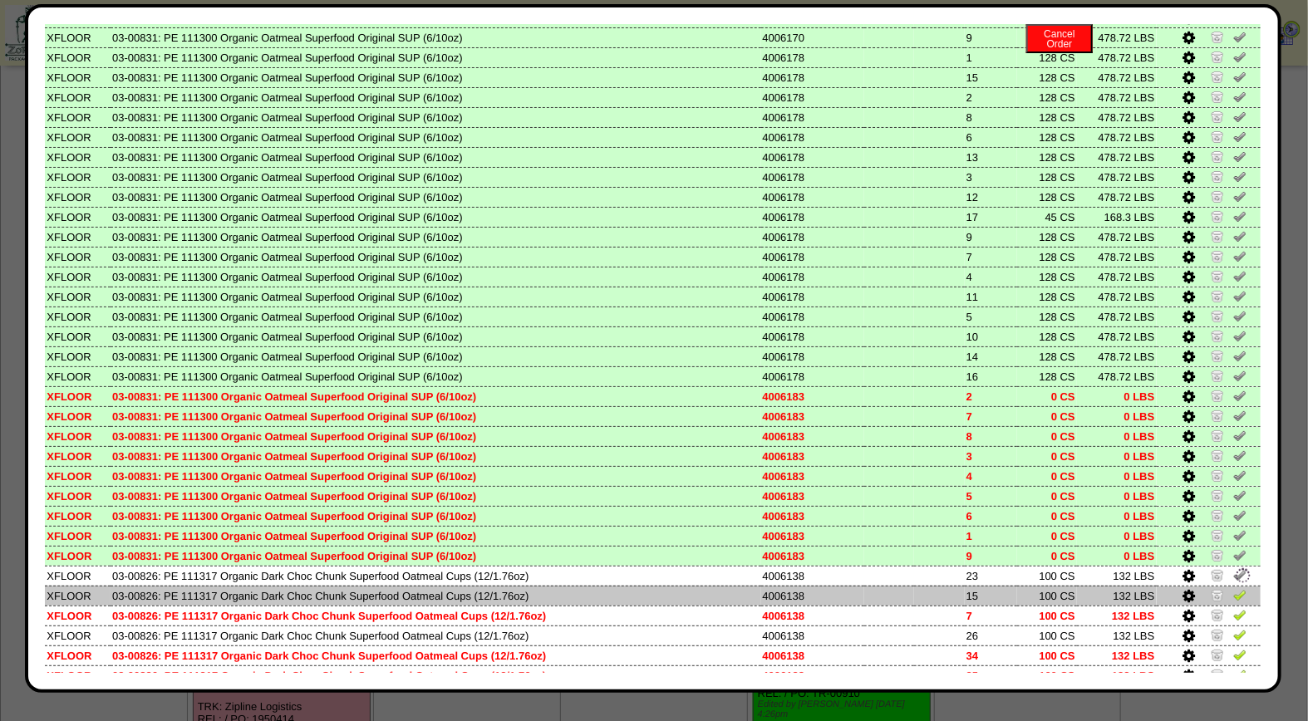
click at [1233, 588] on img at bounding box center [1239, 594] width 13 height 13
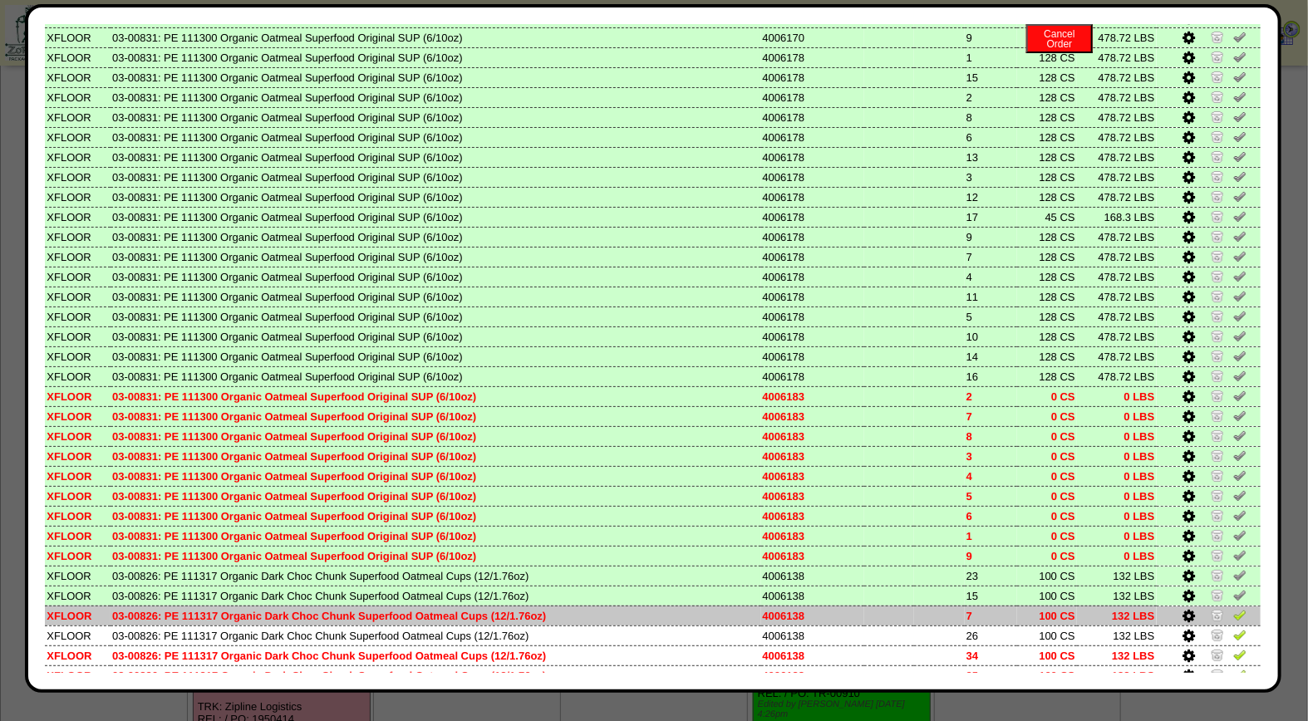
click at [1233, 608] on img at bounding box center [1239, 614] width 13 height 13
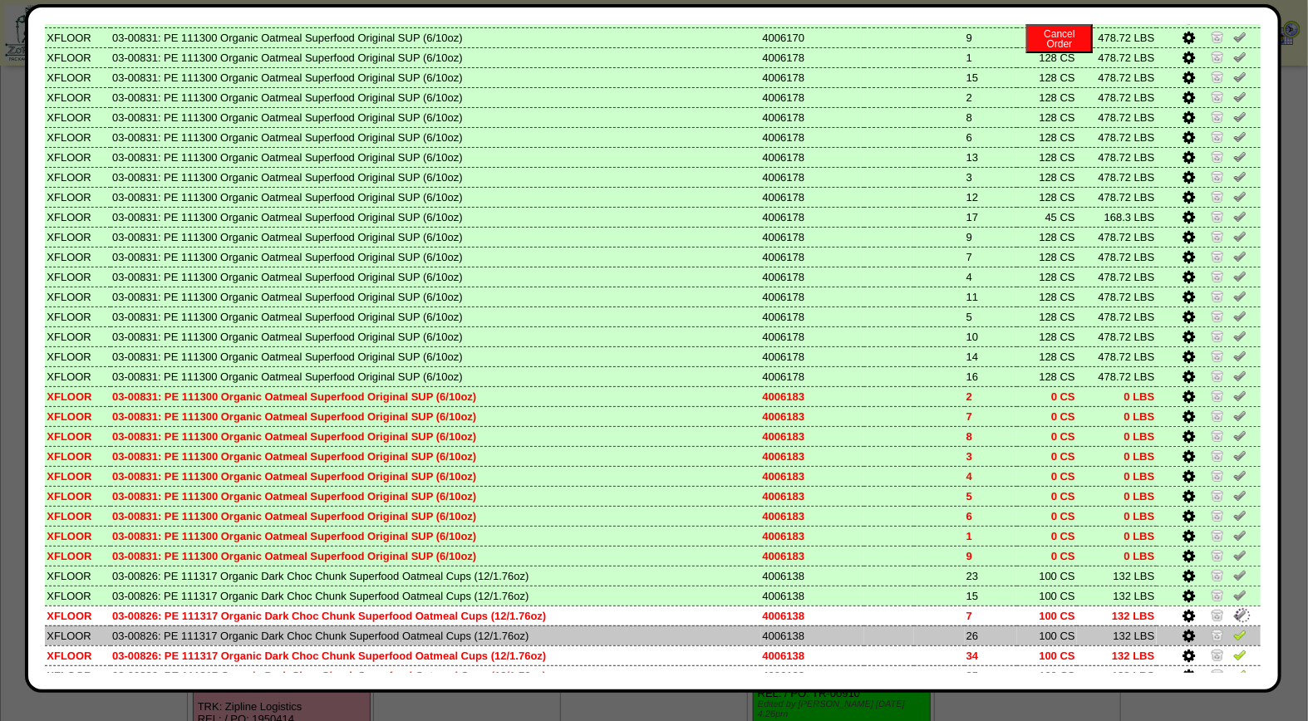
click at [1233, 628] on img at bounding box center [1239, 634] width 13 height 13
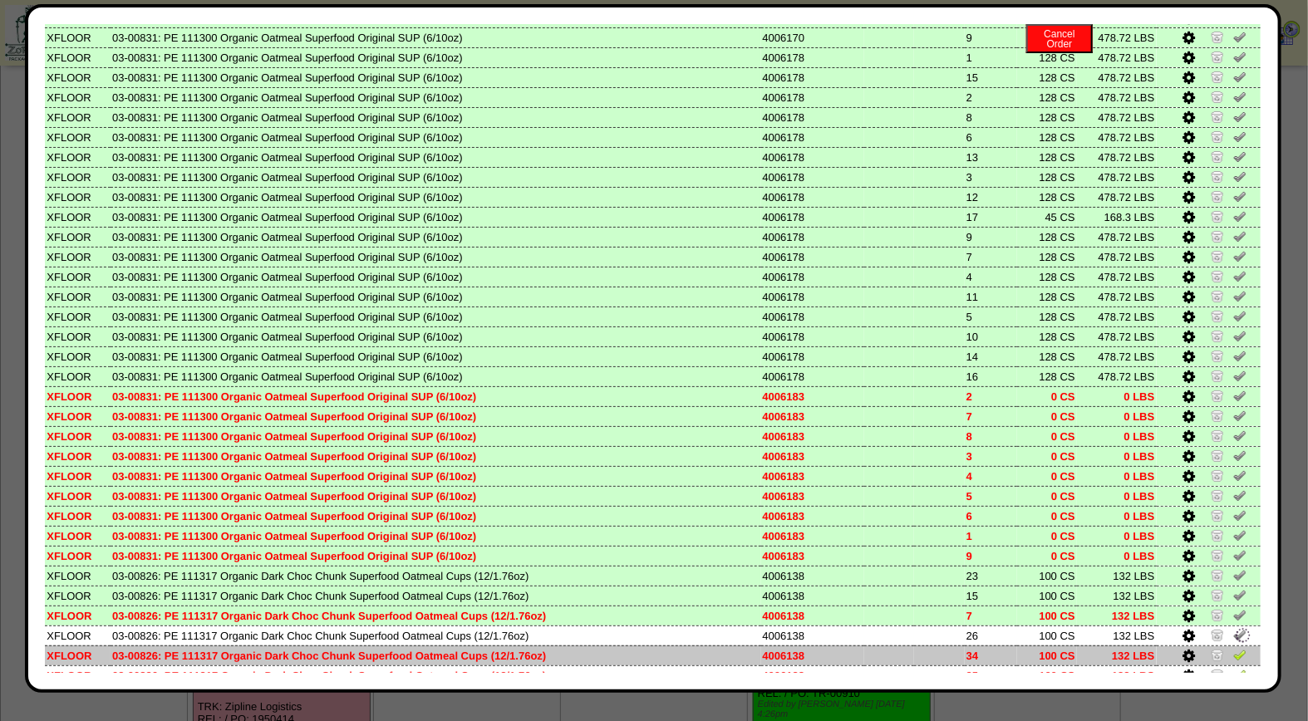
click at [1233, 648] on img at bounding box center [1239, 654] width 13 height 13
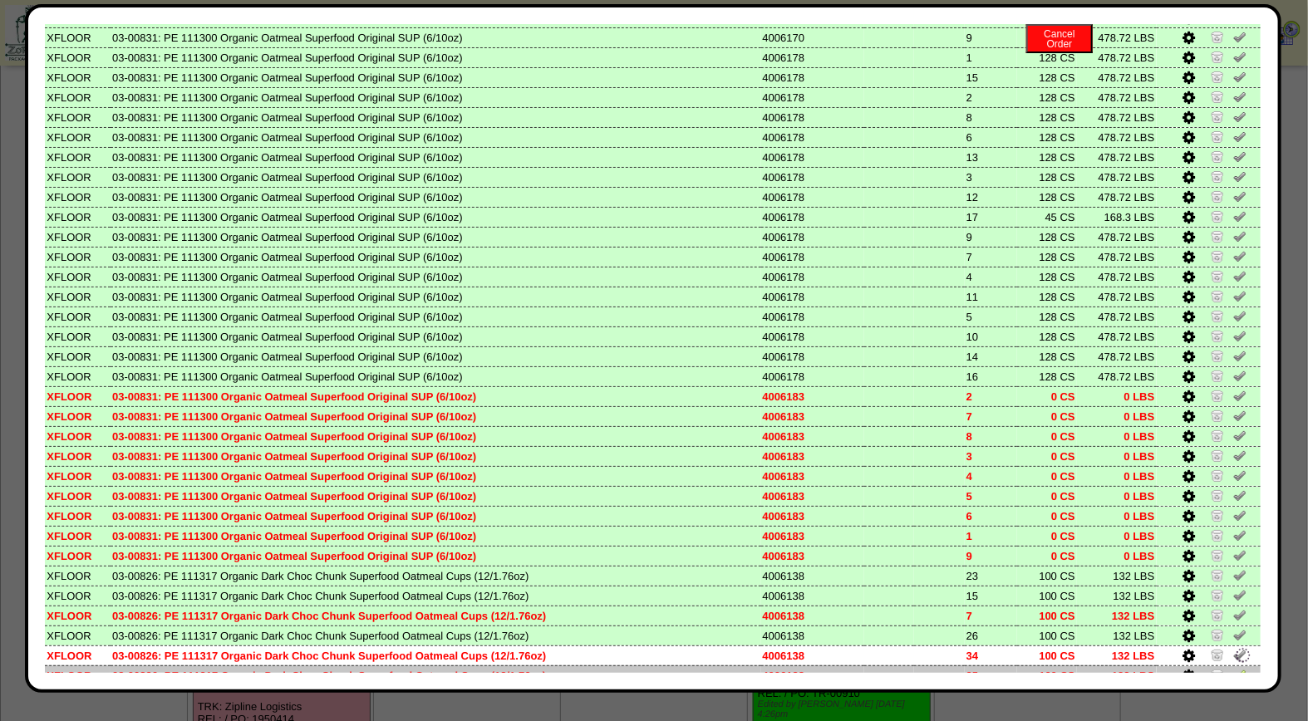
click at [1233, 668] on img at bounding box center [1239, 674] width 13 height 13
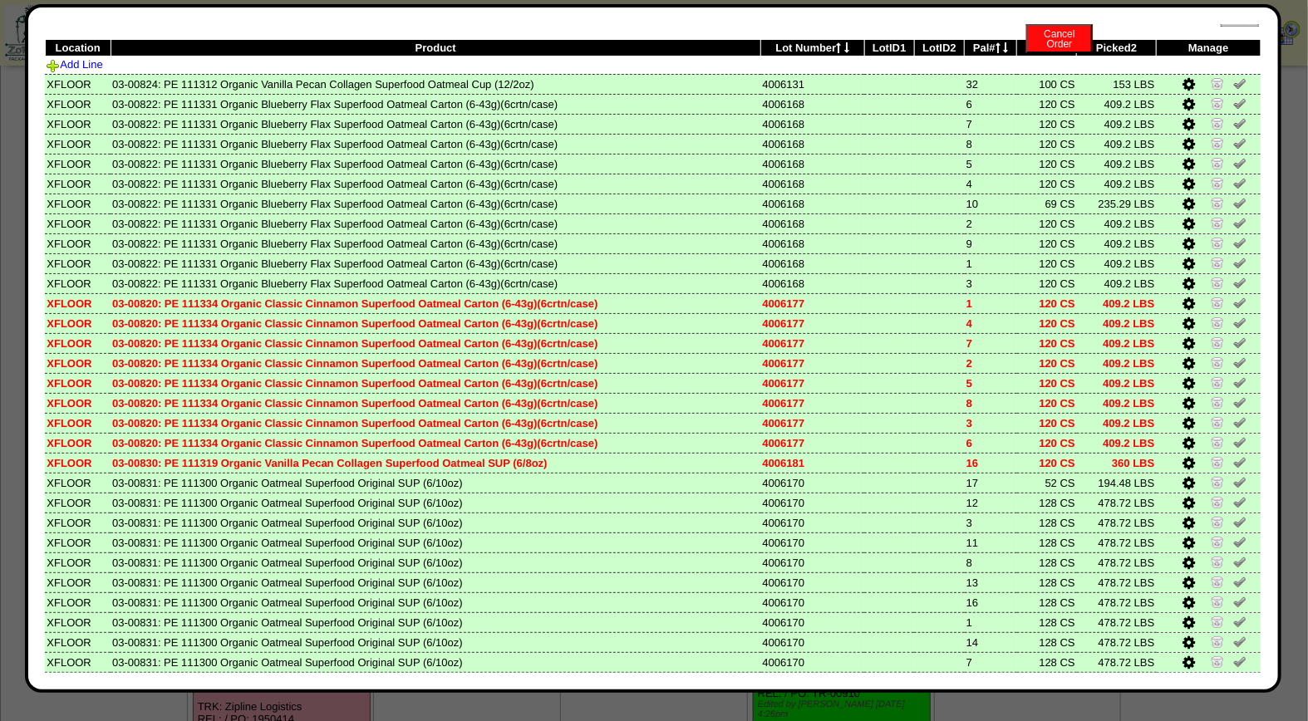
scroll to position [0, 0]
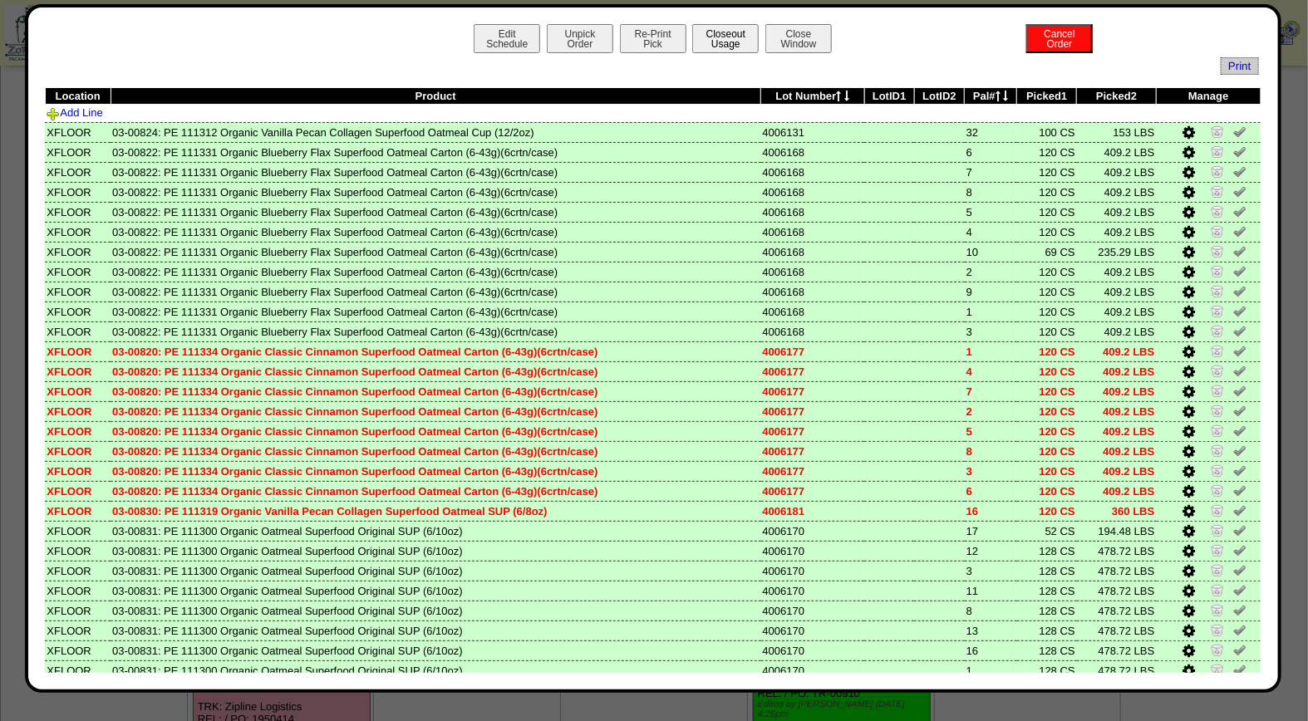
click at [726, 47] on button "Closeout Usage" at bounding box center [725, 38] width 66 height 29
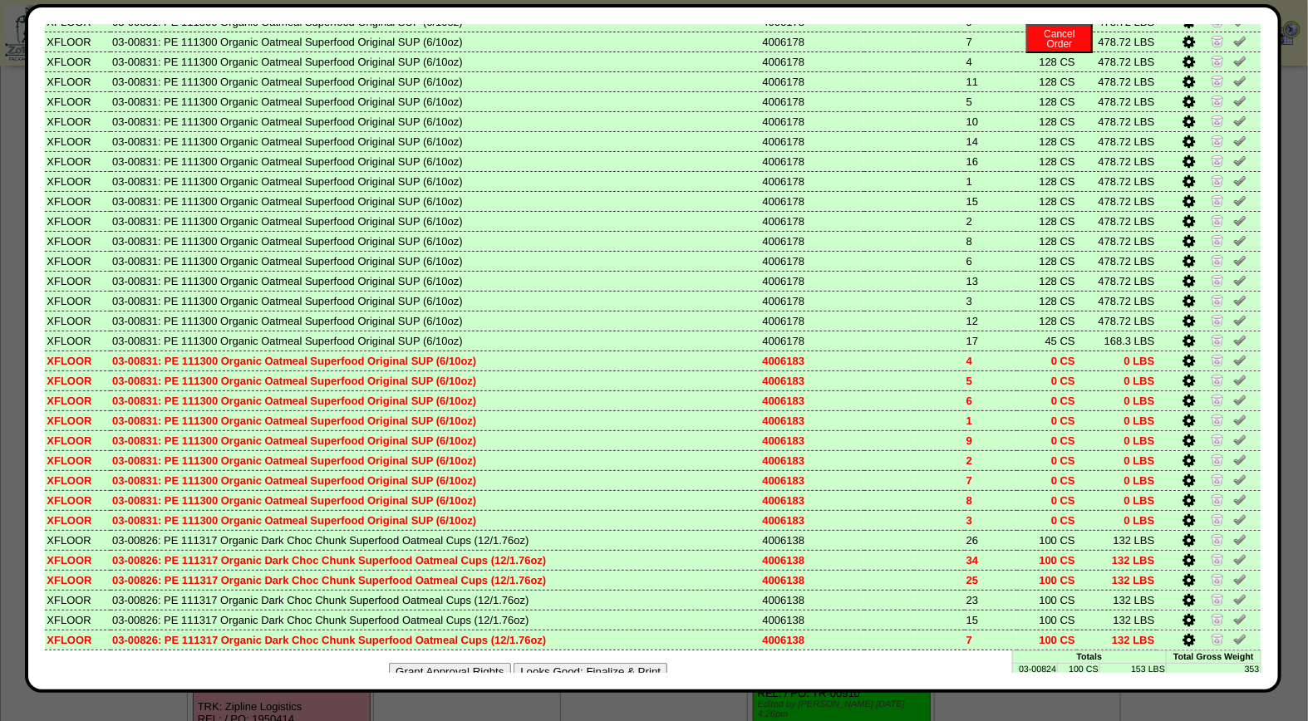
scroll to position [891, 0]
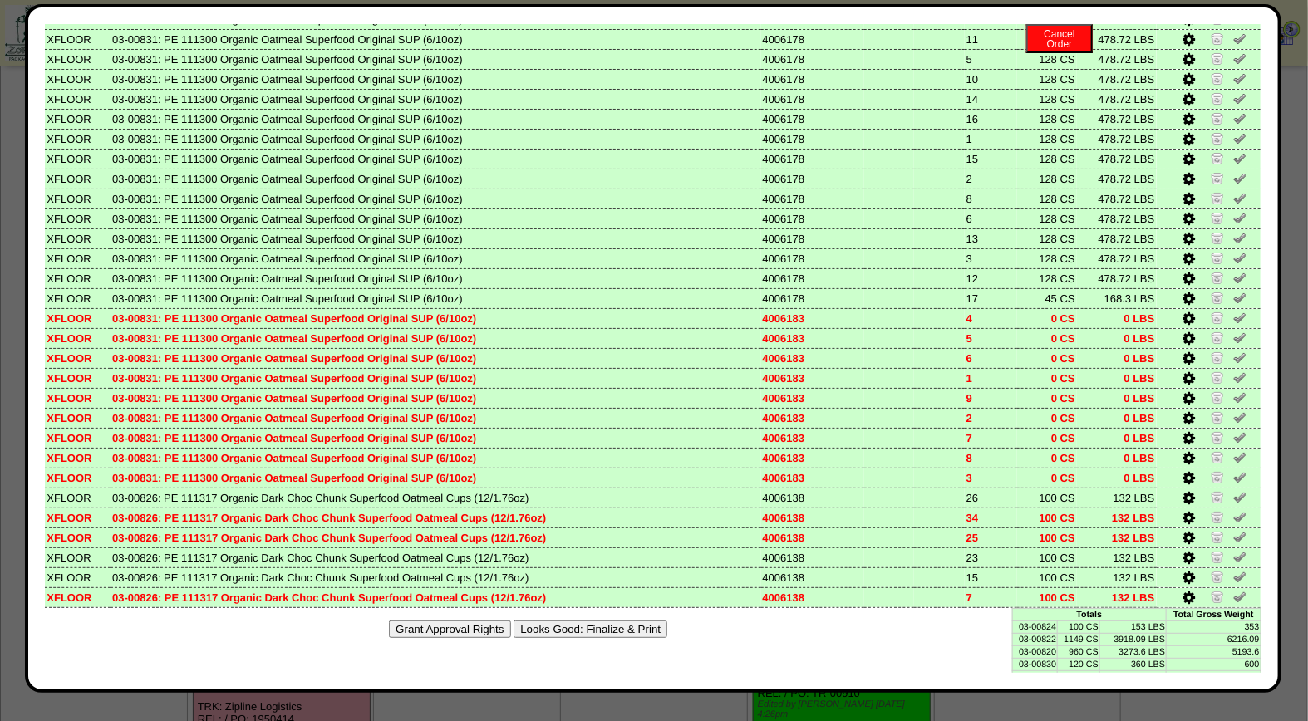
click at [624, 621] on button "Looks Good: Finalize & Print" at bounding box center [590, 629] width 154 height 17
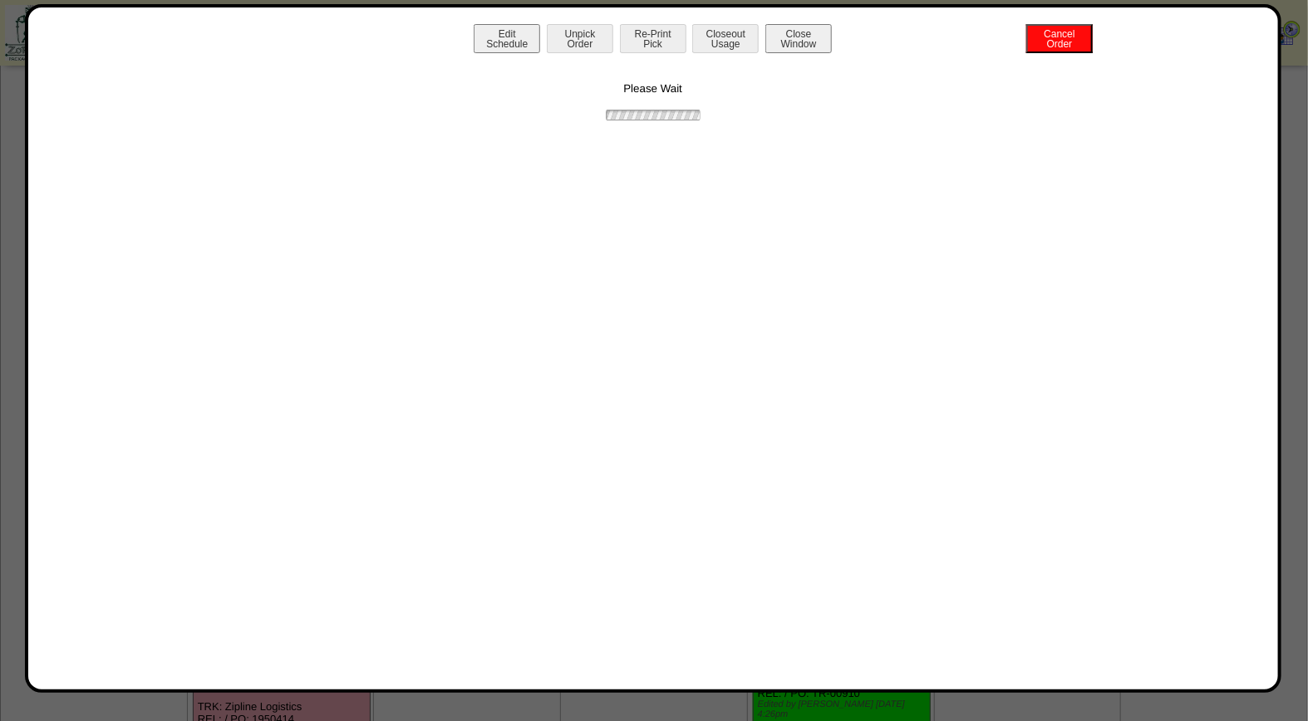
scroll to position [0, 0]
click at [676, 47] on button "Print BOL" at bounding box center [653, 38] width 66 height 29
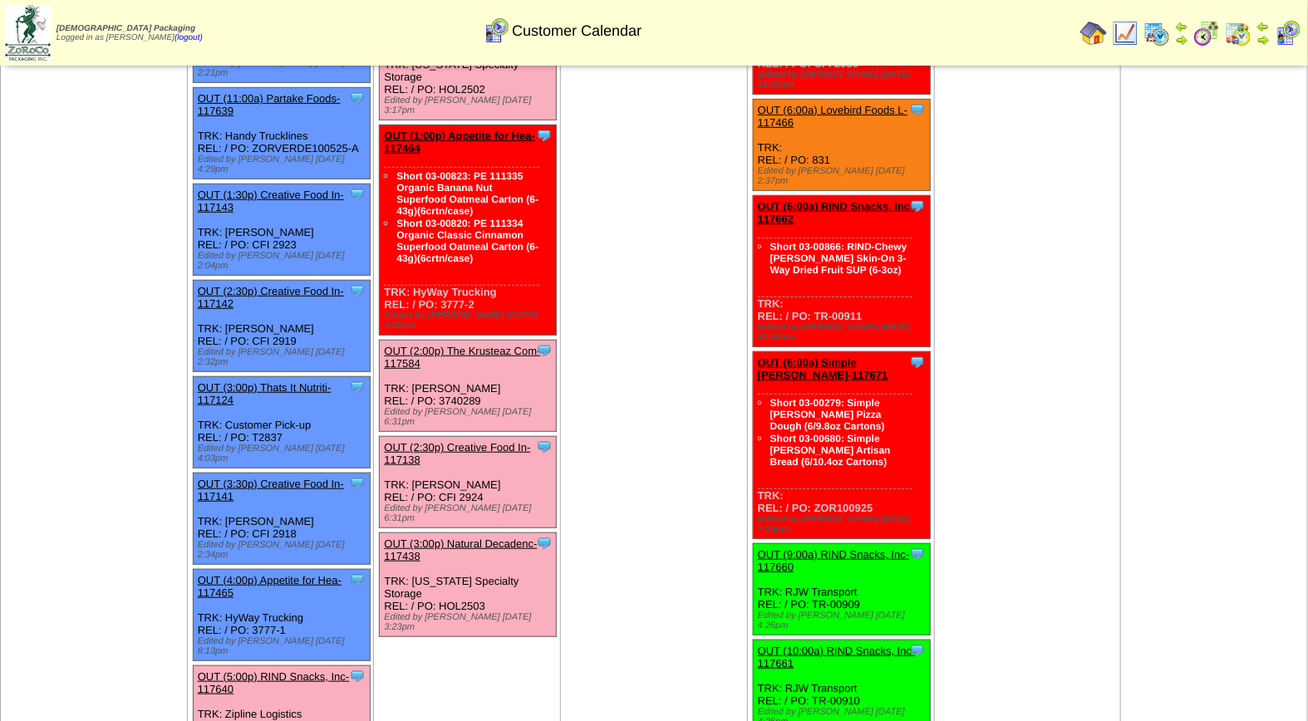
scroll to position [422, 0]
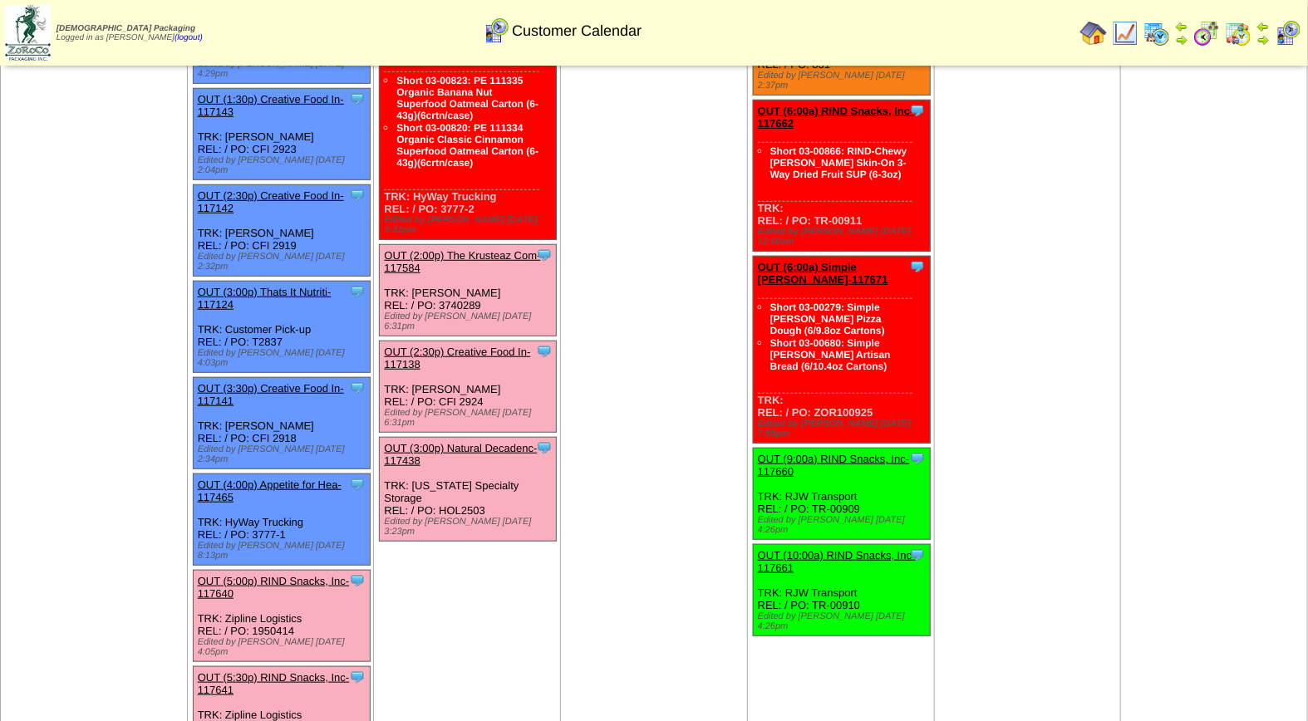
click at [266, 575] on link "OUT (5:00p) RIND Snacks, Inc-117640" at bounding box center [274, 587] width 152 height 25
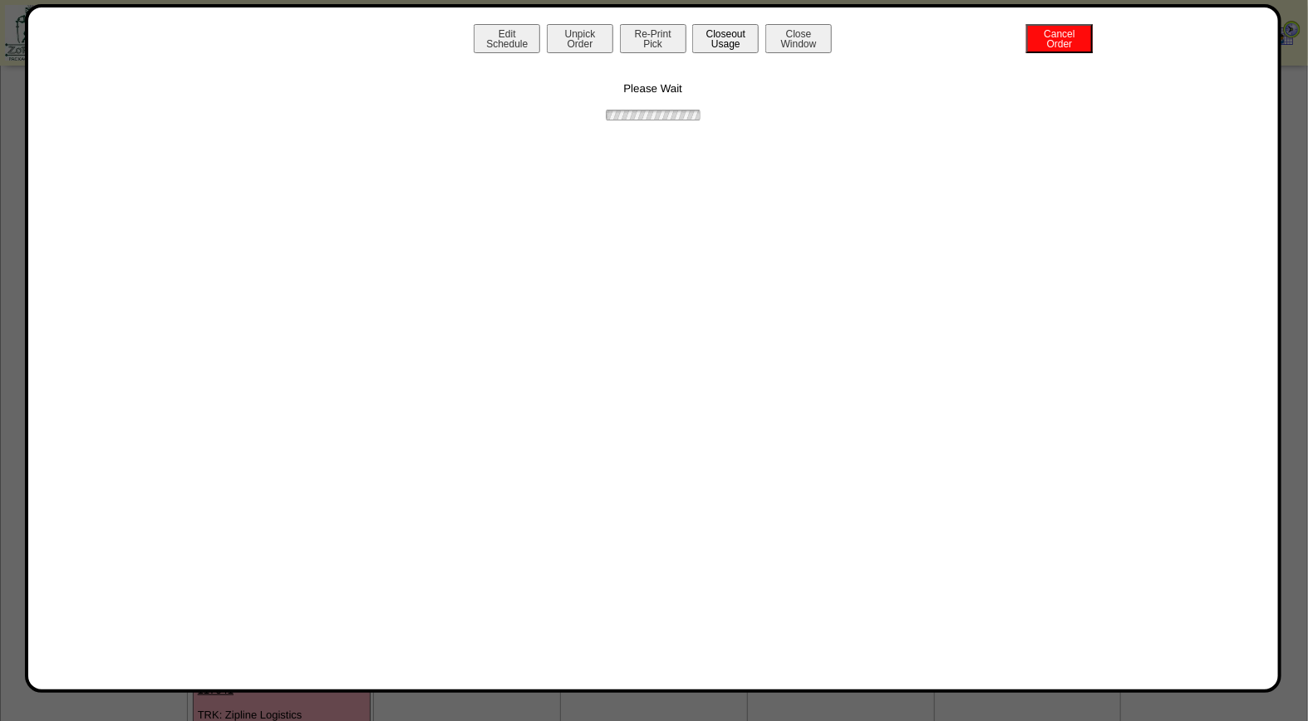
click at [735, 48] on button "Closeout Usage" at bounding box center [725, 38] width 66 height 29
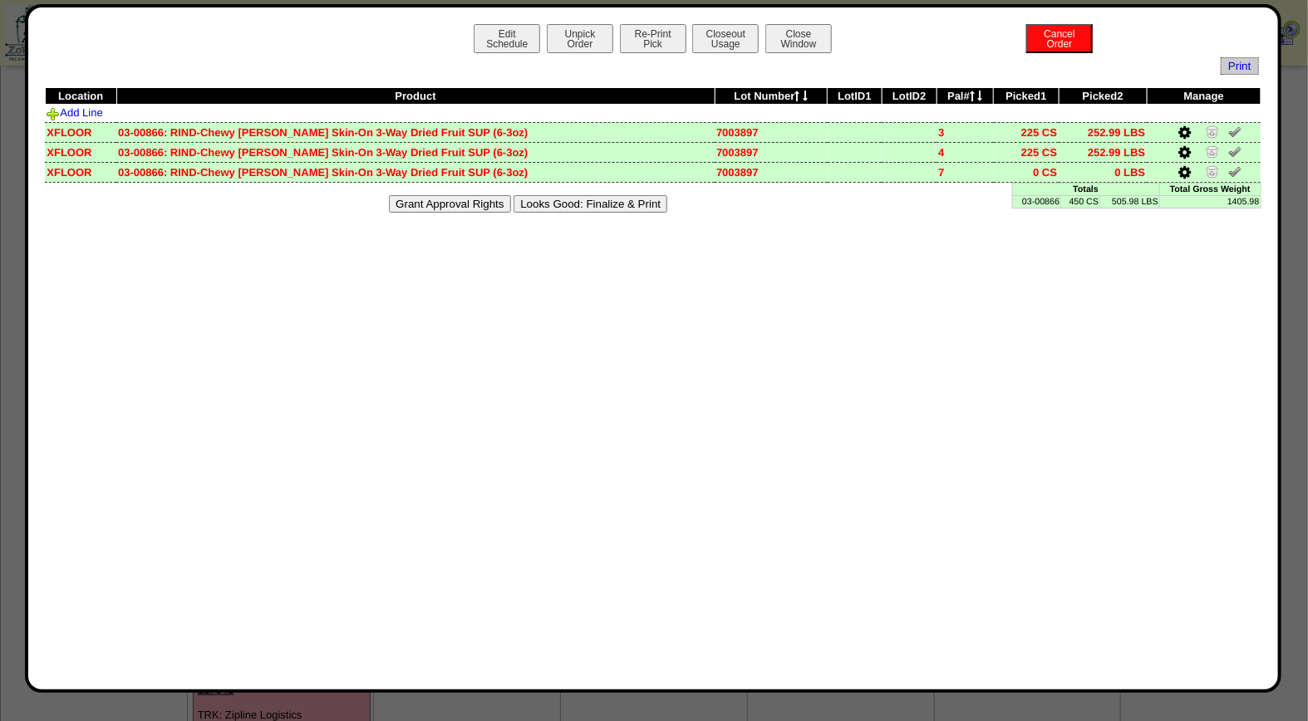
click at [567, 200] on button "Looks Good: Finalize & Print" at bounding box center [590, 203] width 154 height 17
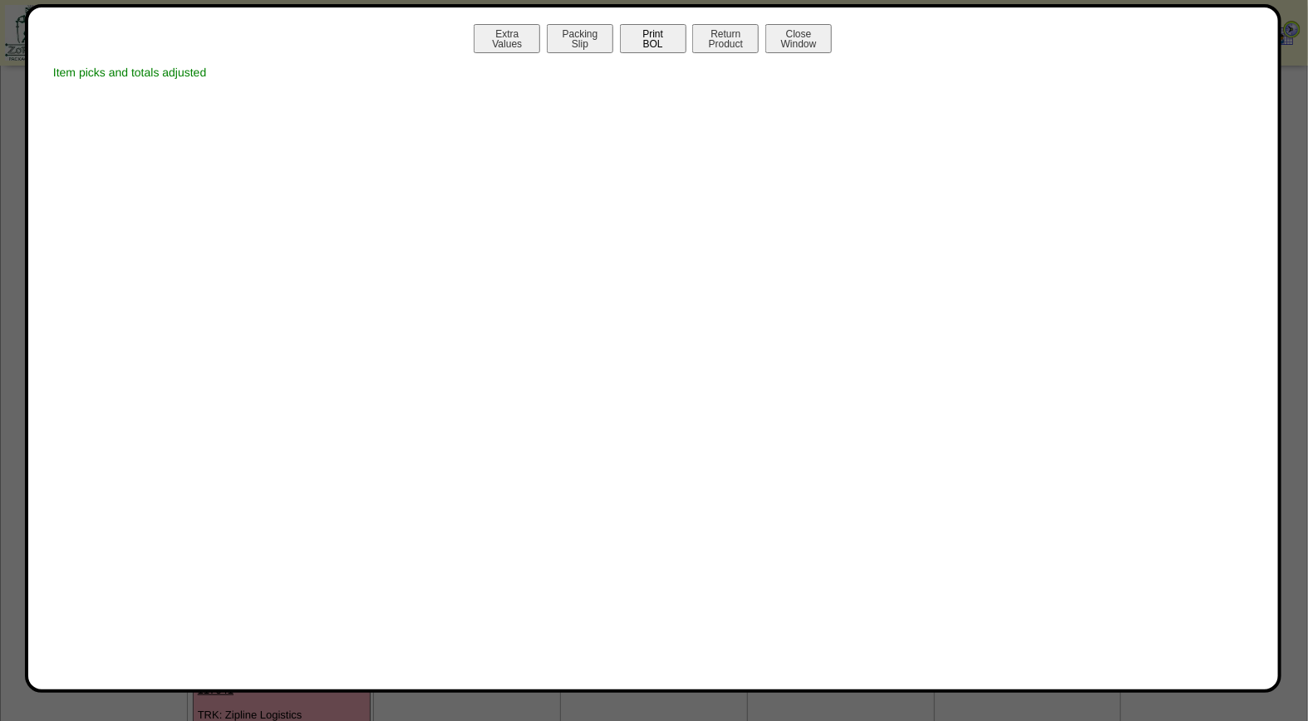
click at [635, 37] on button "Print BOL" at bounding box center [653, 38] width 66 height 29
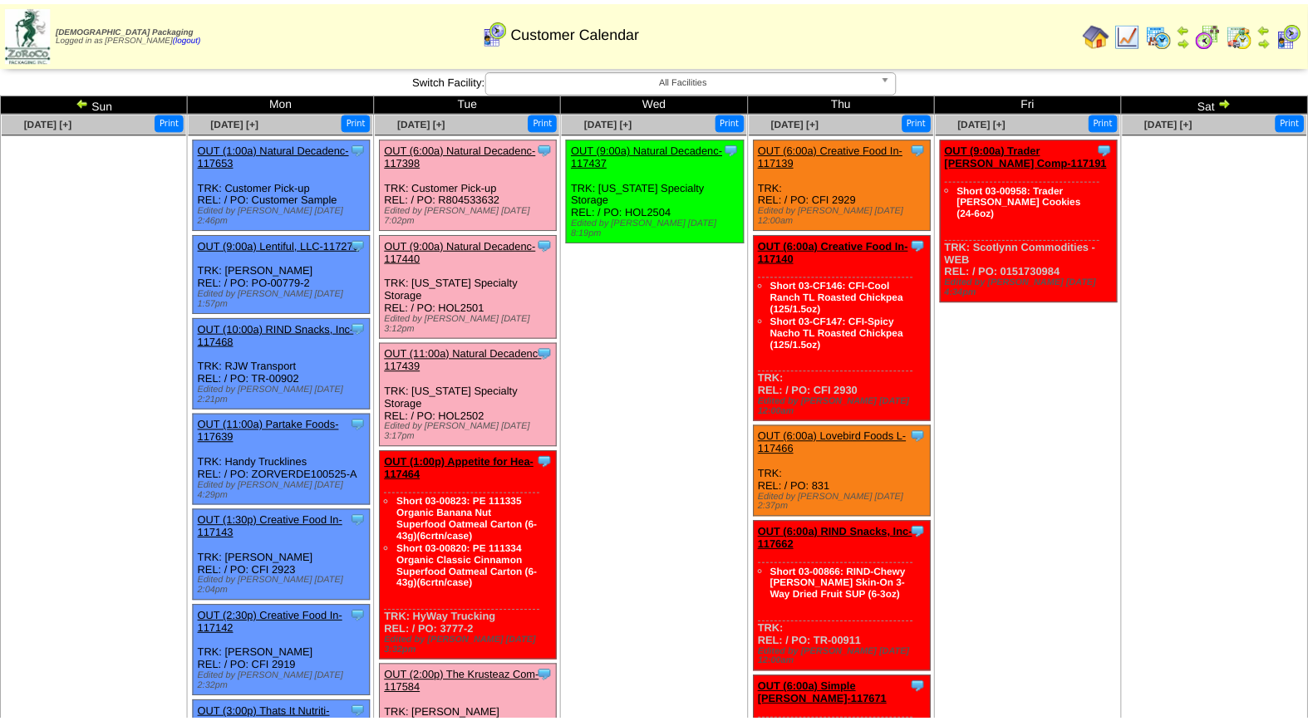
scroll to position [422, 0]
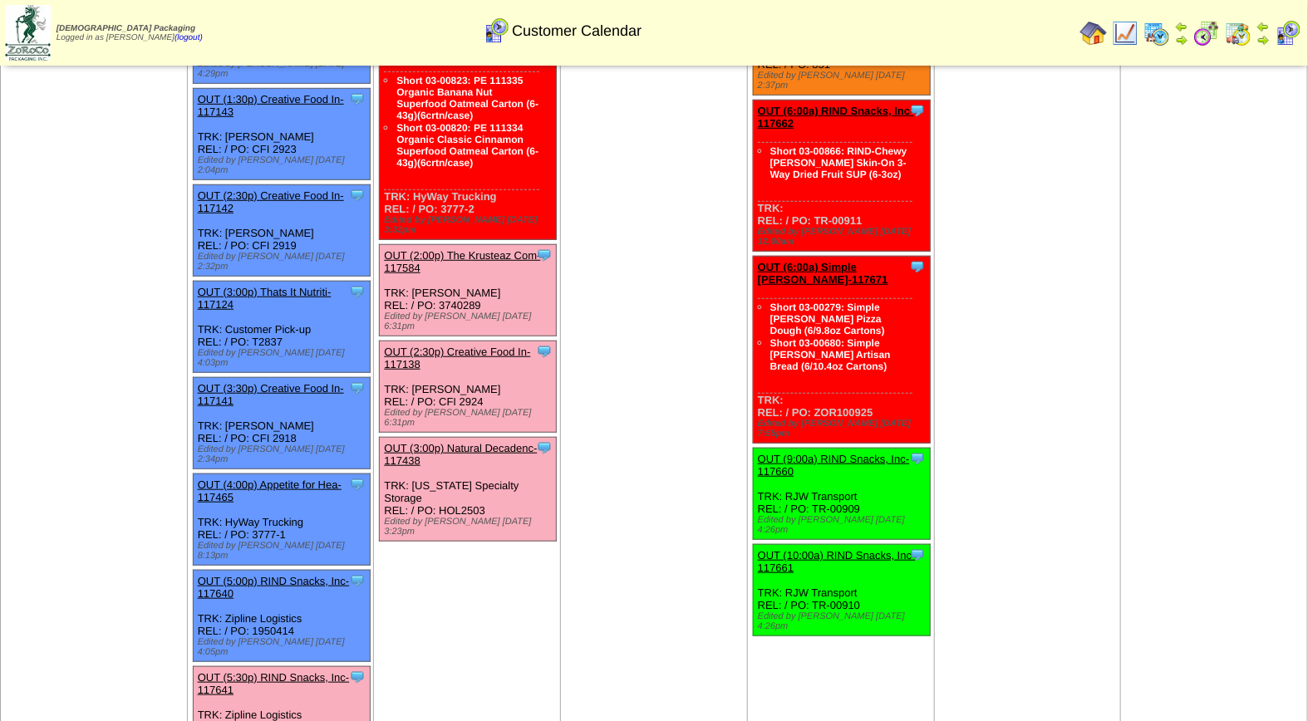
click at [269, 671] on link "OUT (5:30p) RIND Snacks, Inc-117641" at bounding box center [274, 683] width 152 height 25
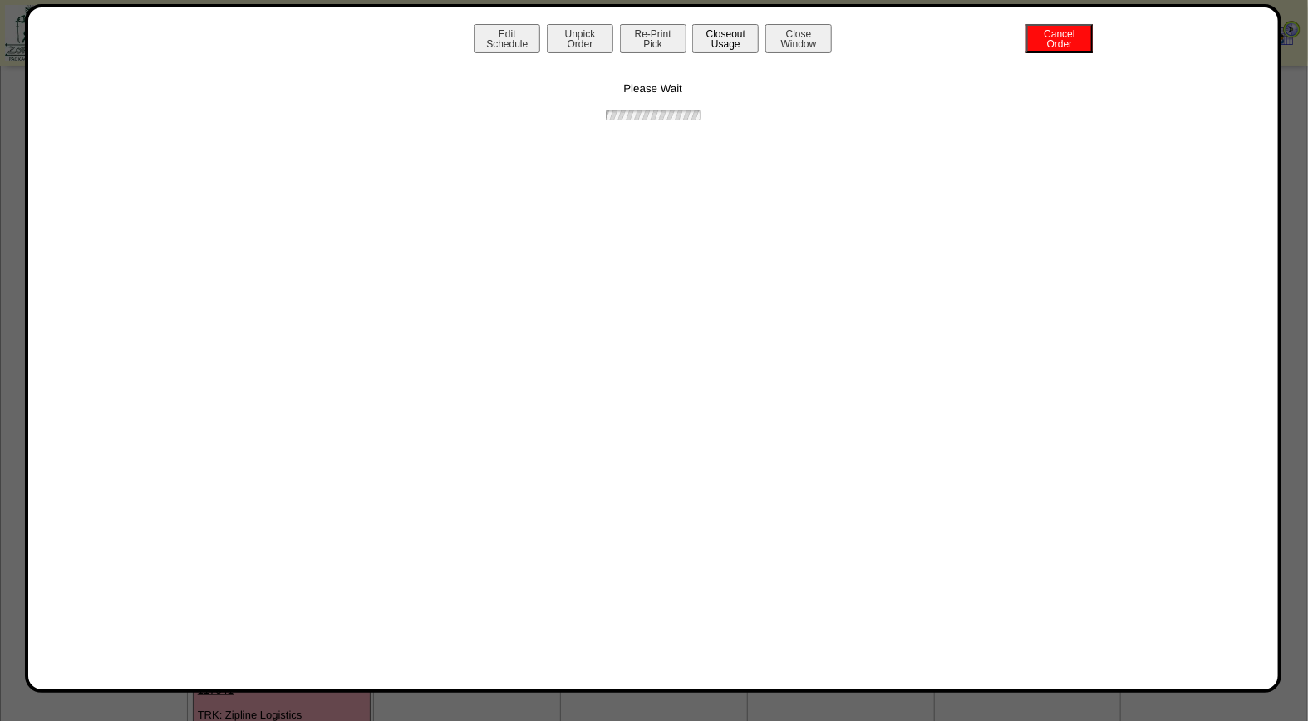
click at [711, 37] on button "Closeout Usage" at bounding box center [725, 38] width 66 height 29
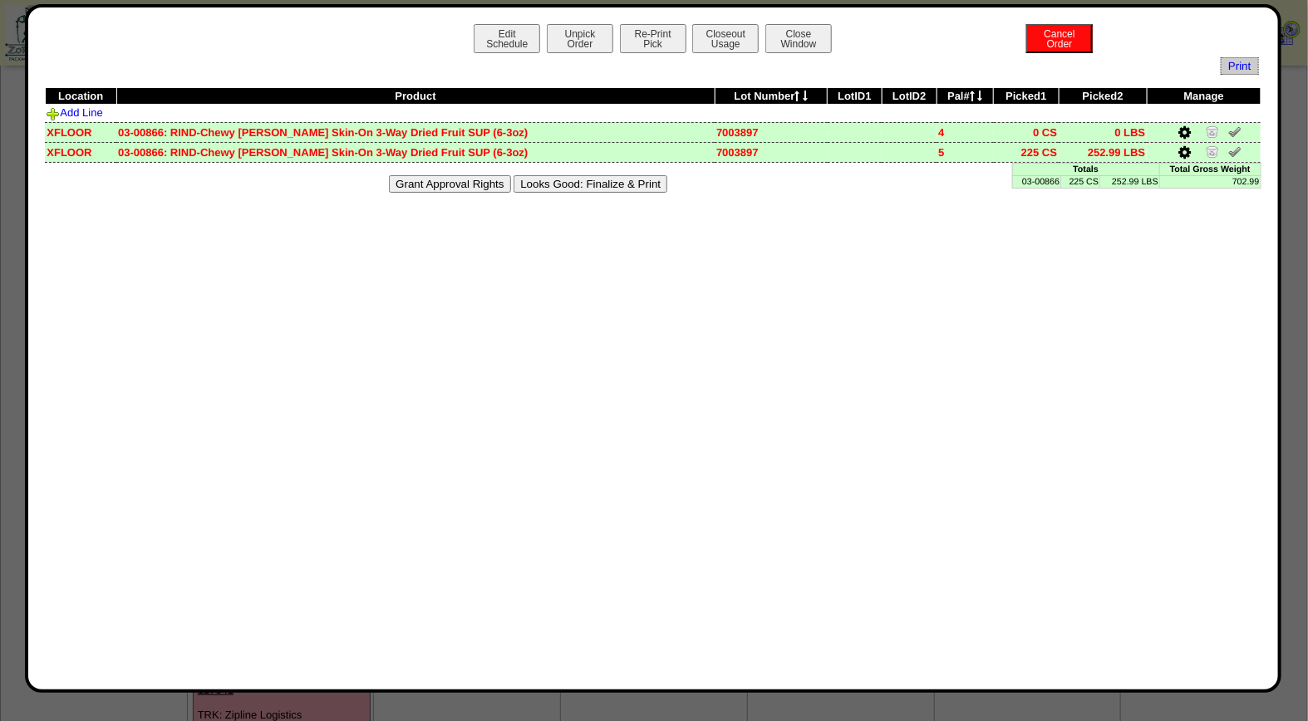
click at [635, 180] on button "Looks Good: Finalize & Print" at bounding box center [590, 183] width 154 height 17
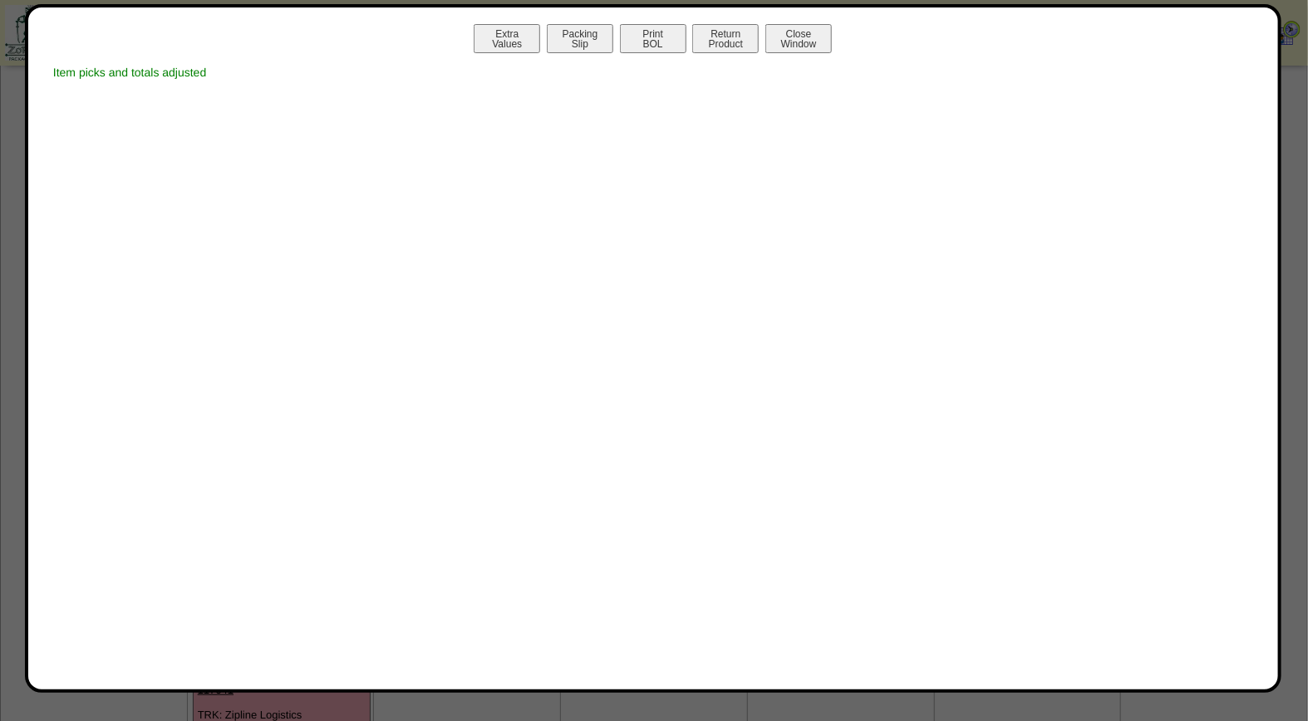
click at [652, 43] on button "Print BOL" at bounding box center [653, 38] width 66 height 29
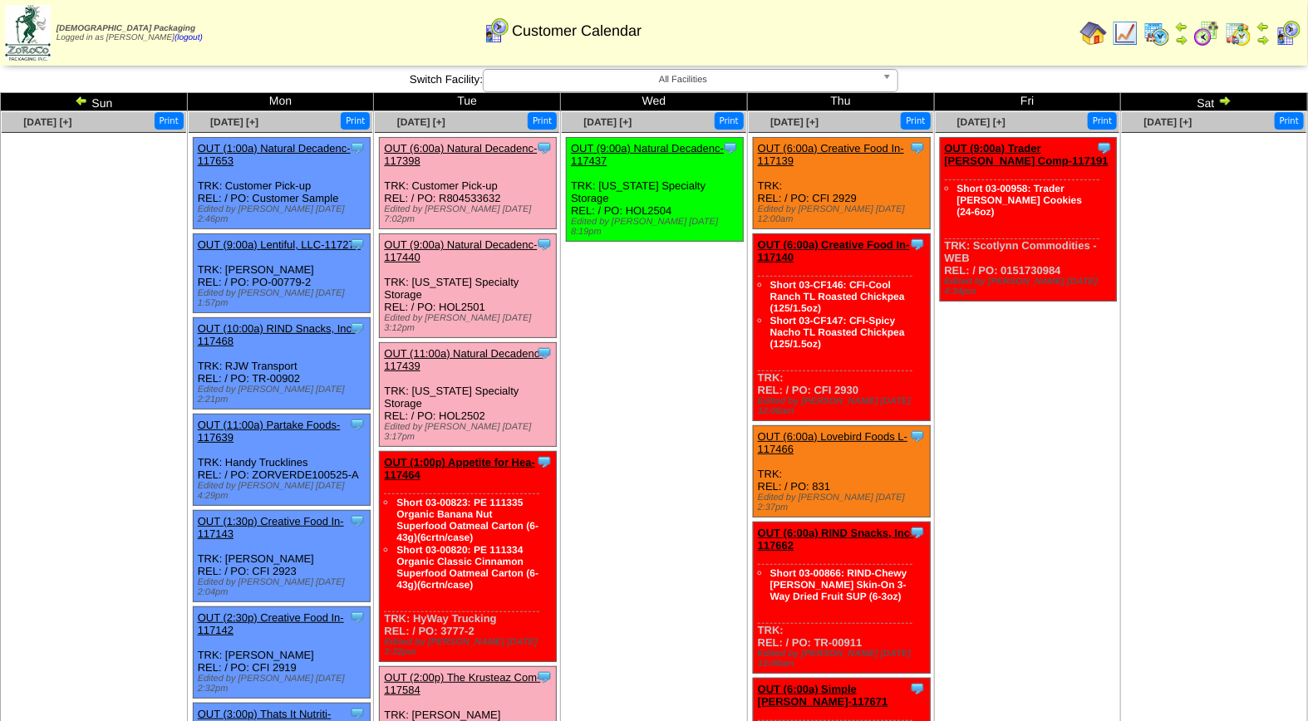
click at [1049, 666] on td "Oct 10 [+] Print Clone Item OUT (9:00a) Trader Joes Comp-117191 Trader Joes Com…" at bounding box center [1027, 648] width 187 height 1075
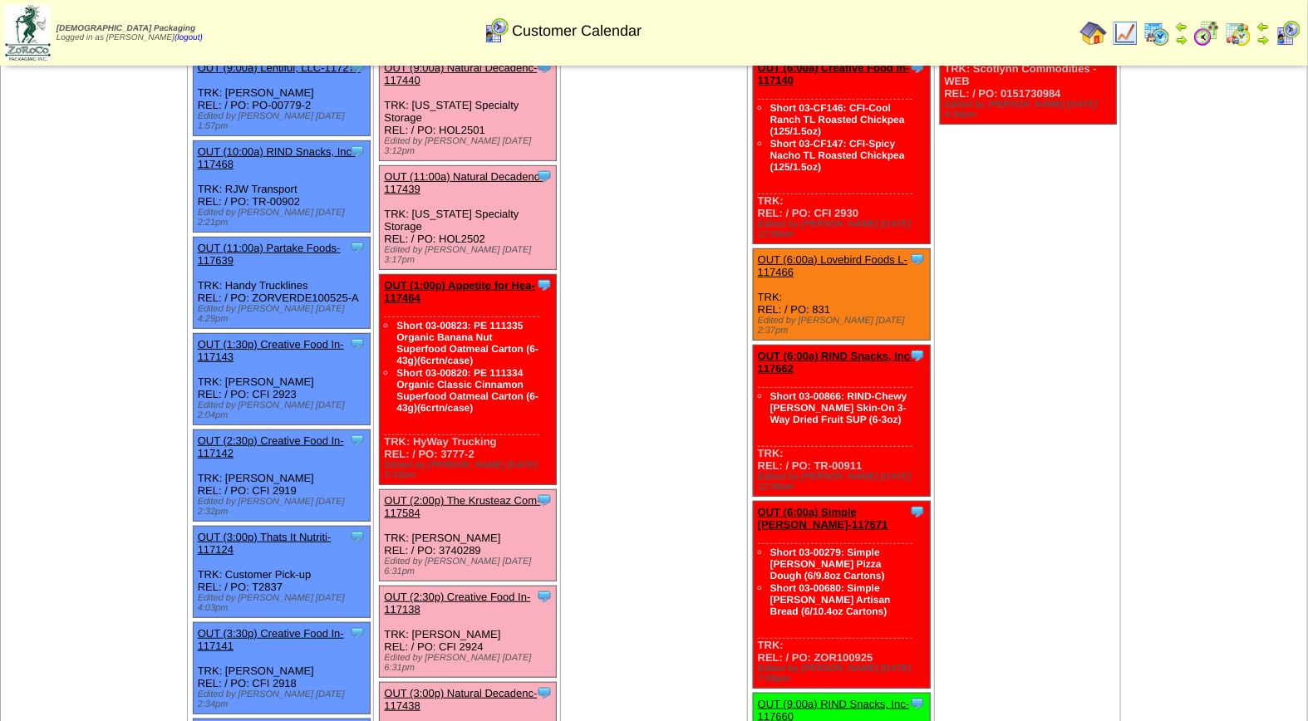
scroll to position [180, 0]
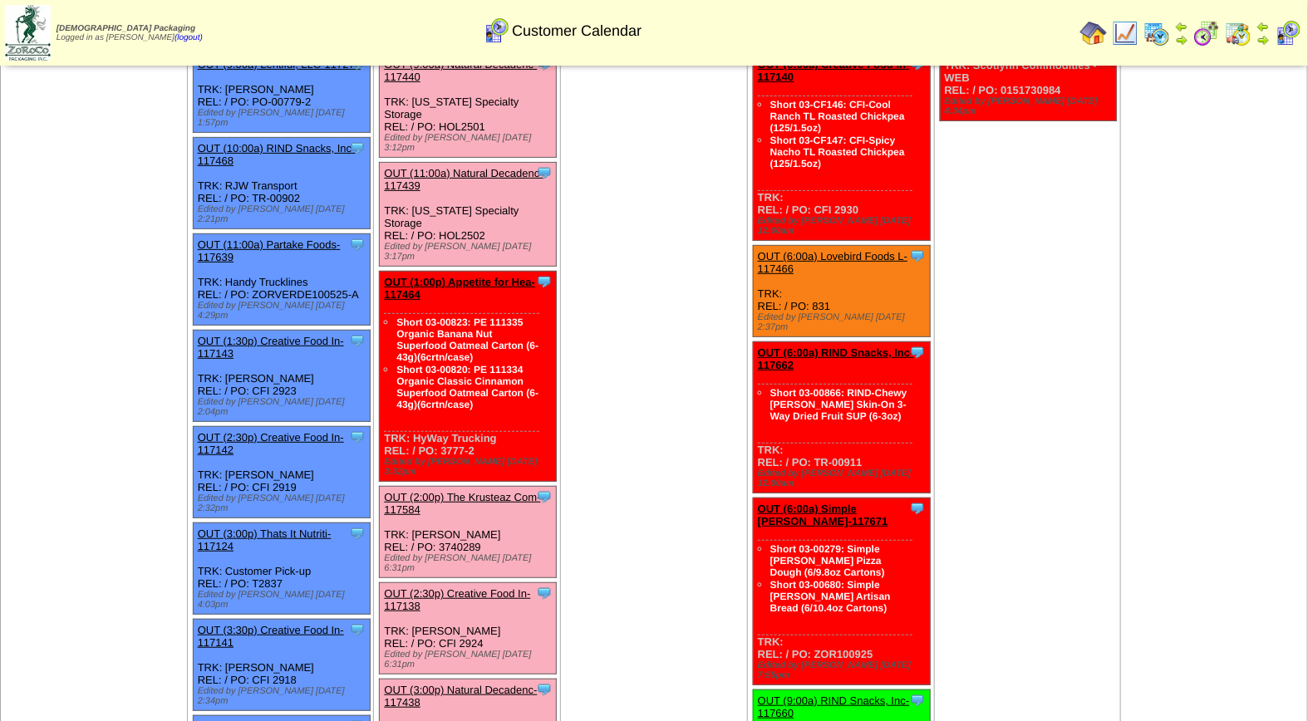
drag, startPoint x: 682, startPoint y: 391, endPoint x: 700, endPoint y: 372, distance: 26.4
click at [682, 391] on td "Oct 08 [+] Print Clone Item OUT (9:00a) Natural Decadenc-117437 Natural Decaden…" at bounding box center [654, 468] width 187 height 1075
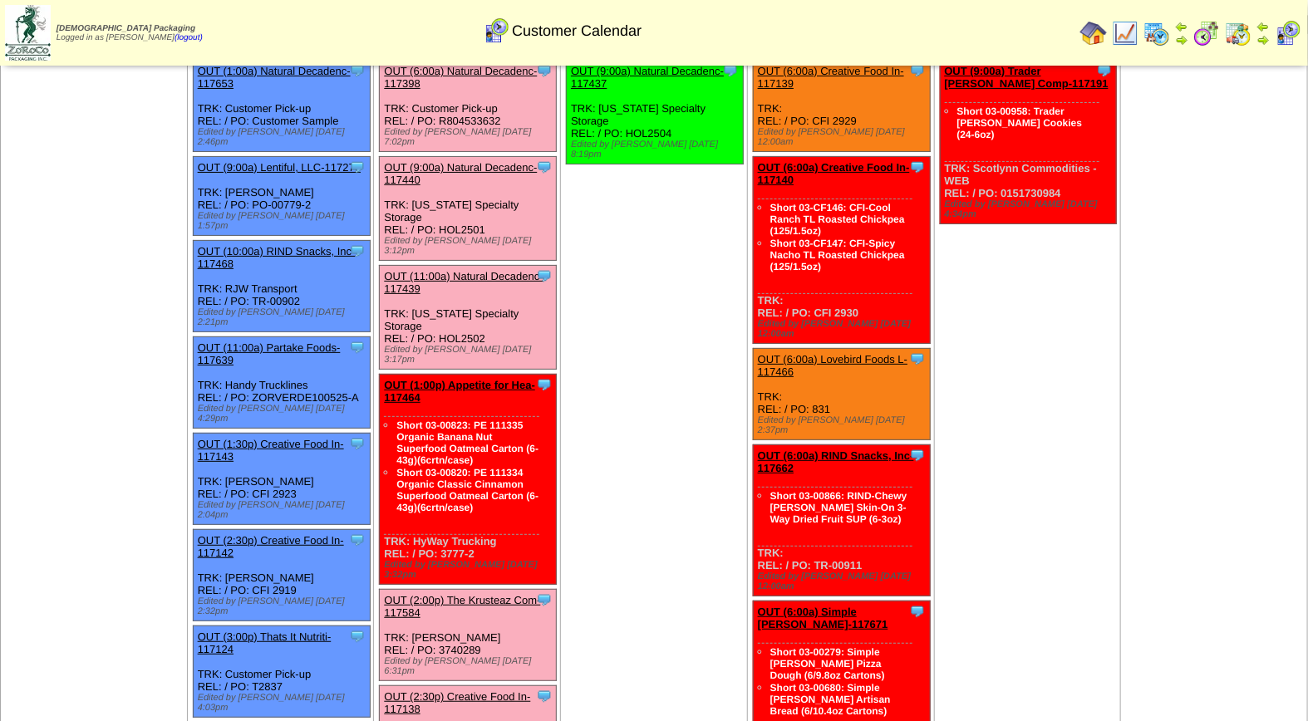
scroll to position [0, 0]
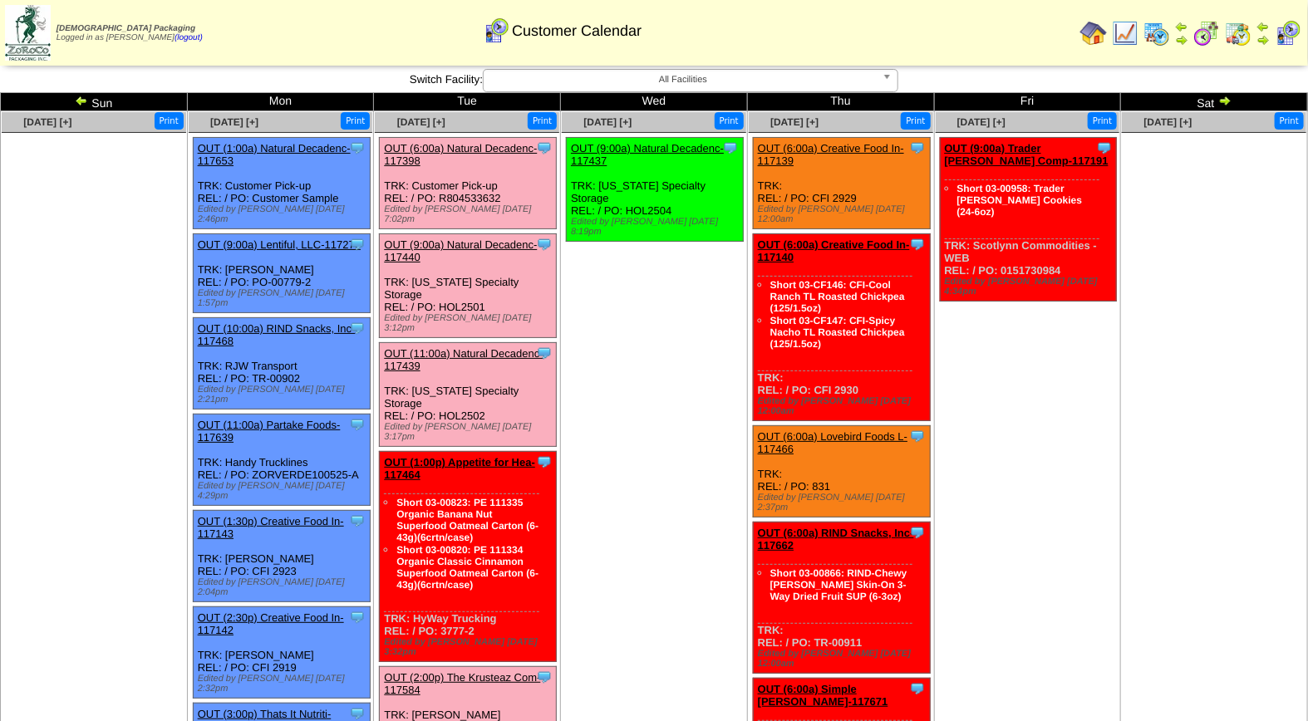
click at [499, 238] on link "OUT (9:00a) Natural Decadenc-117440" at bounding box center [460, 250] width 153 height 25
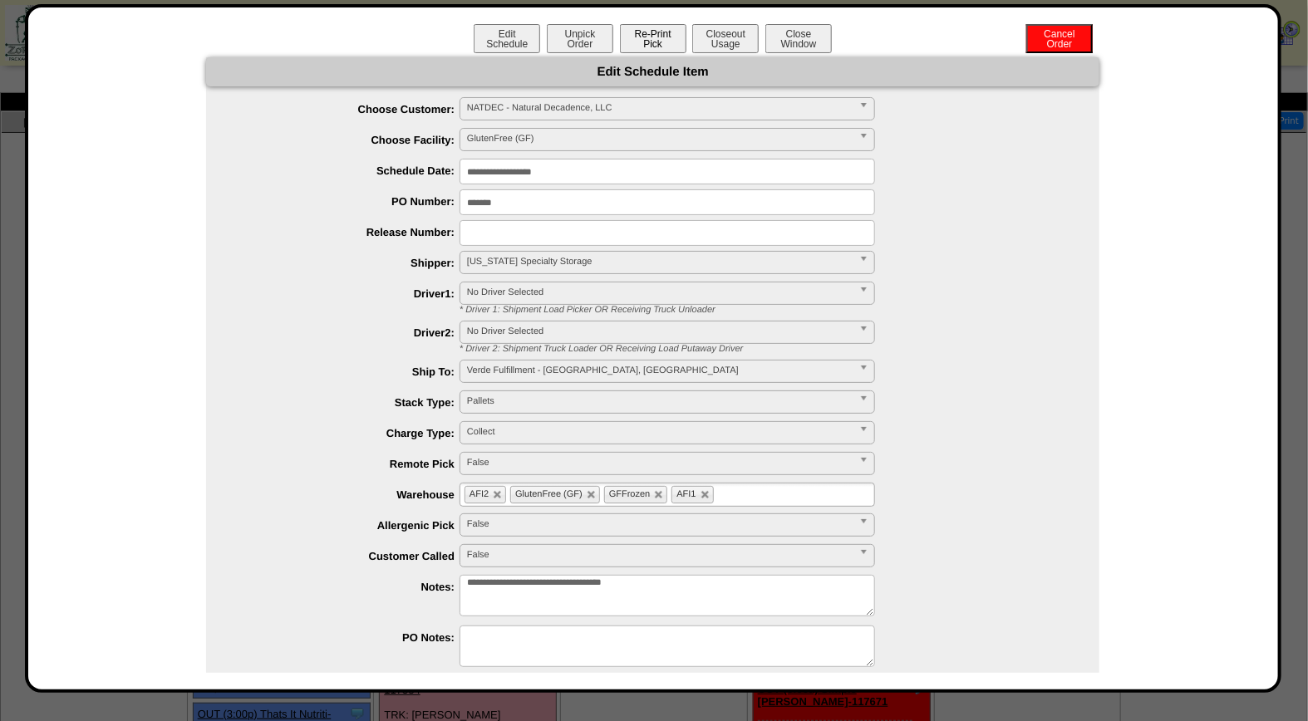
click at [648, 35] on button "Re-Print Pick" at bounding box center [653, 38] width 66 height 29
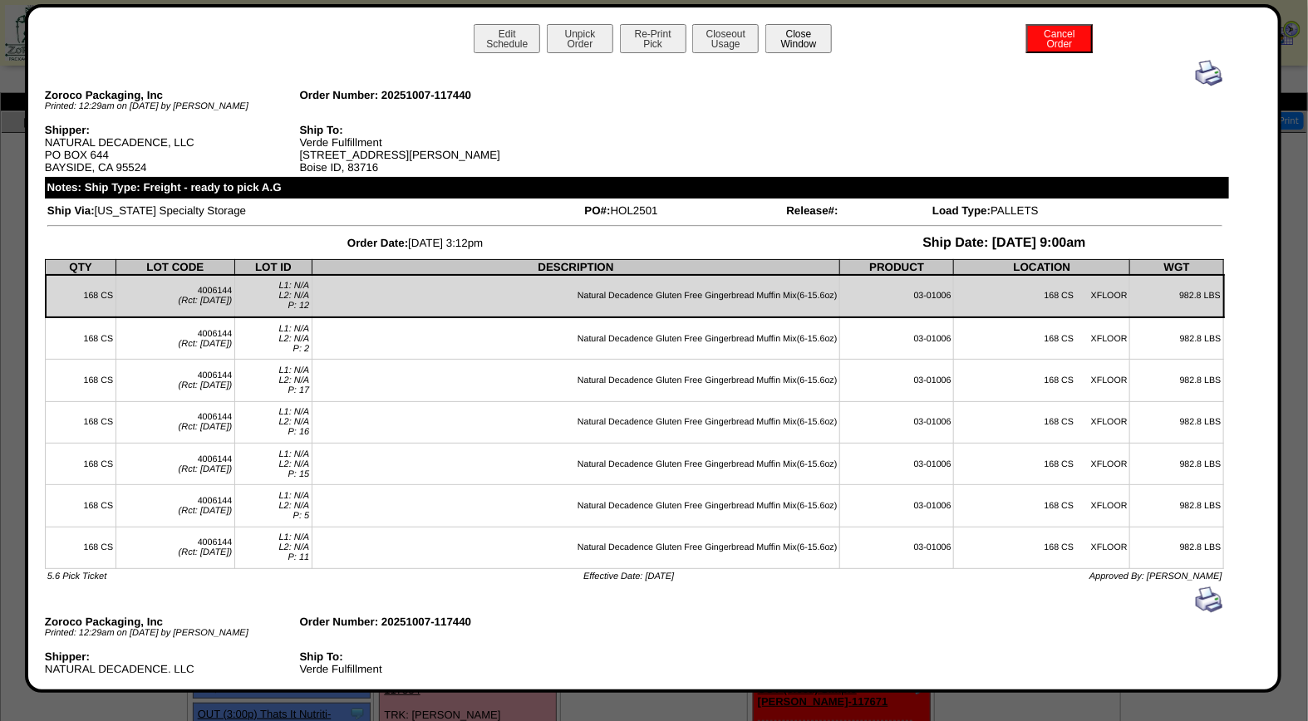
click at [808, 43] on button "Close Window" at bounding box center [798, 38] width 66 height 29
